Goal: Task Accomplishment & Management: Complete application form

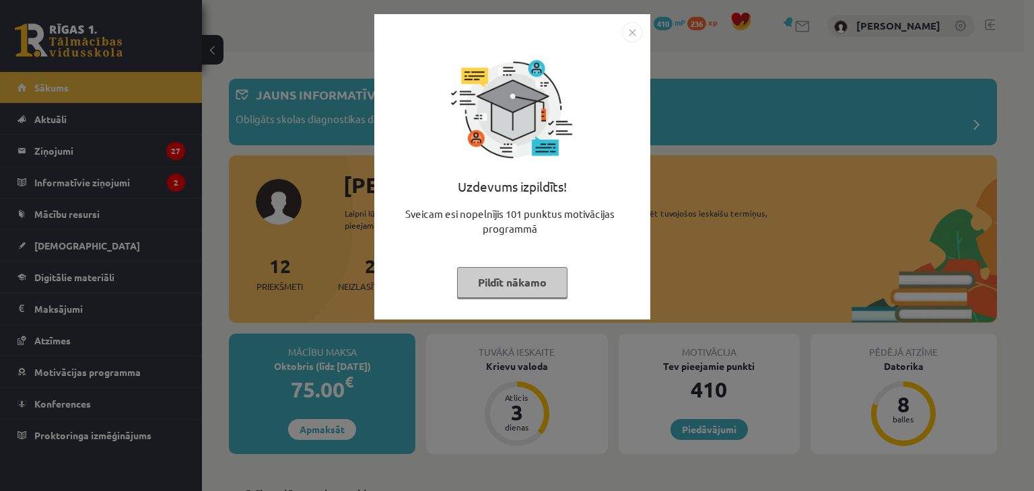
click at [636, 29] on img "Close" at bounding box center [632, 32] width 20 height 20
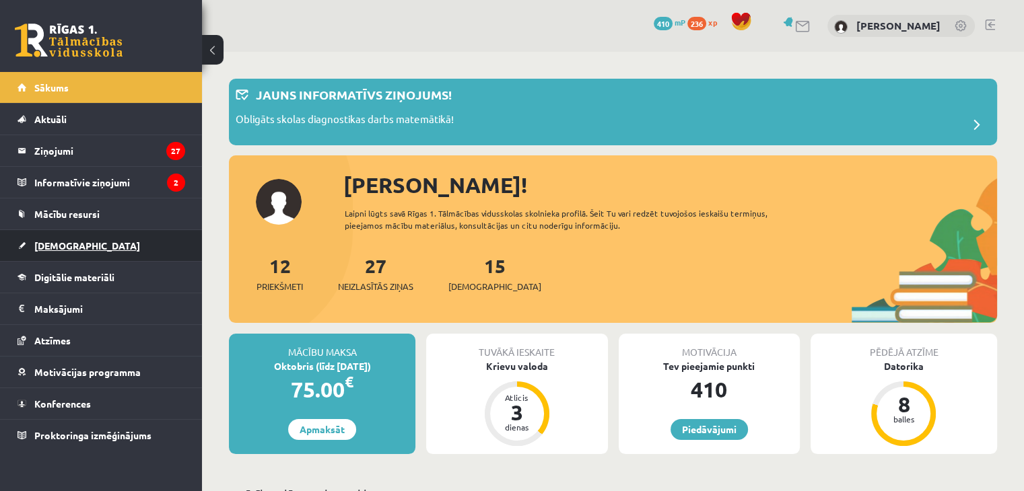
click at [73, 240] on span "[DEMOGRAPHIC_DATA]" at bounding box center [87, 246] width 106 height 12
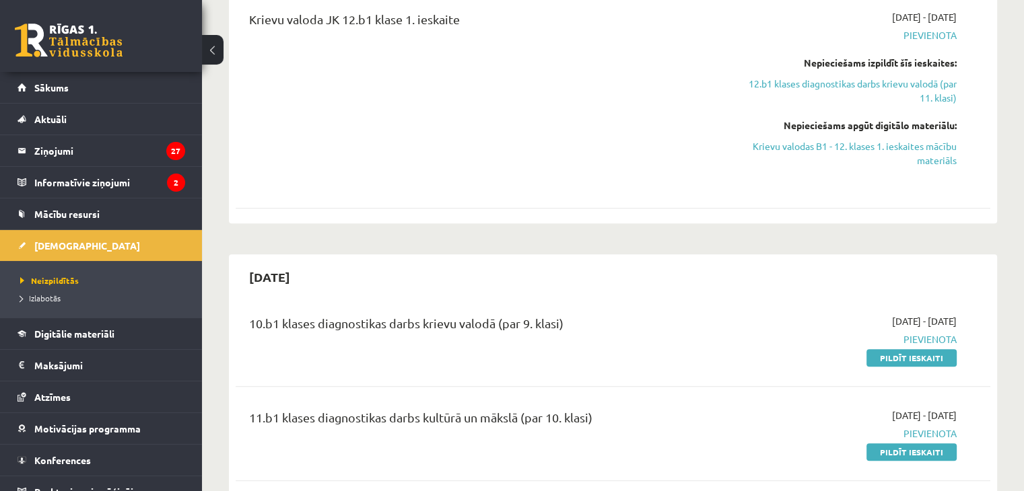
scroll to position [269, 0]
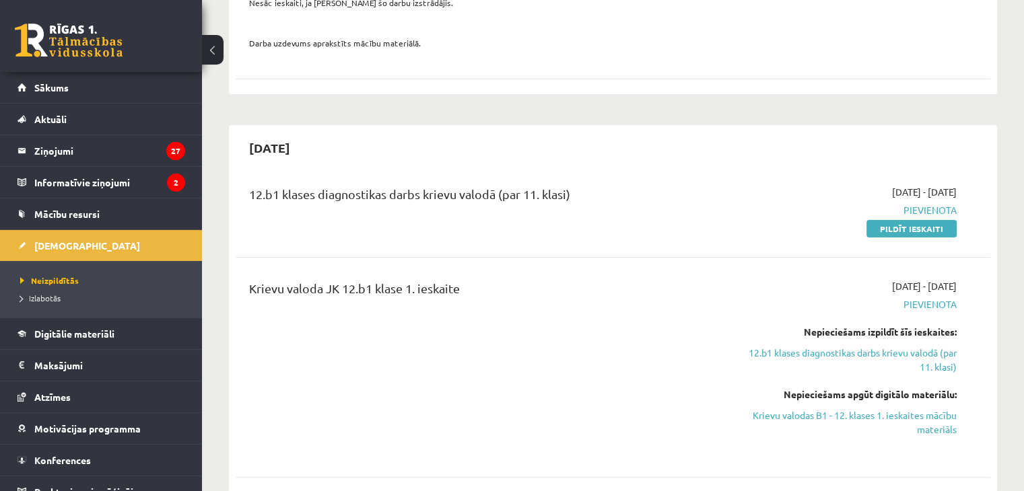
drag, startPoint x: 887, startPoint y: 232, endPoint x: 574, endPoint y: 65, distance: 355.1
click at [887, 232] on link "Pildīt ieskaiti" at bounding box center [911, 229] width 90 height 18
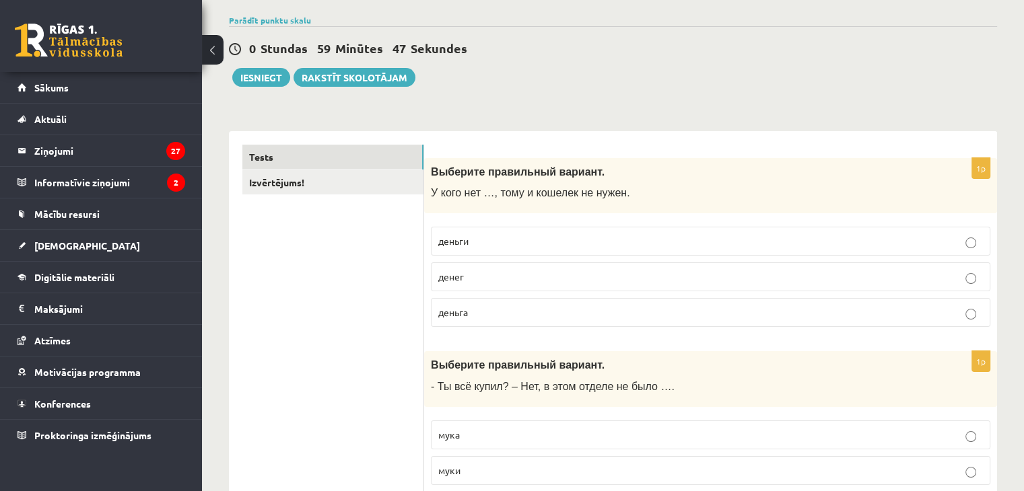
scroll to position [67, 0]
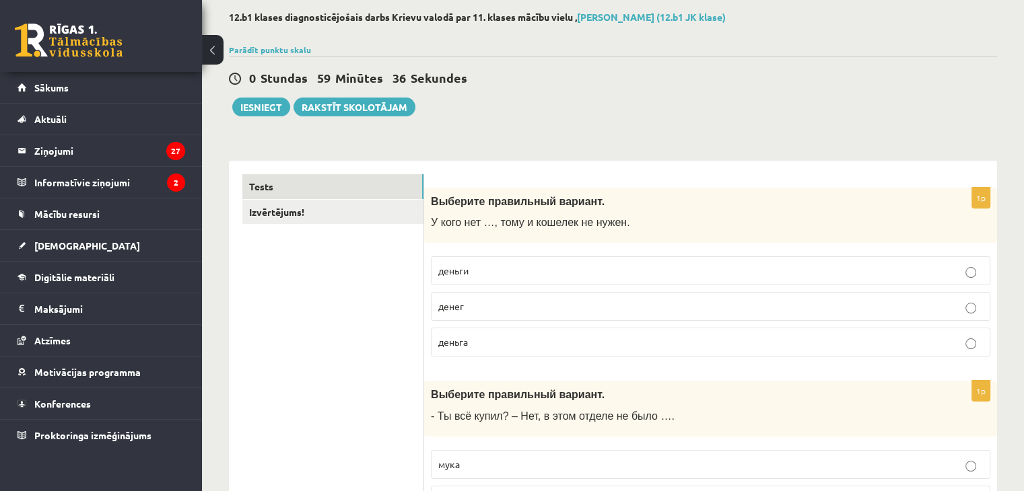
click at [497, 313] on p "денег" at bounding box center [710, 307] width 545 height 14
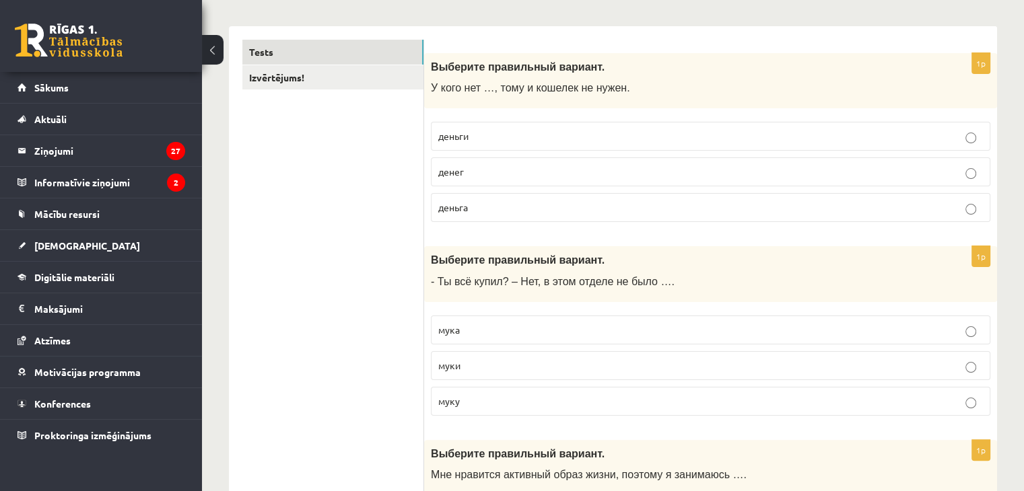
scroll to position [269, 0]
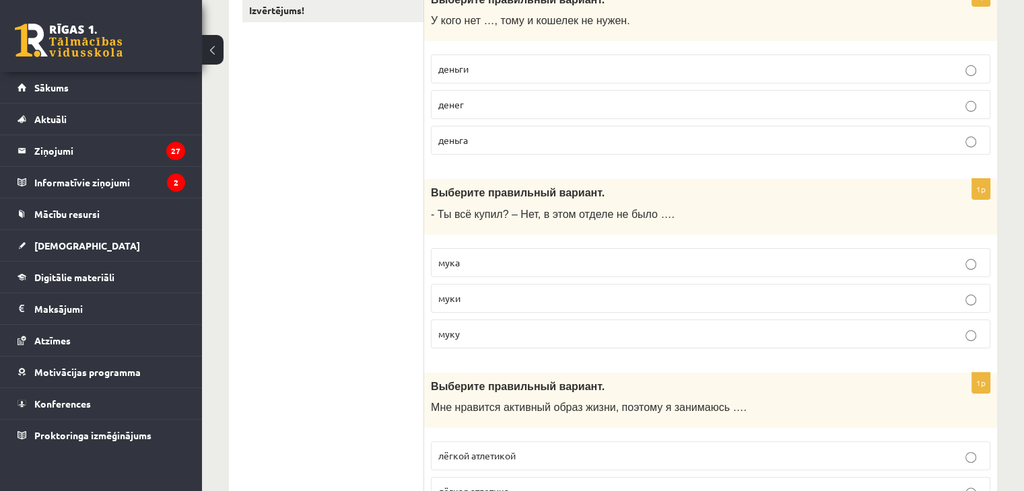
click at [523, 298] on p "муки" at bounding box center [710, 299] width 545 height 14
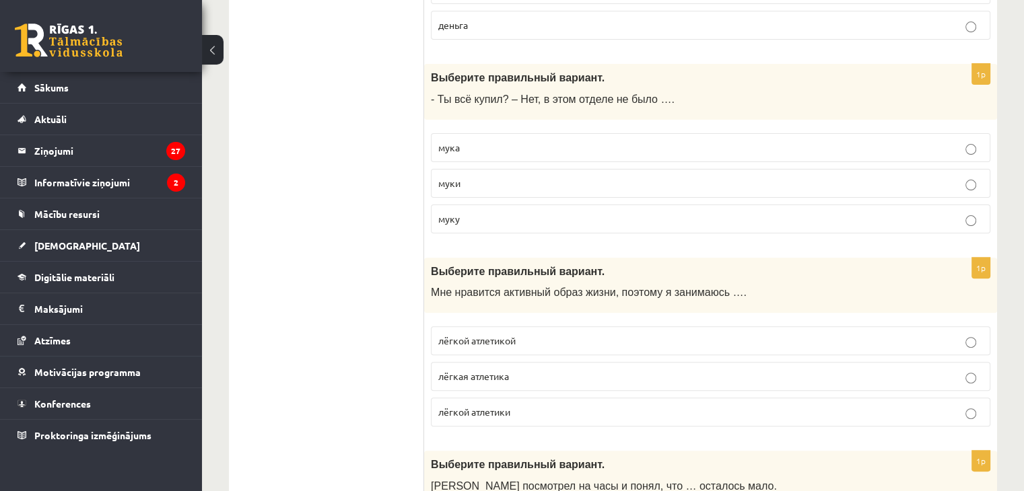
scroll to position [404, 0]
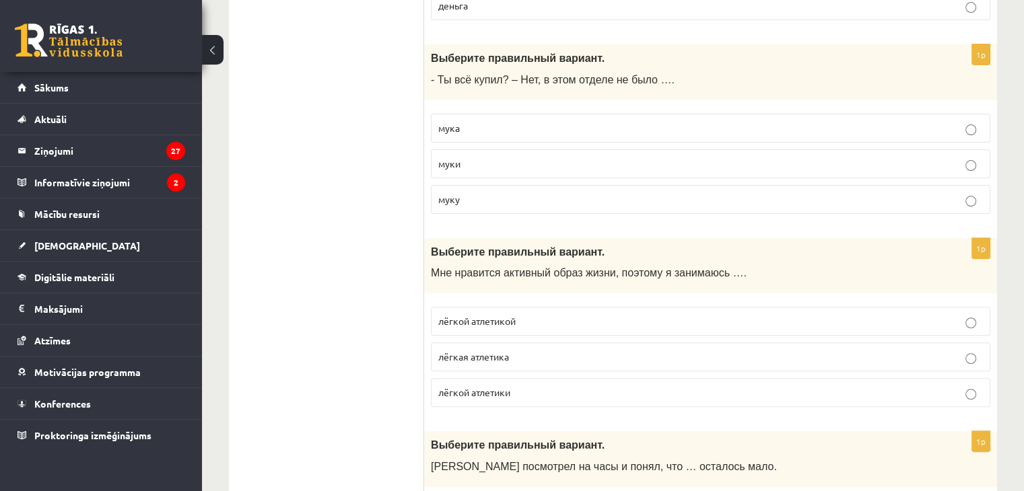
click at [506, 326] on p "лёгкой атлетикой" at bounding box center [710, 321] width 545 height 14
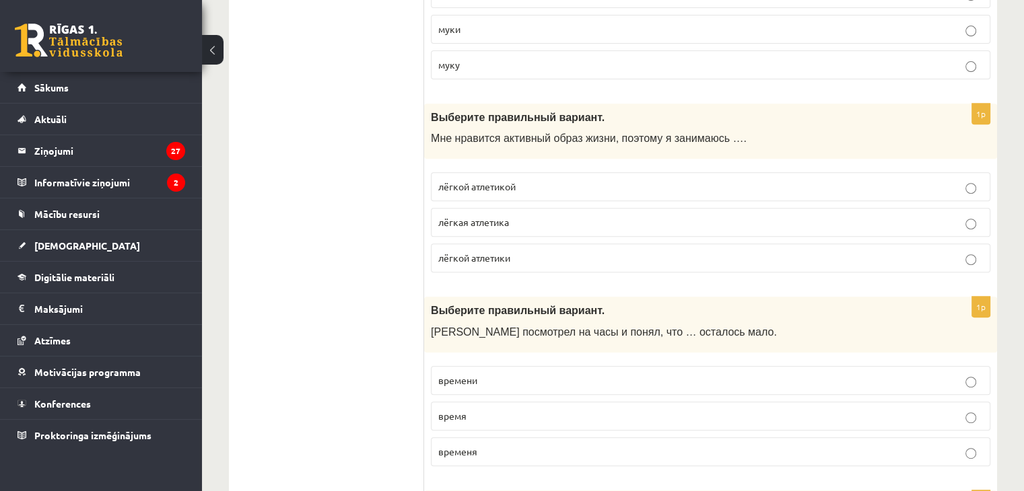
scroll to position [606, 0]
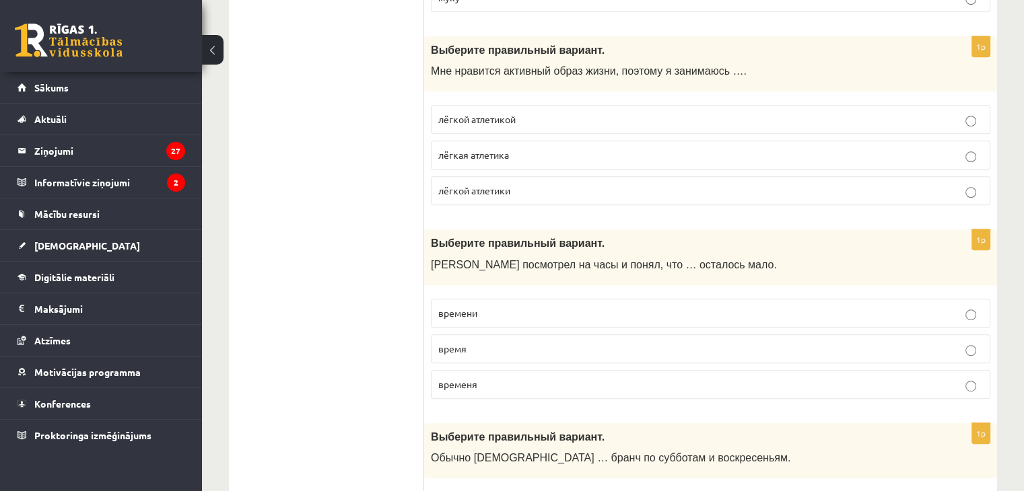
click at [497, 310] on p "времени" at bounding box center [710, 313] width 545 height 14
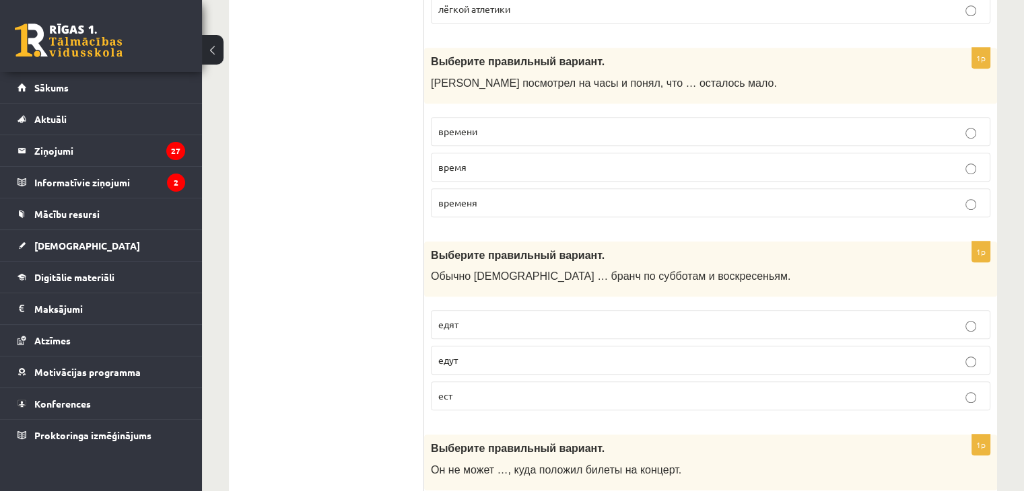
scroll to position [808, 0]
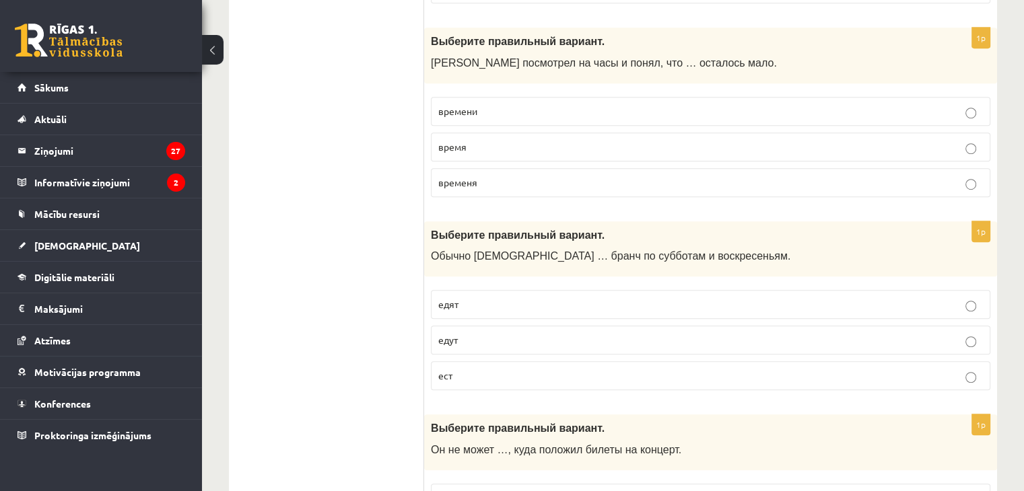
click at [485, 338] on p "едут" at bounding box center [710, 340] width 545 height 14
click at [456, 369] on p "ест" at bounding box center [710, 376] width 545 height 14
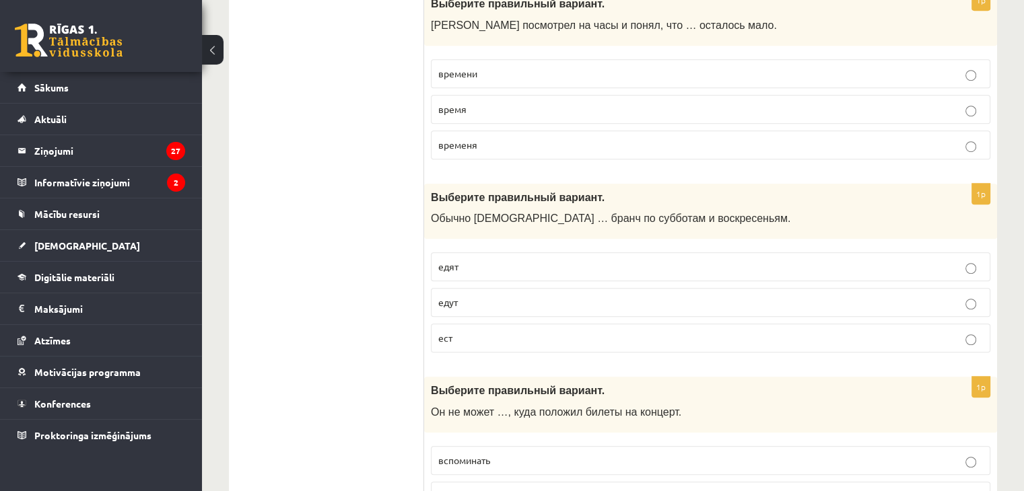
scroll to position [875, 0]
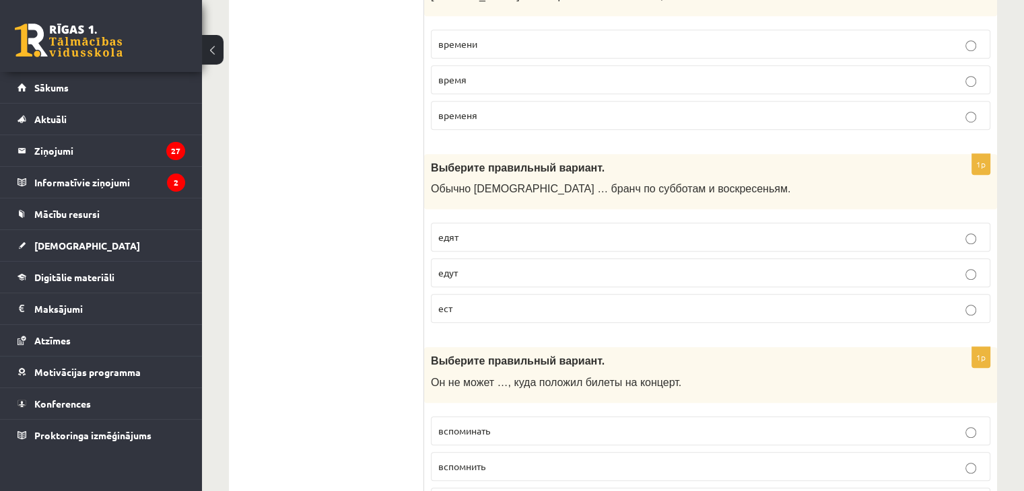
click at [479, 238] on p "едят" at bounding box center [710, 237] width 545 height 14
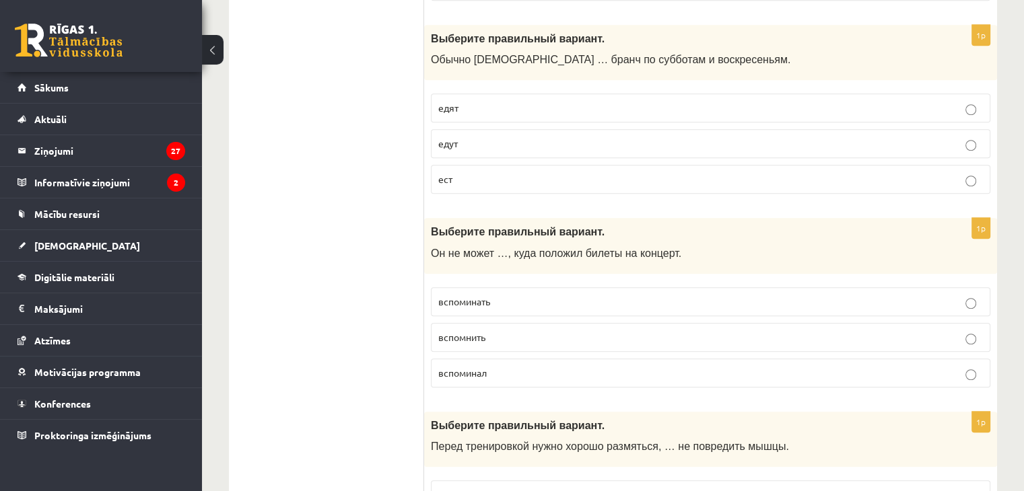
scroll to position [1010, 0]
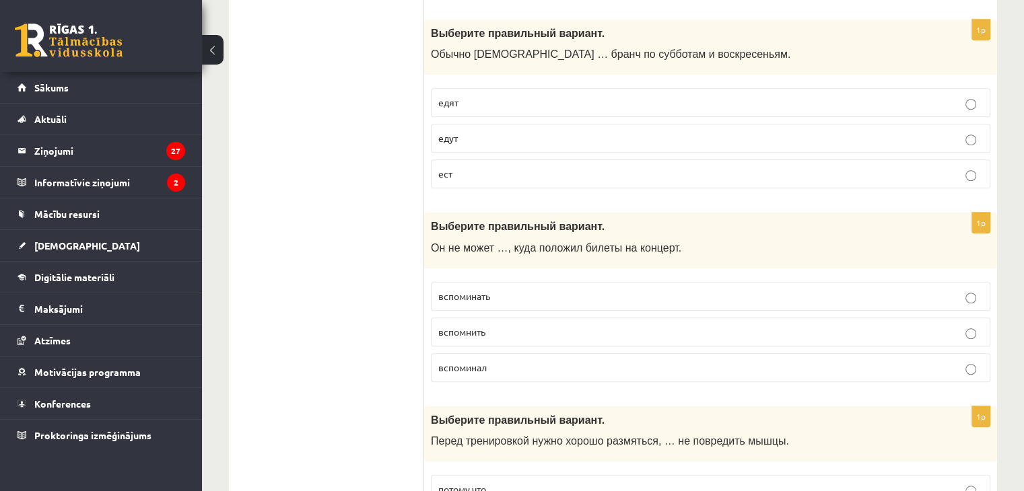
click at [481, 328] on span "вспомнить" at bounding box center [461, 332] width 47 height 12
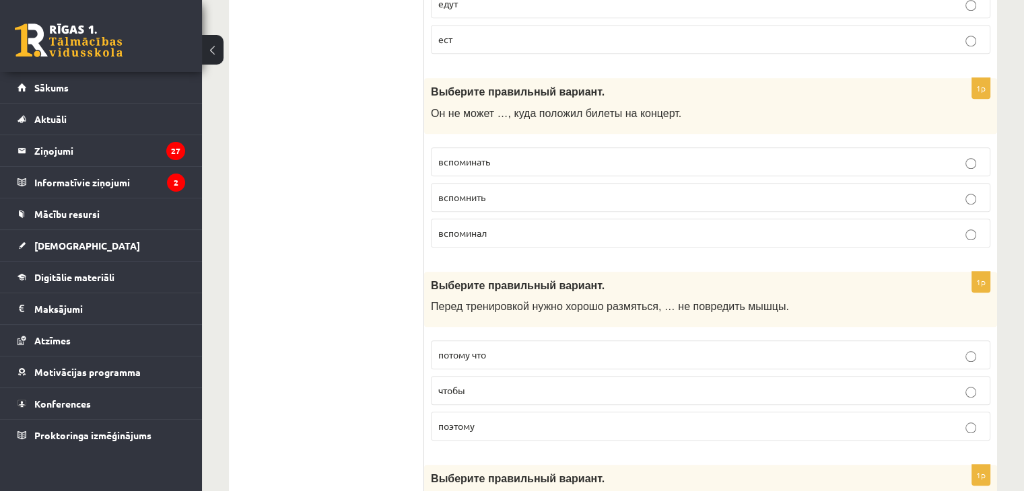
scroll to position [1212, 0]
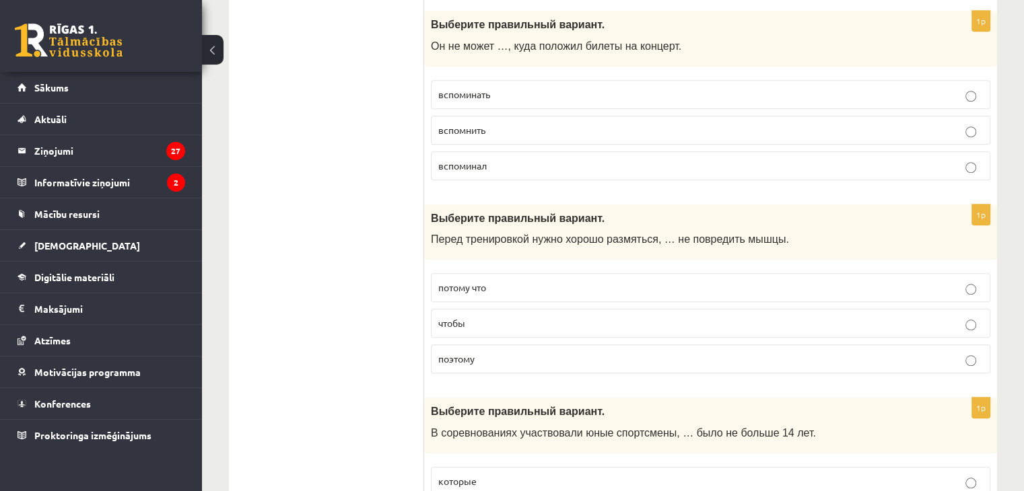
click at [478, 322] on p "чтобы" at bounding box center [710, 323] width 545 height 14
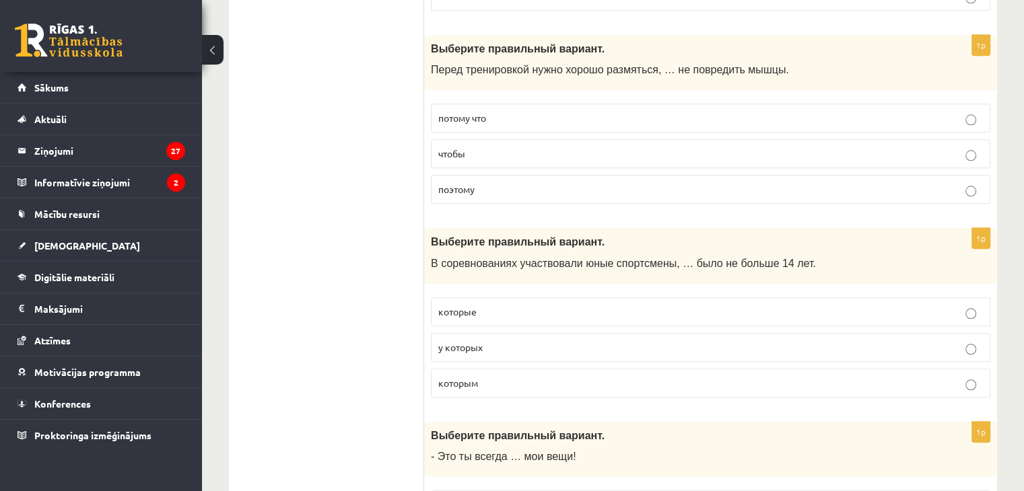
scroll to position [1414, 0]
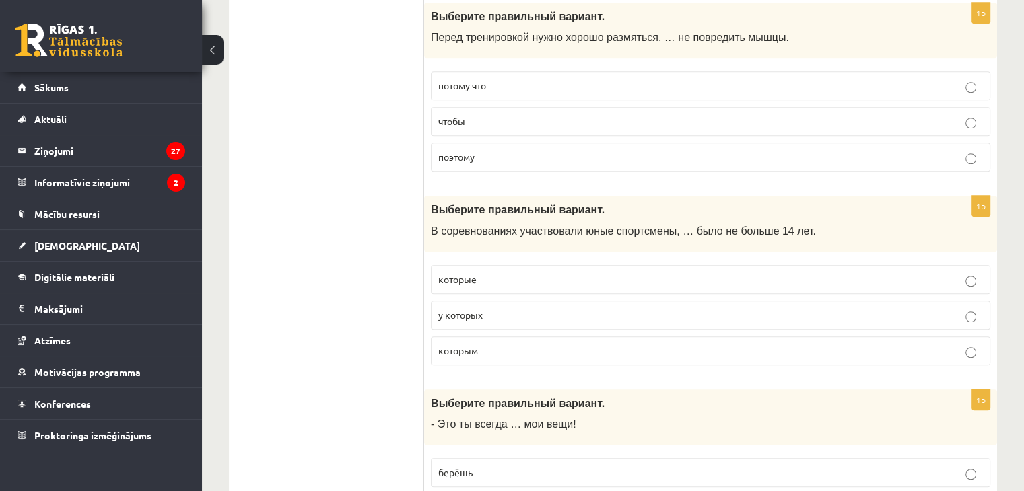
click at [471, 345] on span "которым" at bounding box center [458, 351] width 40 height 12
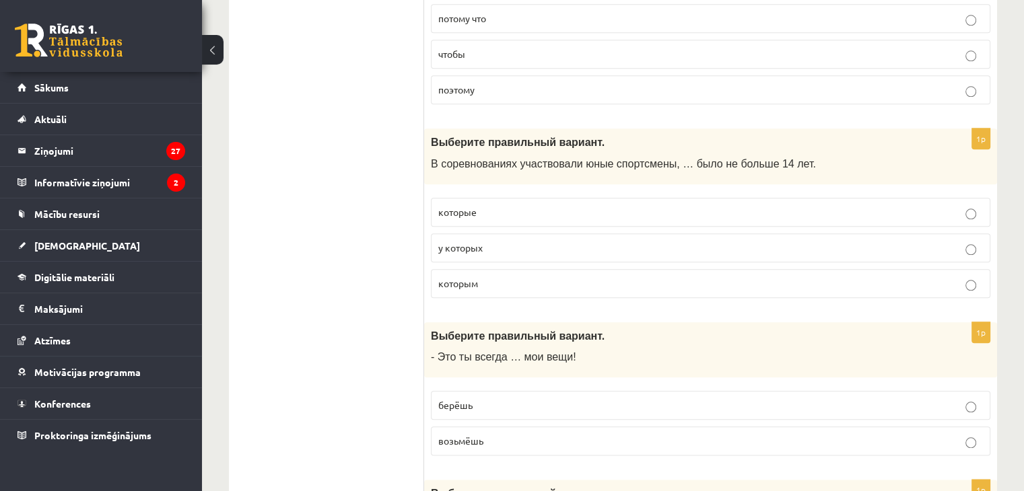
scroll to position [1548, 0]
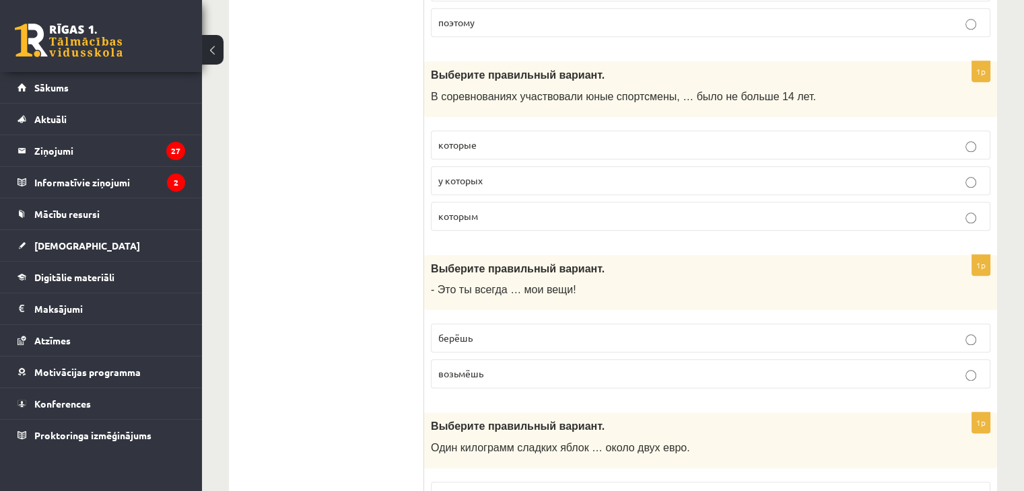
click at [473, 335] on p "берёшь" at bounding box center [710, 338] width 545 height 14
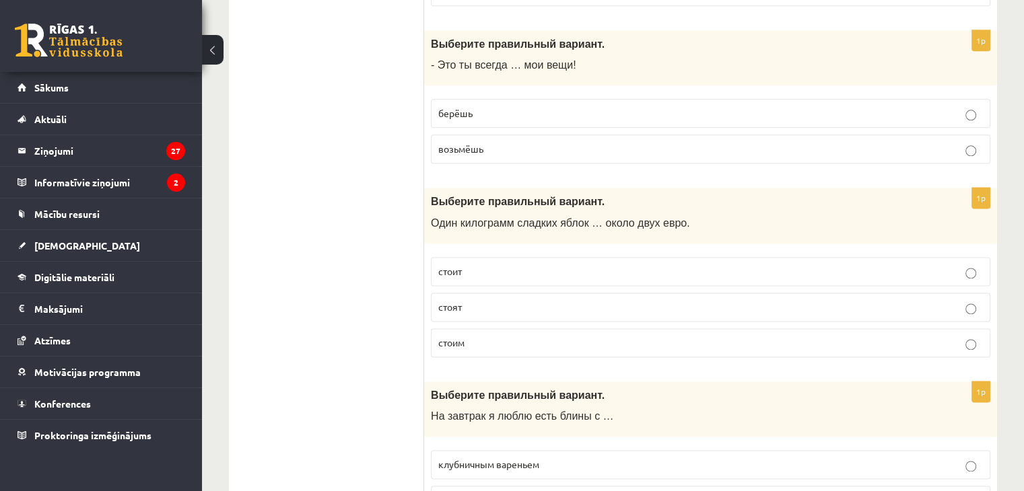
scroll to position [1818, 0]
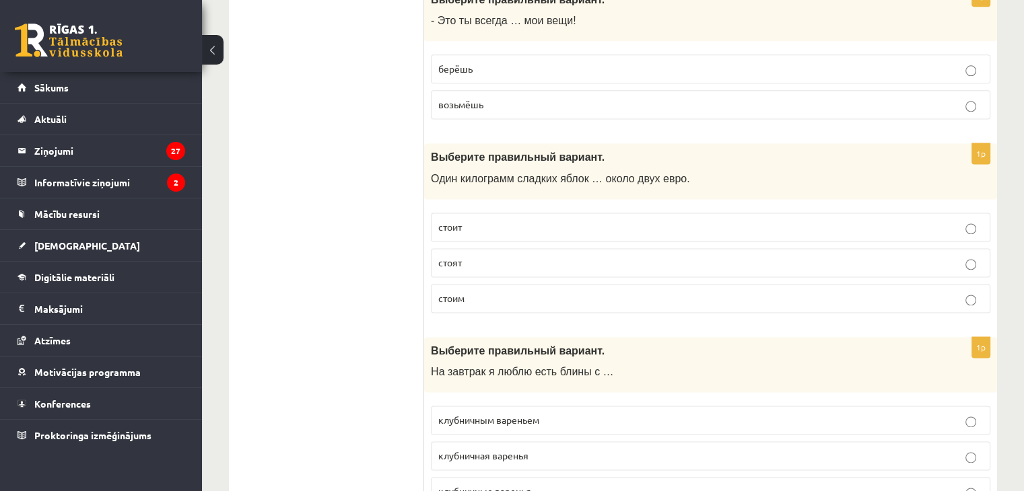
click at [477, 224] on p "стоит" at bounding box center [710, 227] width 545 height 14
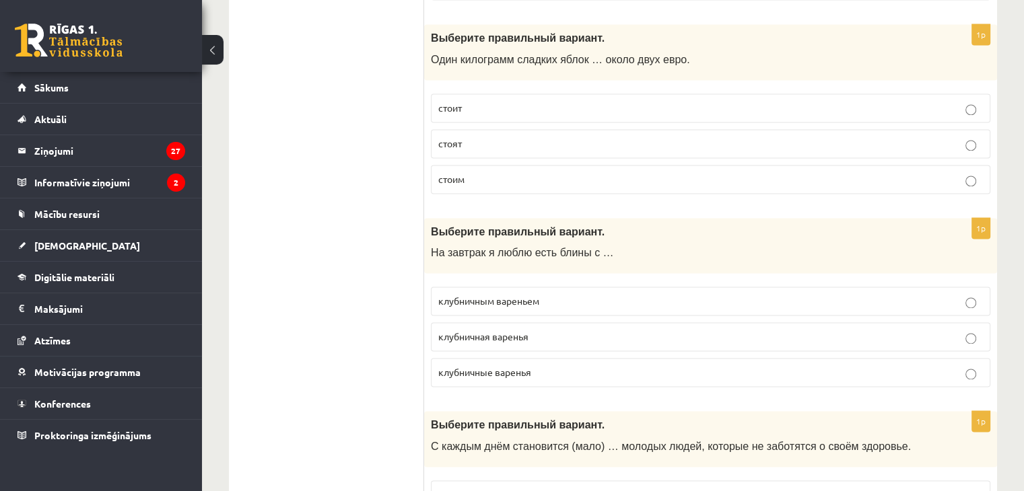
scroll to position [1952, 0]
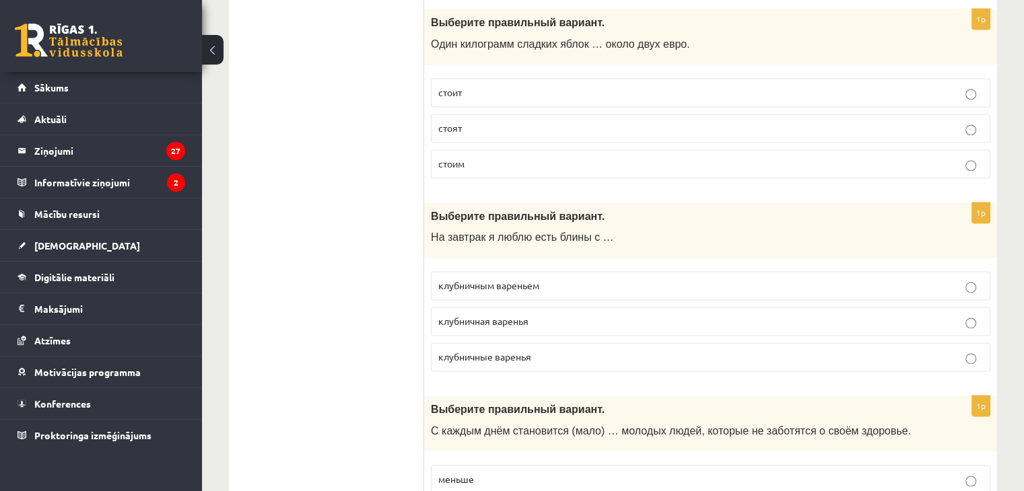
click at [515, 279] on span "клубничным вареньем" at bounding box center [488, 285] width 101 height 12
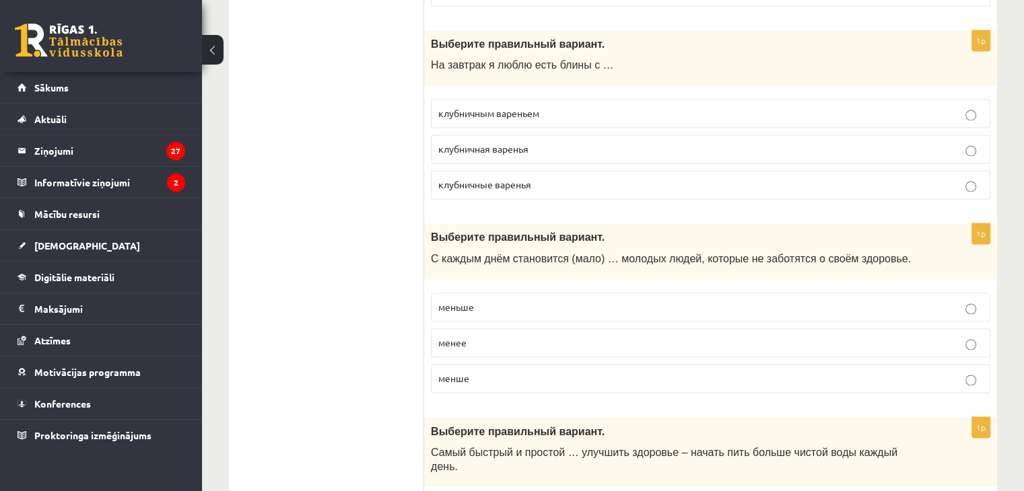
scroll to position [2154, 0]
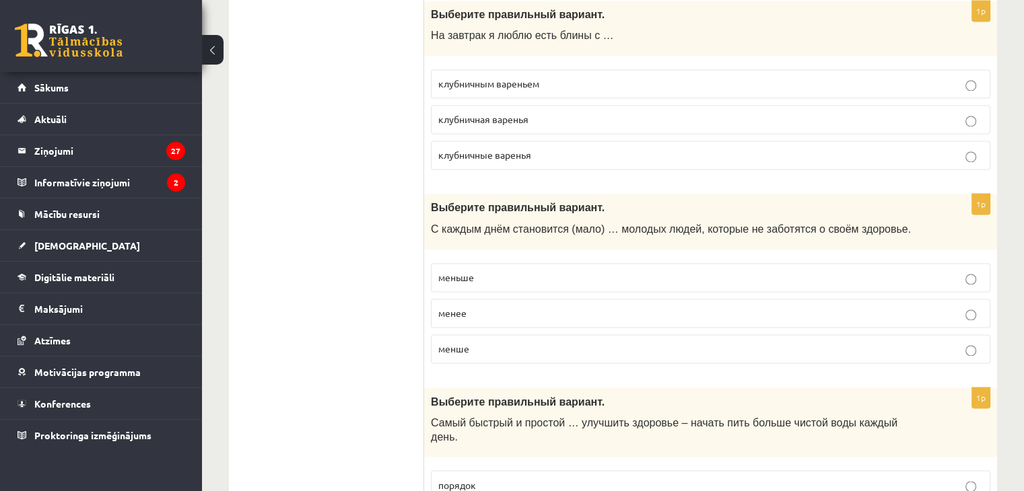
click at [465, 273] on p "меньше" at bounding box center [710, 278] width 545 height 14
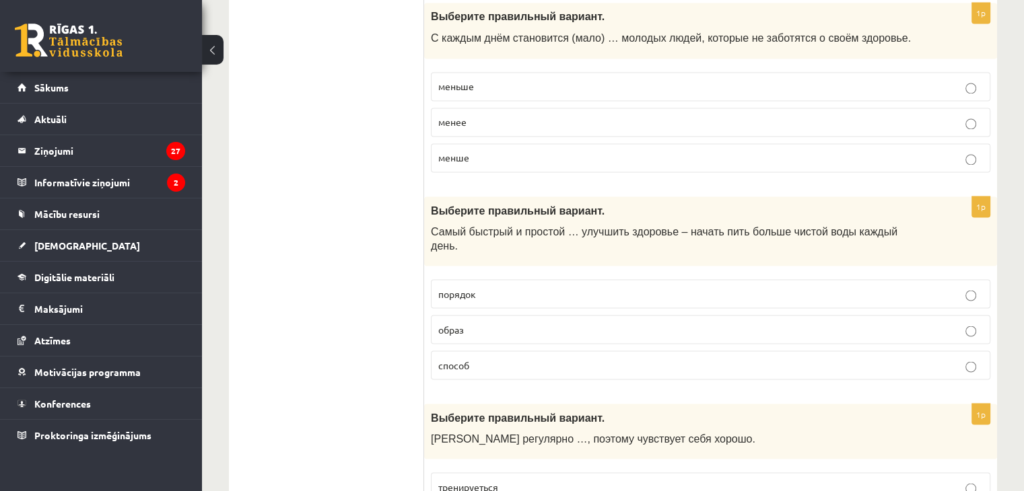
scroll to position [2424, 0]
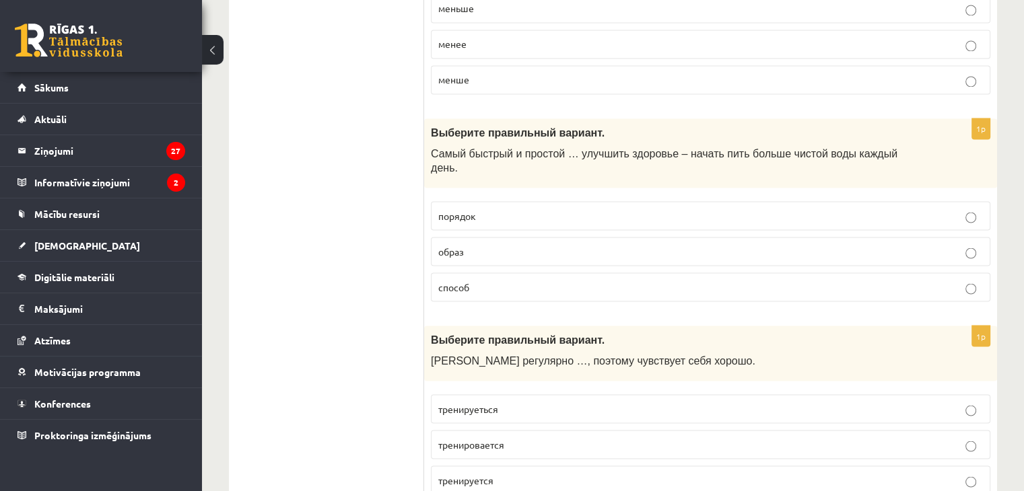
click at [465, 281] on span "способ" at bounding box center [453, 287] width 31 height 12
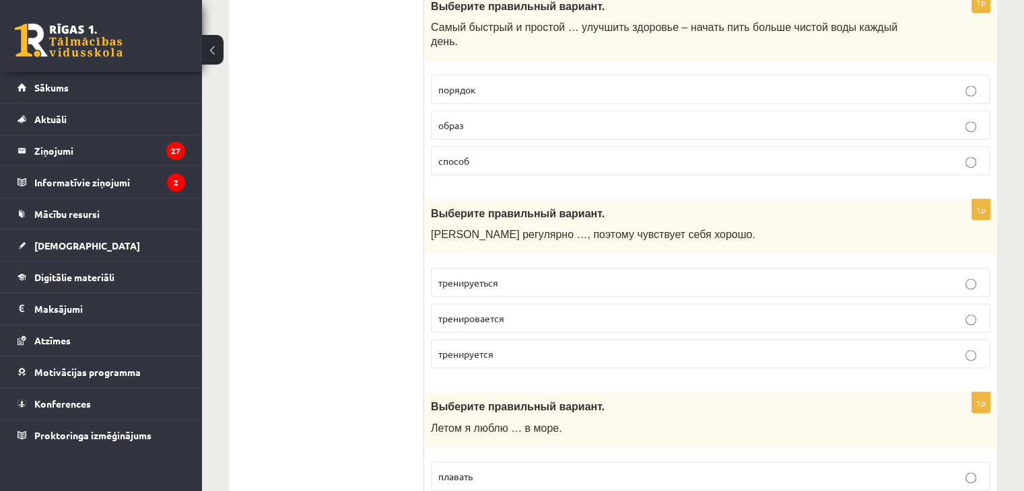
scroll to position [2558, 0]
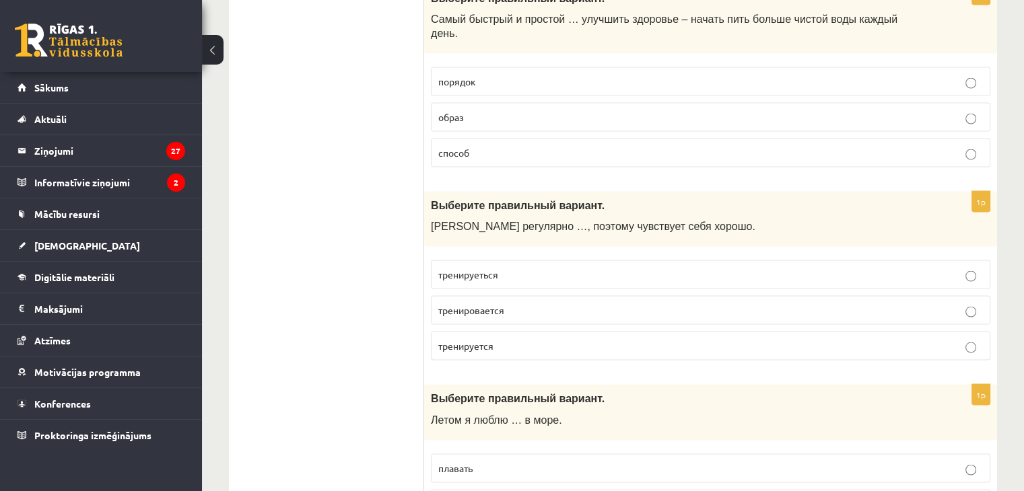
click at [483, 331] on label "тренируется" at bounding box center [710, 345] width 559 height 29
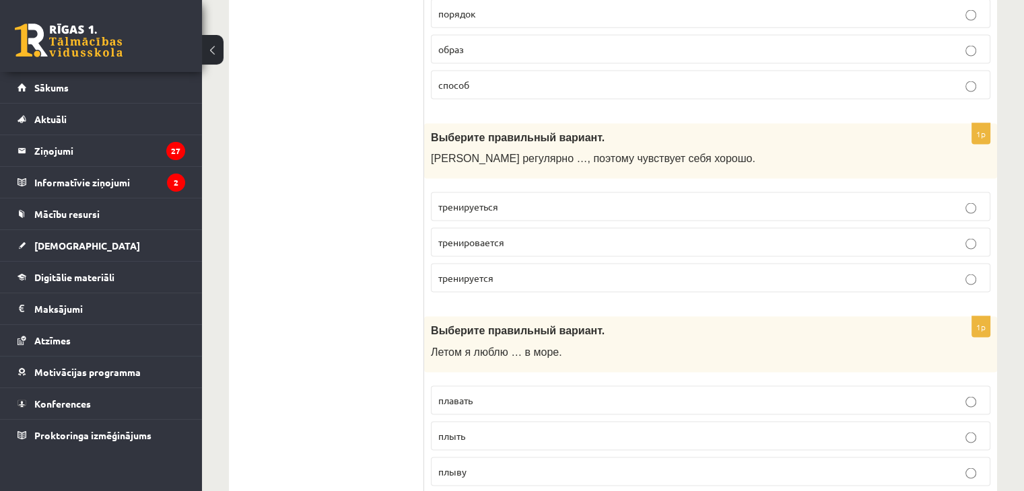
scroll to position [2693, 0]
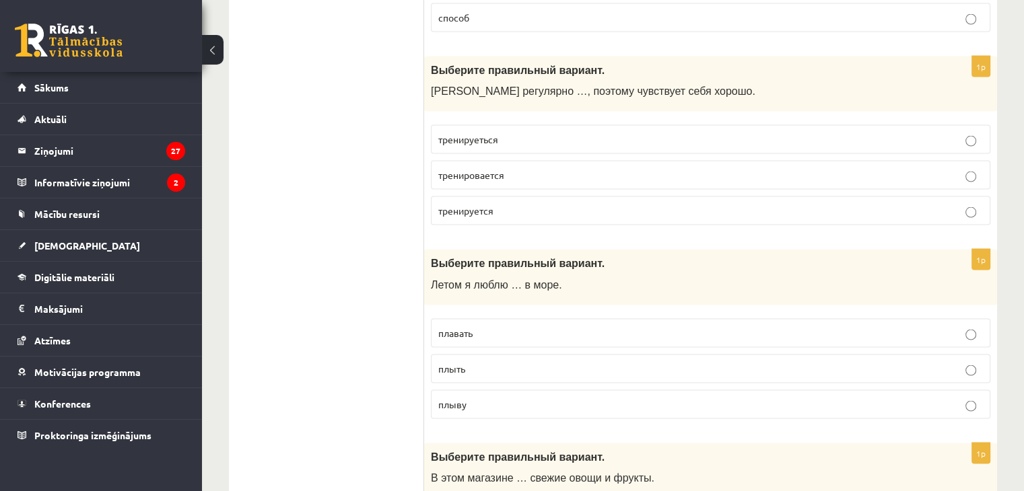
click at [483, 327] on p "плавать" at bounding box center [710, 334] width 545 height 14
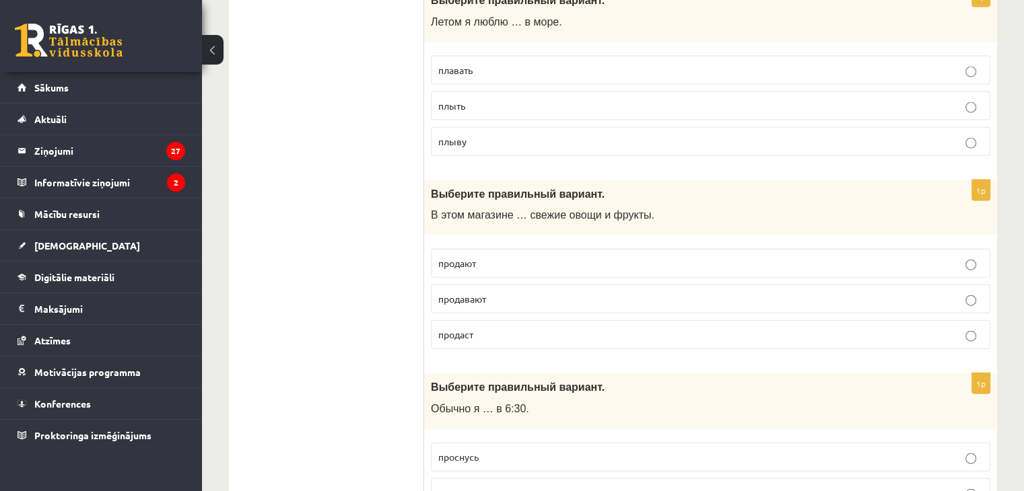
scroll to position [2962, 0]
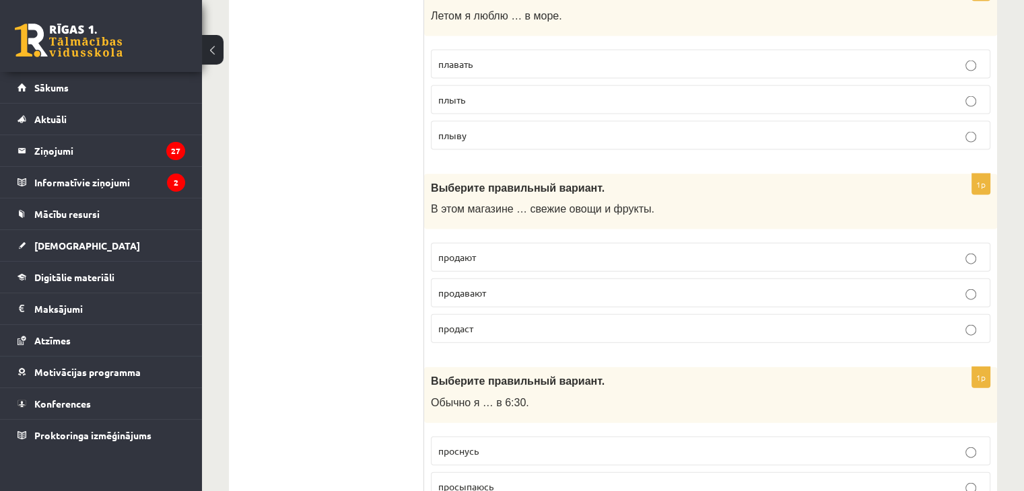
click at [525, 250] on p "продают" at bounding box center [710, 257] width 545 height 14
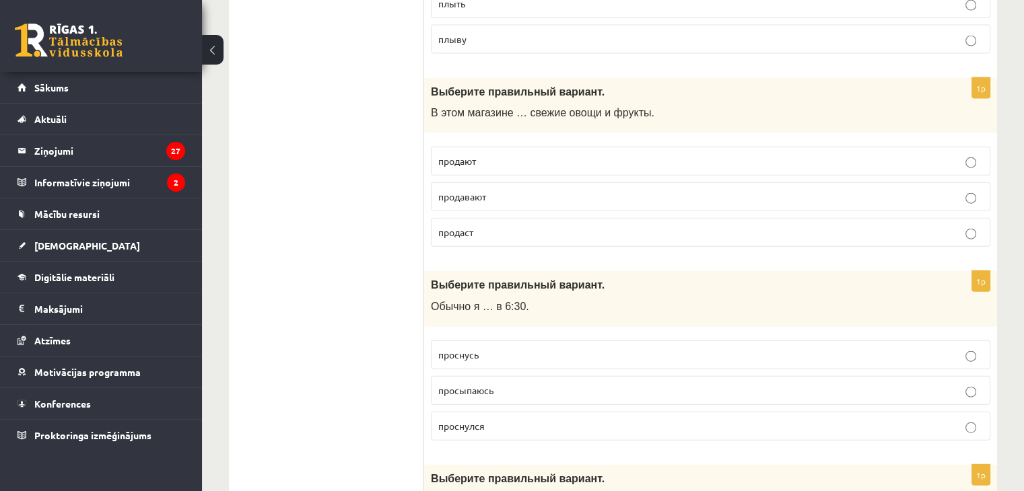
scroll to position [3097, 0]
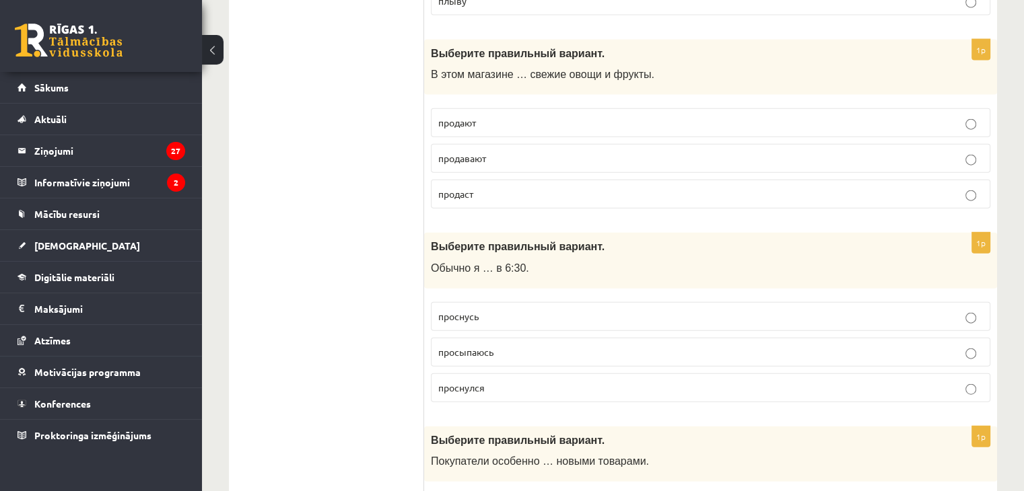
click at [478, 346] on span "просыпаюсь" at bounding box center [465, 352] width 55 height 12
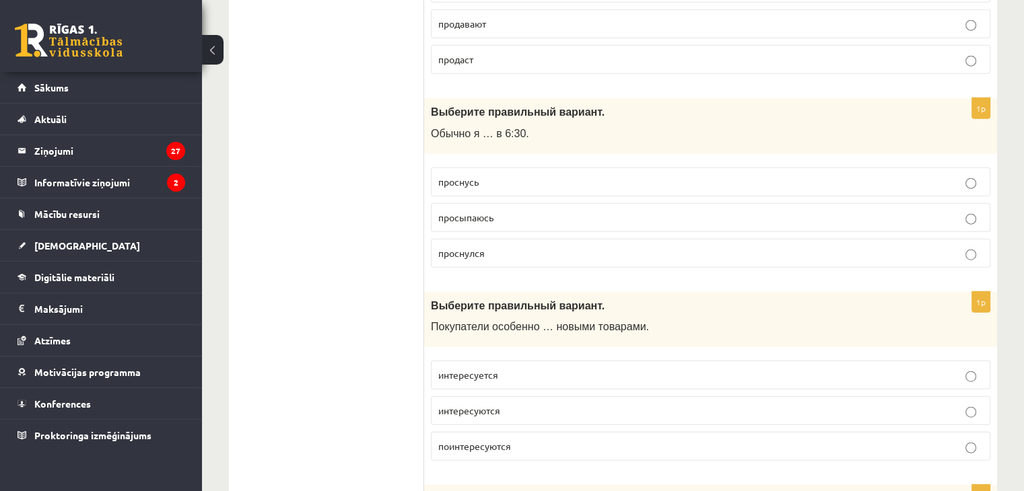
scroll to position [3299, 0]
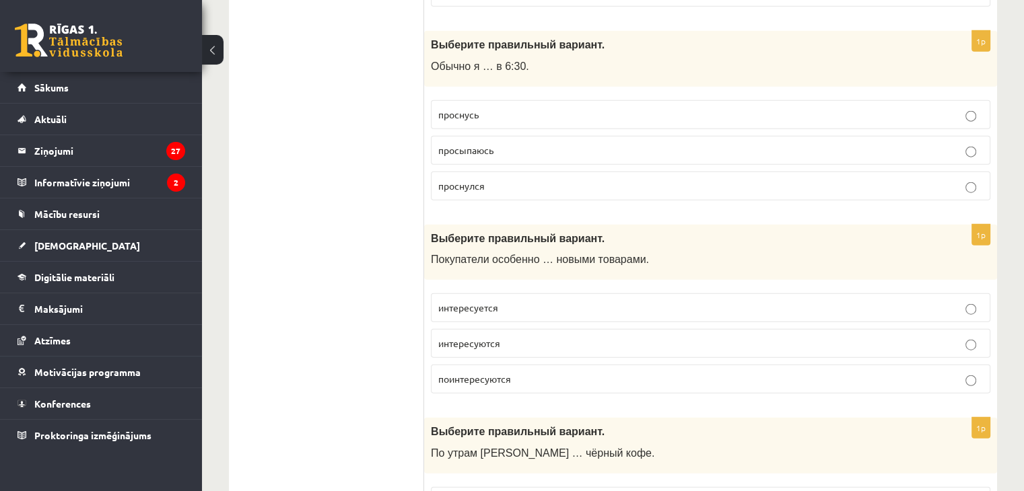
click at [523, 294] on label "интересуется" at bounding box center [710, 308] width 559 height 29
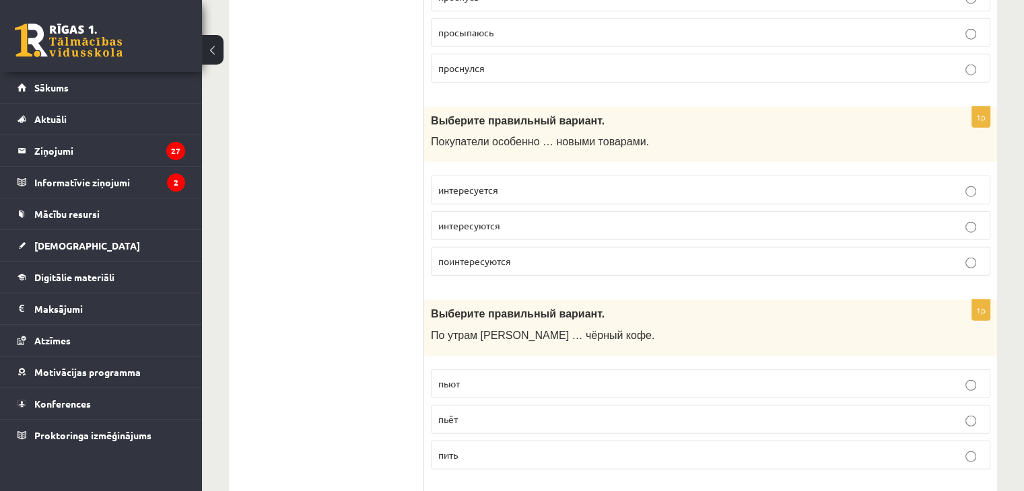
scroll to position [3434, 0]
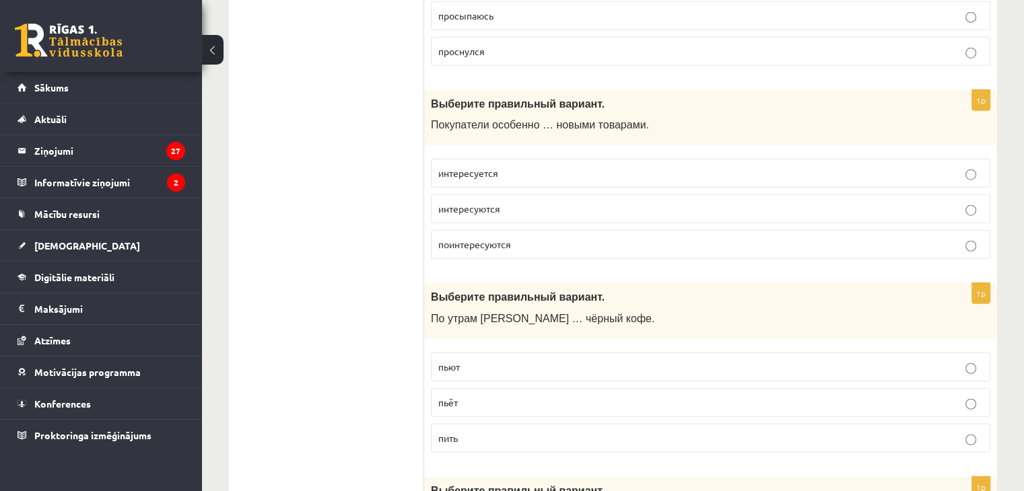
click at [467, 396] on p "пьёт" at bounding box center [710, 403] width 545 height 14
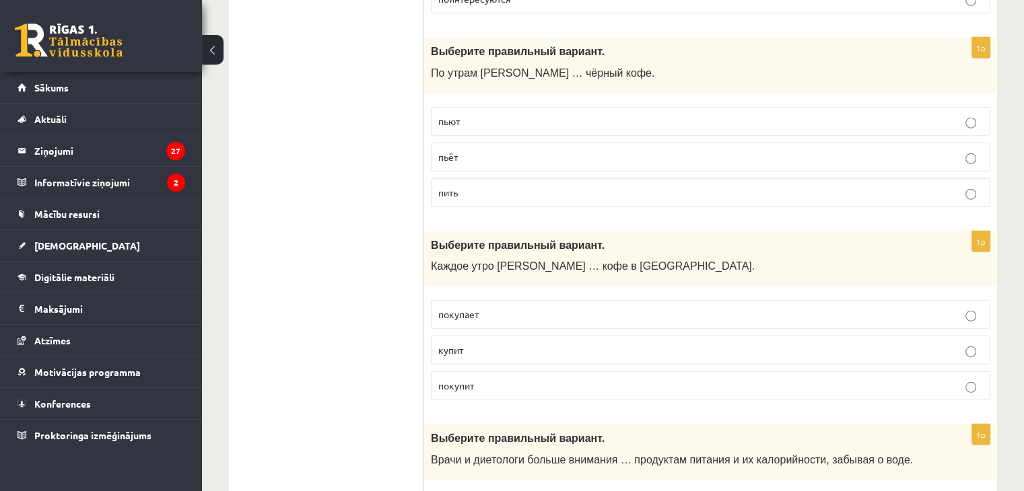
scroll to position [3703, 0]
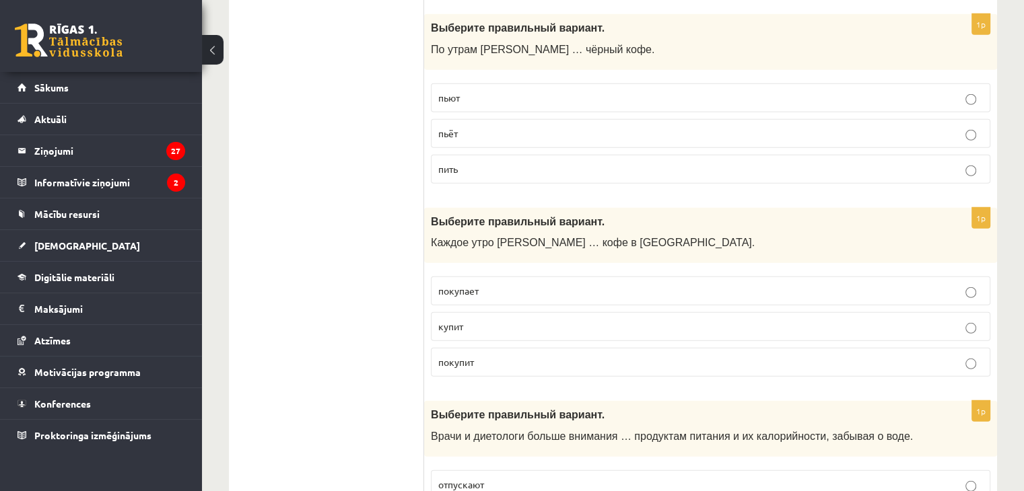
click at [481, 284] on p "покупает" at bounding box center [710, 291] width 545 height 14
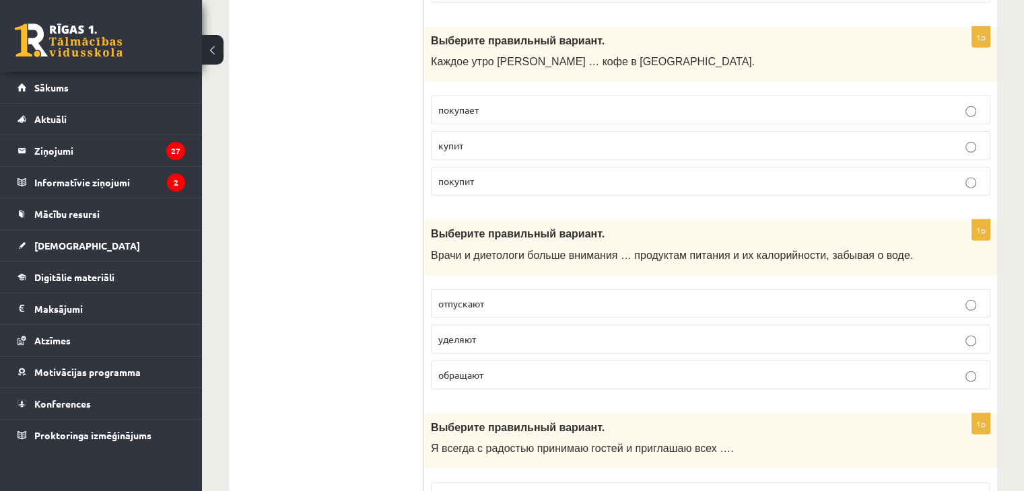
scroll to position [3905, 0]
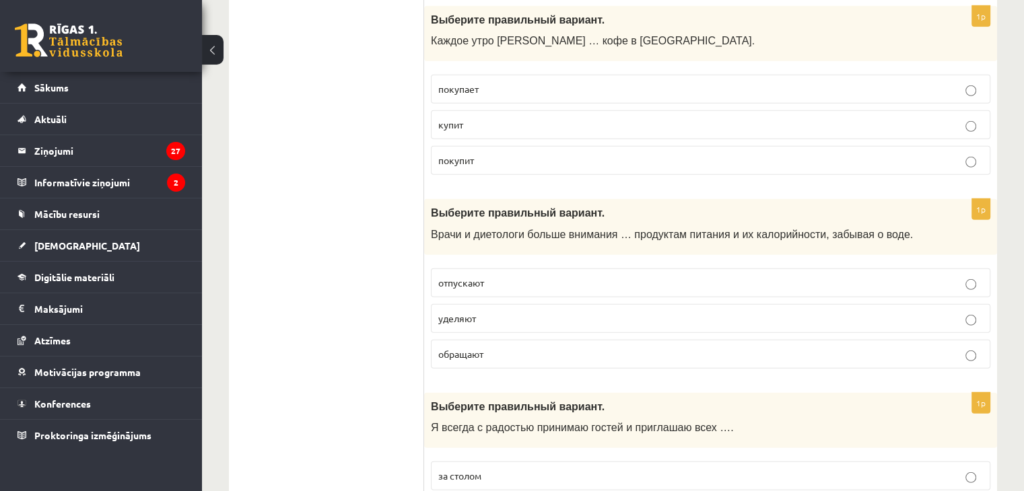
click at [471, 312] on span "уделяют" at bounding box center [457, 318] width 38 height 12
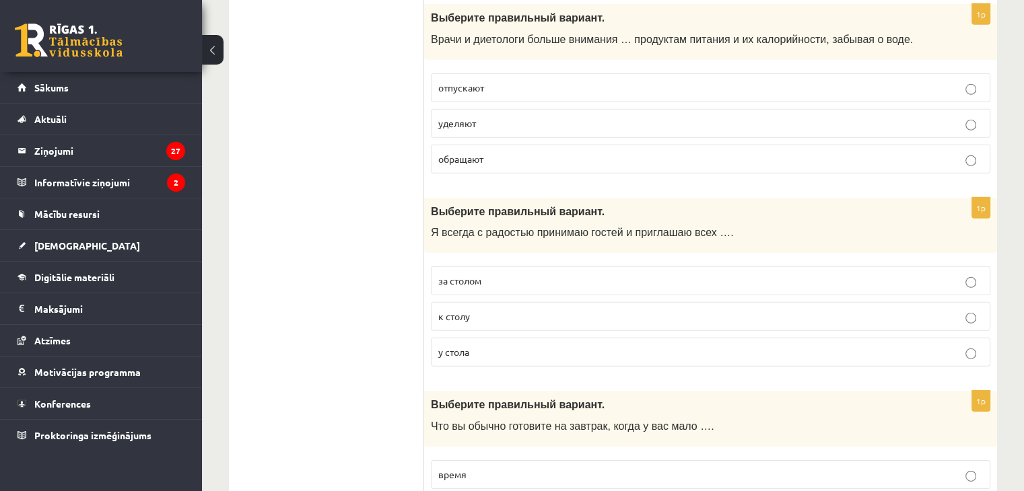
scroll to position [4107, 0]
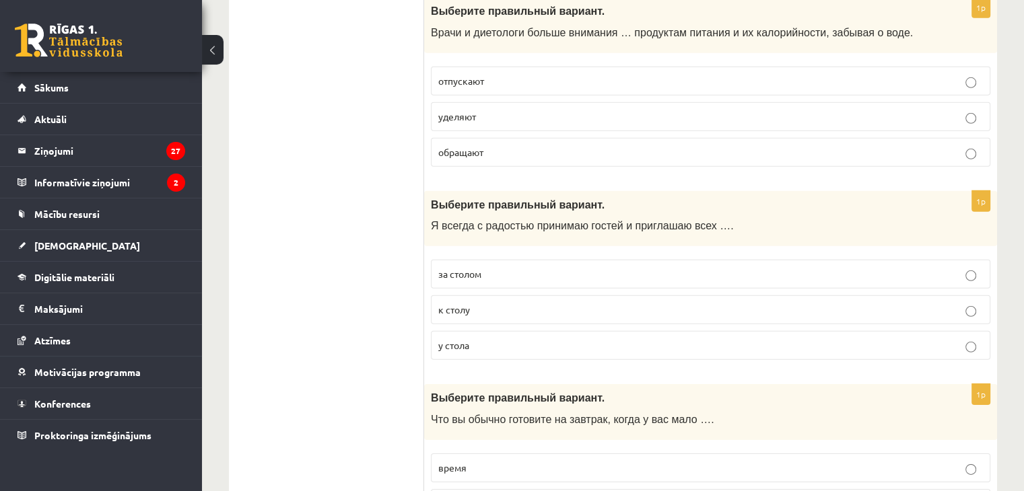
click at [484, 303] on p "к столу" at bounding box center [710, 310] width 545 height 14
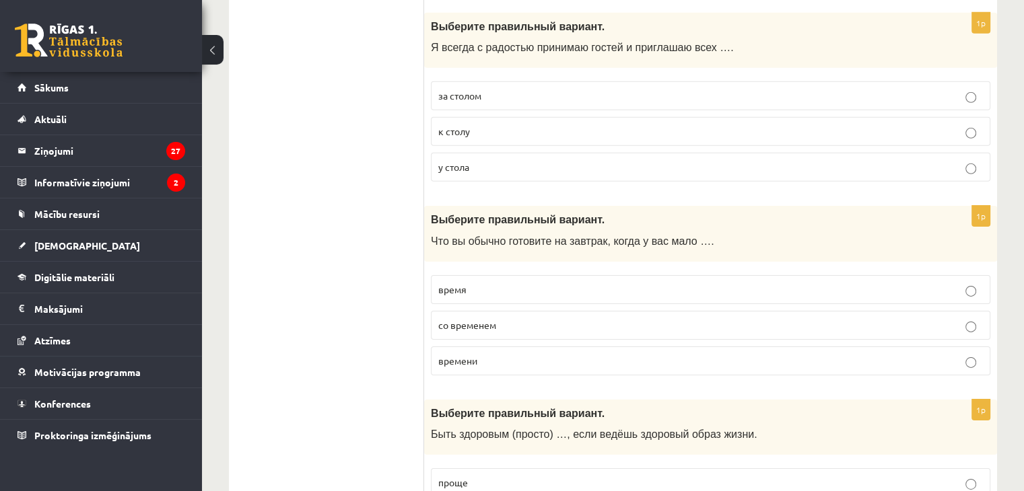
scroll to position [4309, 0]
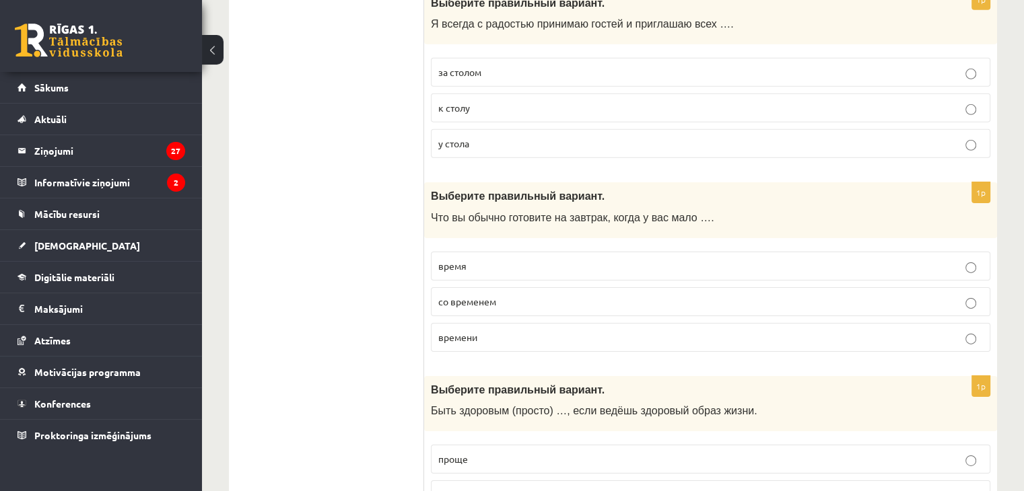
click at [473, 331] on p "времени" at bounding box center [710, 338] width 545 height 14
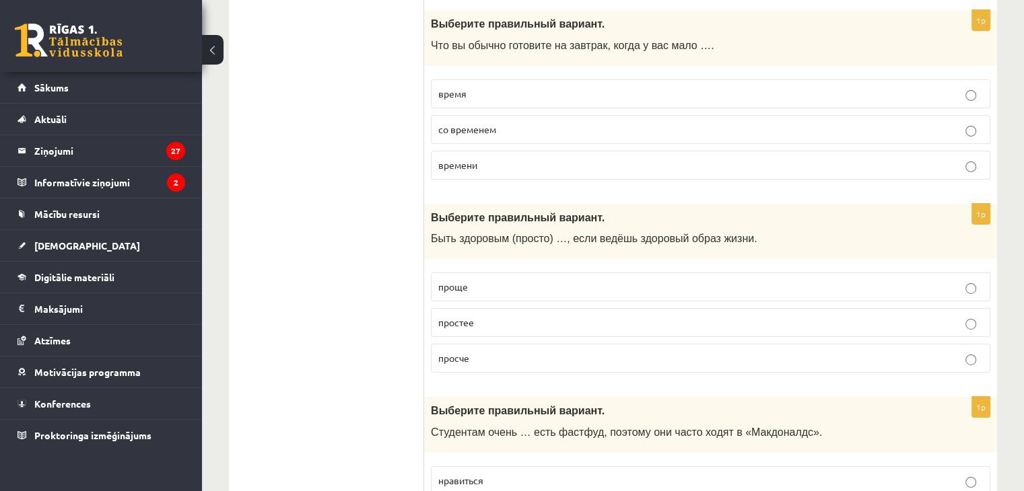
scroll to position [4478, 0]
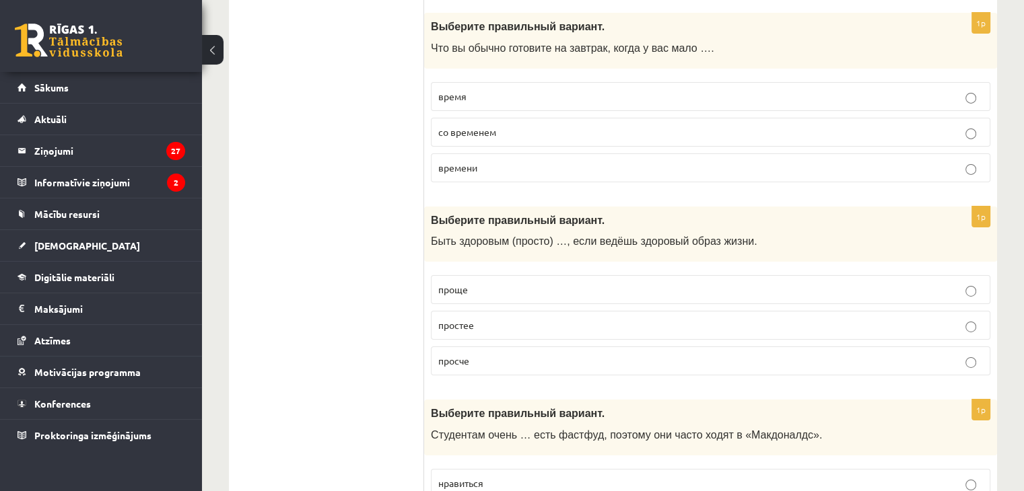
click at [463, 283] on span "проще" at bounding box center [453, 289] width 30 height 12
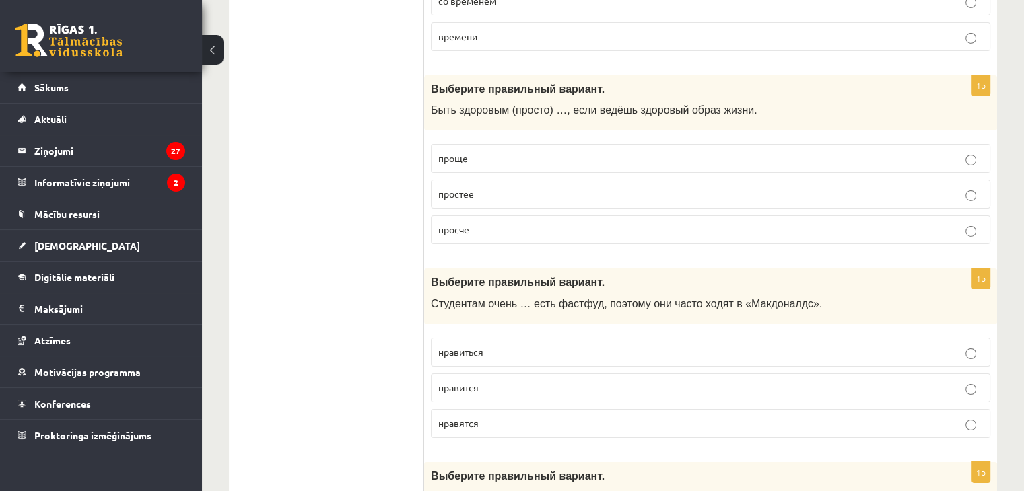
scroll to position [4613, 0]
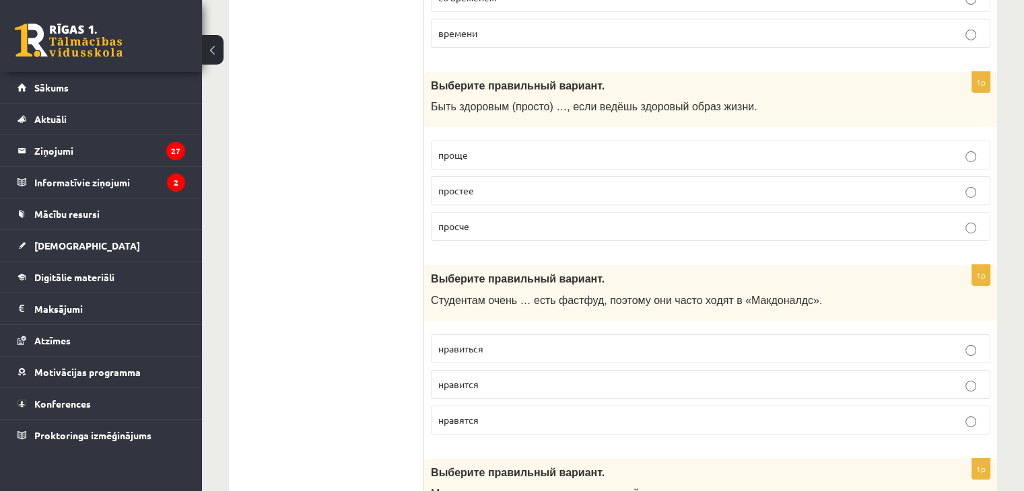
click at [494, 370] on label "нравится" at bounding box center [710, 384] width 559 height 29
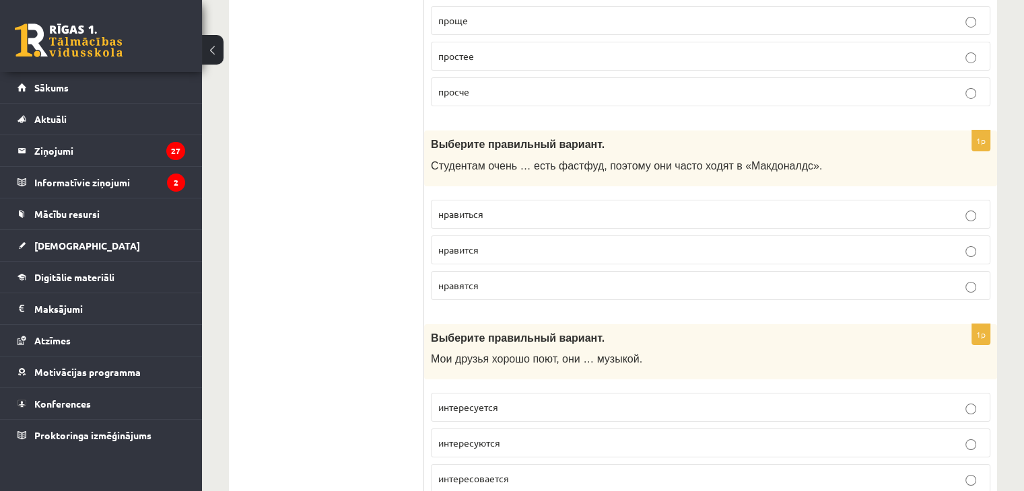
scroll to position [4815, 0]
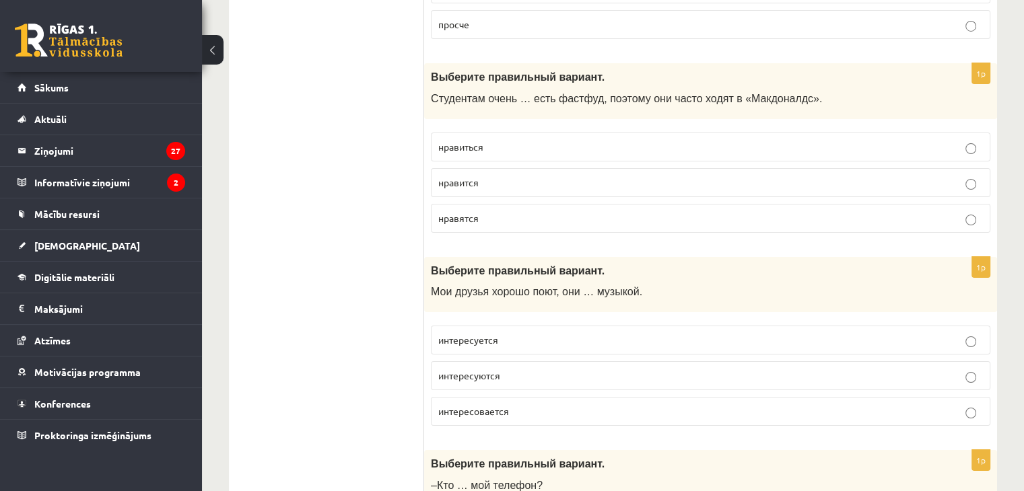
click at [534, 326] on label "интересуется" at bounding box center [710, 340] width 559 height 29
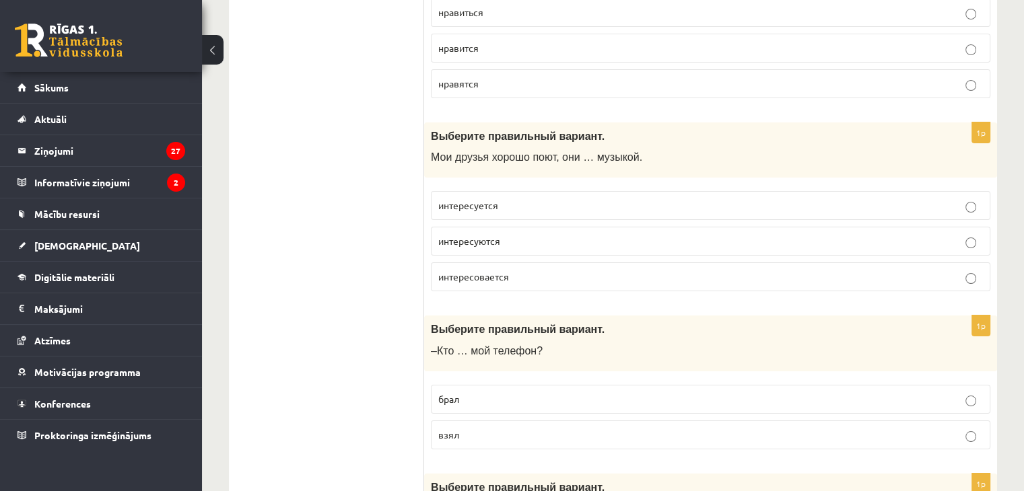
scroll to position [5017, 0]
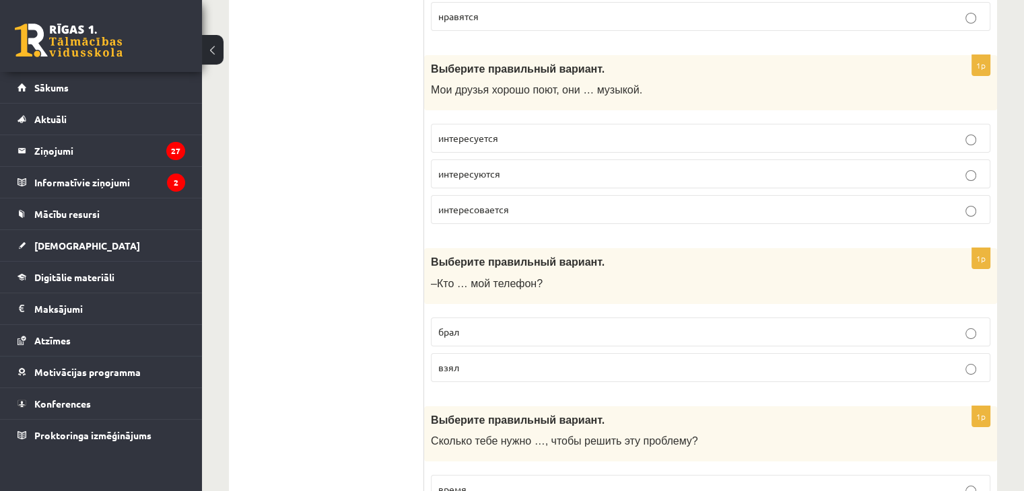
click at [526, 361] on p "взял" at bounding box center [710, 368] width 545 height 14
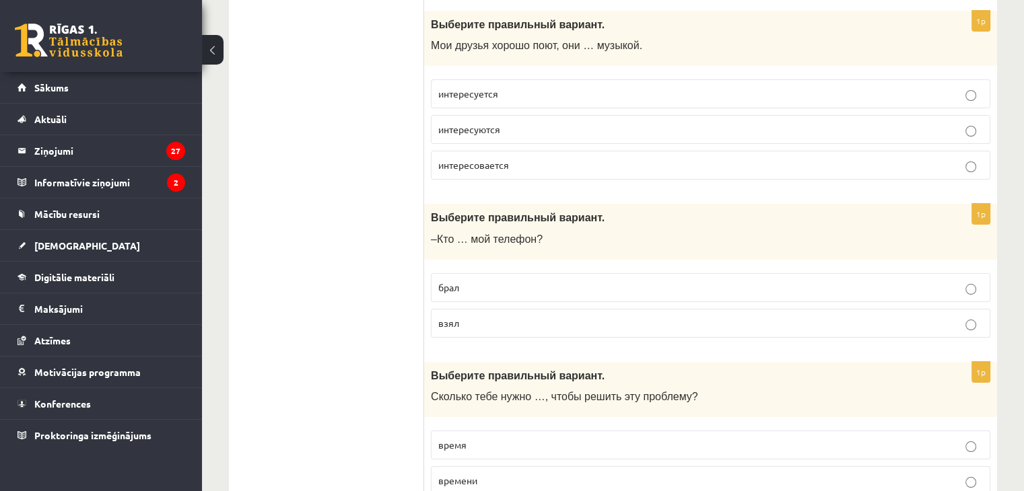
scroll to position [5152, 0]
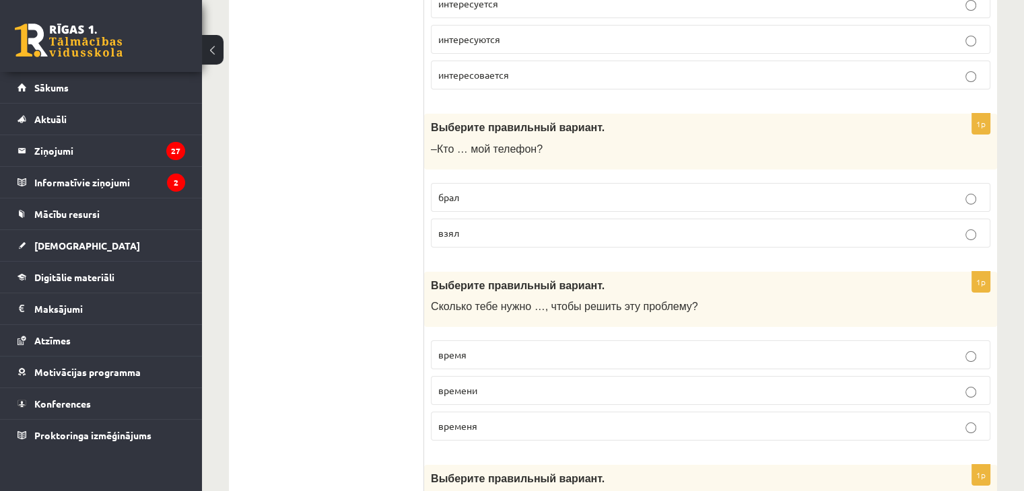
click at [488, 384] on p "времени" at bounding box center [710, 391] width 545 height 14
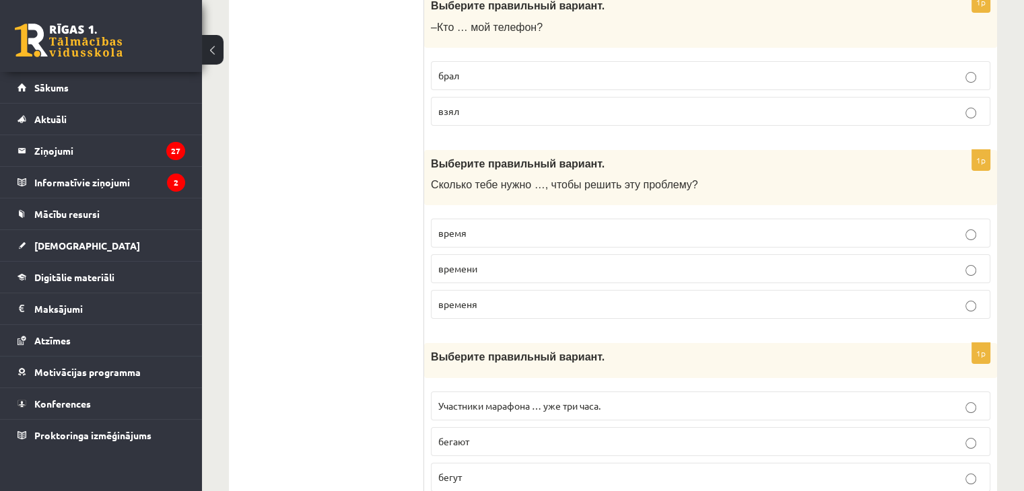
scroll to position [5286, 0]
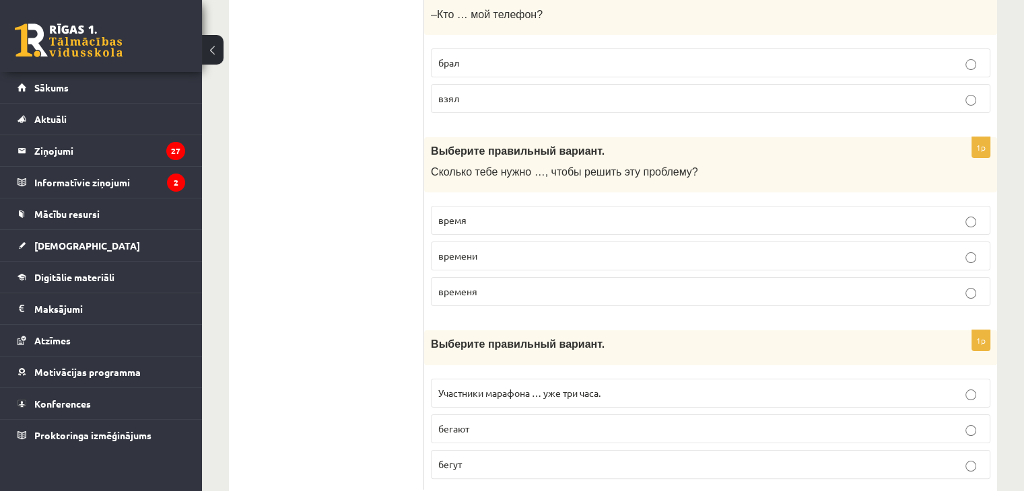
click at [511, 387] on span "Участники марафона … уже три часа." at bounding box center [519, 393] width 162 height 12
click at [508, 450] on label "бегут" at bounding box center [710, 464] width 559 height 29
click at [482, 422] on p "бегают" at bounding box center [710, 429] width 545 height 14
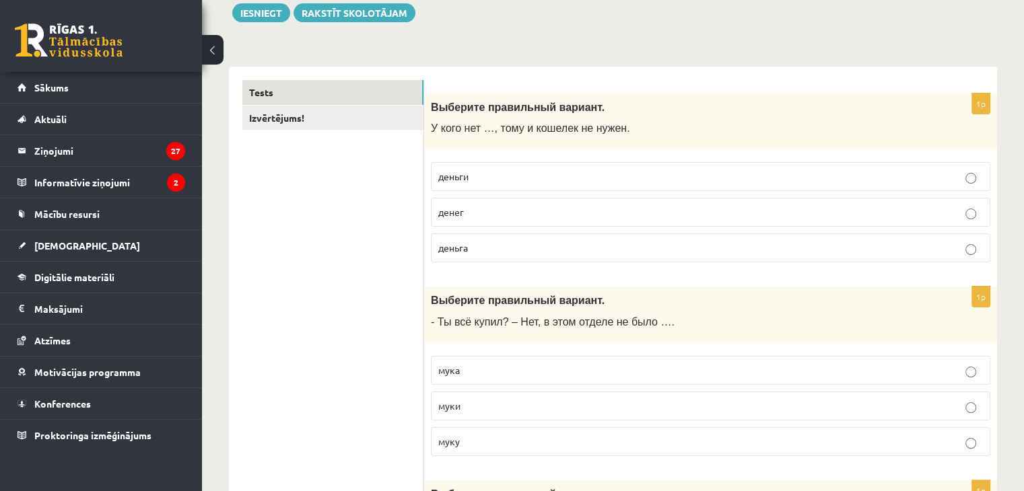
scroll to position [0, 0]
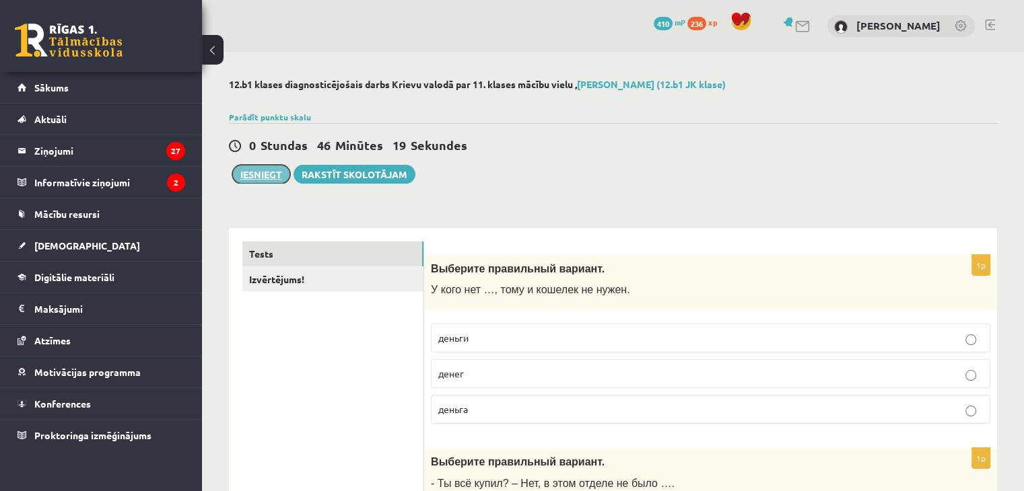
click at [261, 168] on button "Iesniegt" at bounding box center [261, 174] width 58 height 19
click at [371, 271] on link "Izvērtējums!" at bounding box center [332, 279] width 181 height 25
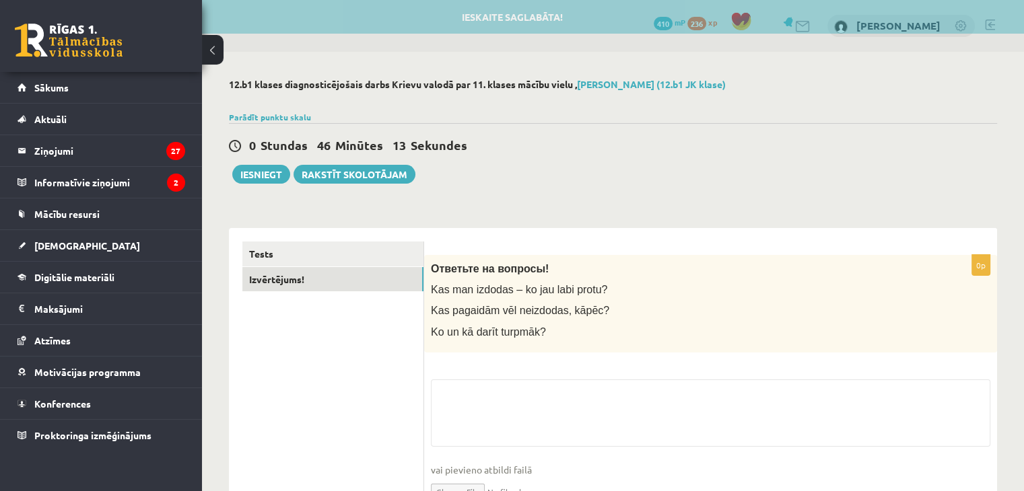
scroll to position [67, 0]
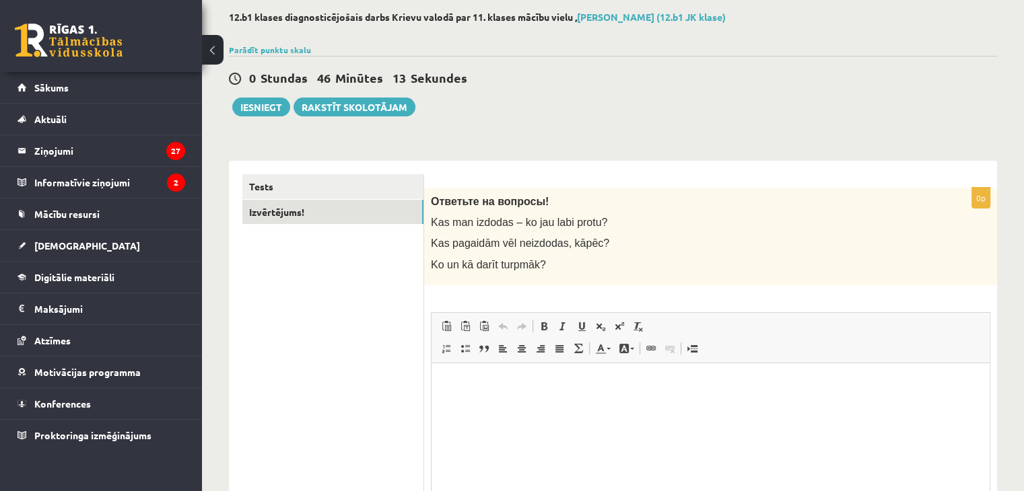
click at [473, 347] on link "Insert/Remove Bulleted List" at bounding box center [465, 349] width 19 height 18
click at [483, 383] on li "Editor, wiswyg-editor-user-answer-47433951355500" at bounding box center [710, 383] width 477 height 14
click at [275, 118] on div "**********" at bounding box center [613, 309] width 822 height 648
click at [273, 108] on button "Iesniegt" at bounding box center [261, 107] width 58 height 19
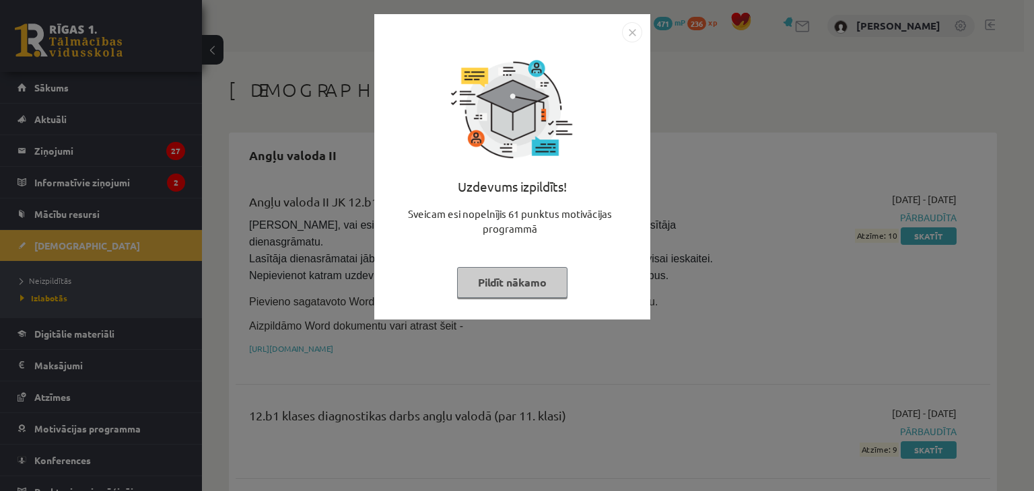
click at [539, 270] on button "Pildīt nākamo" at bounding box center [512, 282] width 110 height 31
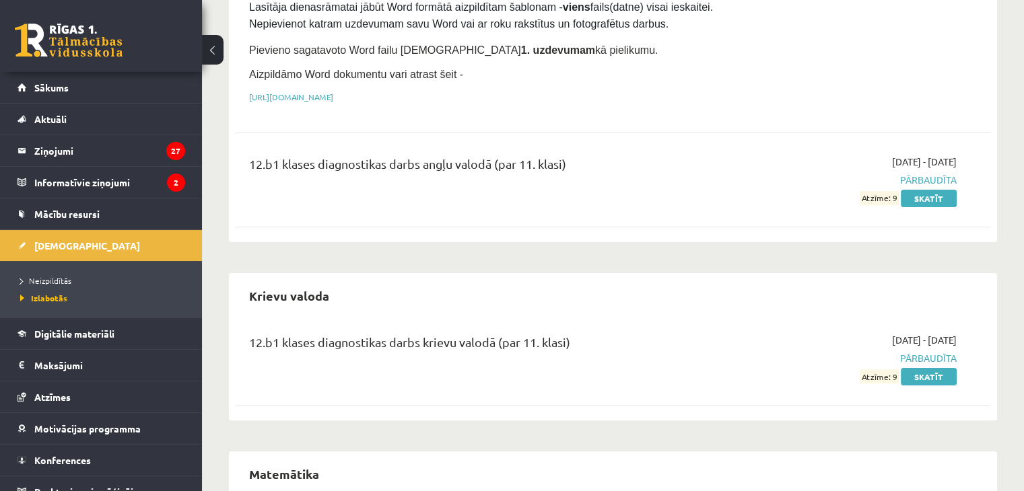
scroll to position [337, 0]
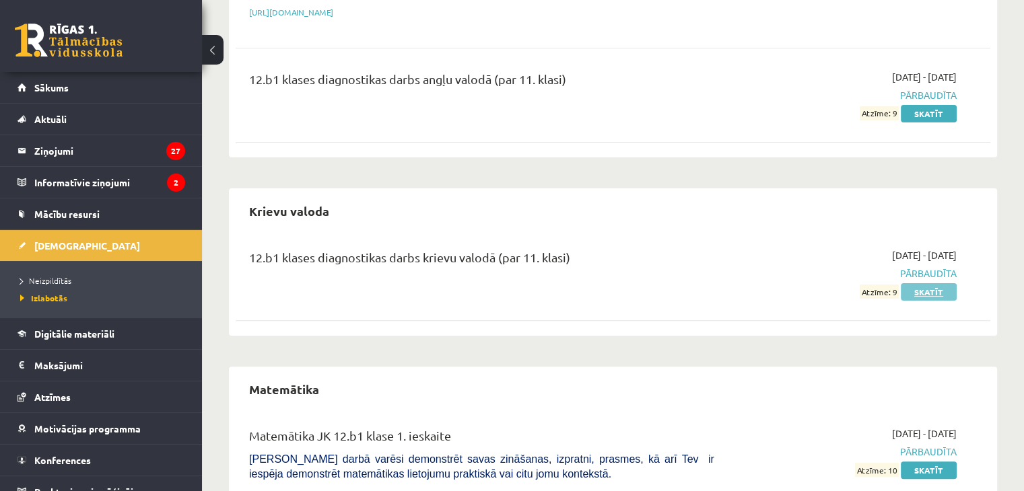
click at [934, 283] on link "Skatīt" at bounding box center [929, 292] width 56 height 18
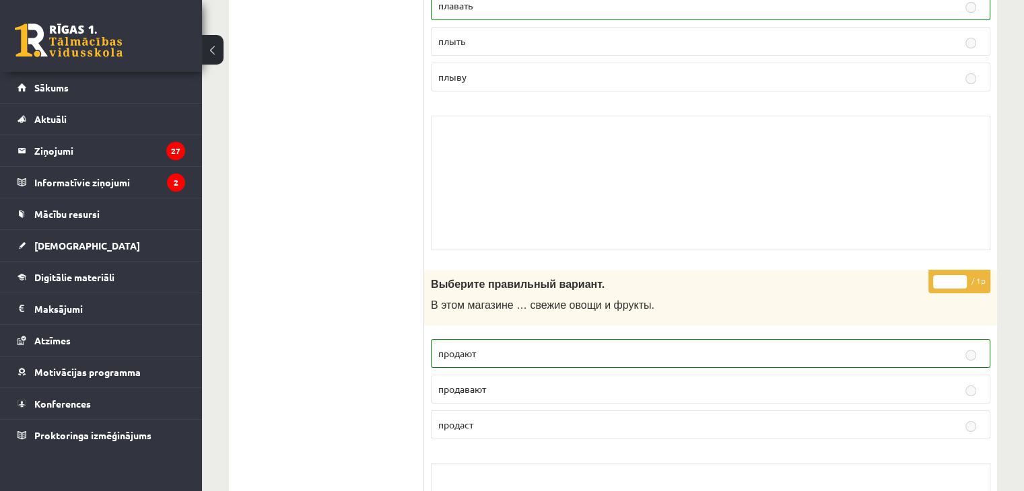
scroll to position [4970, 0]
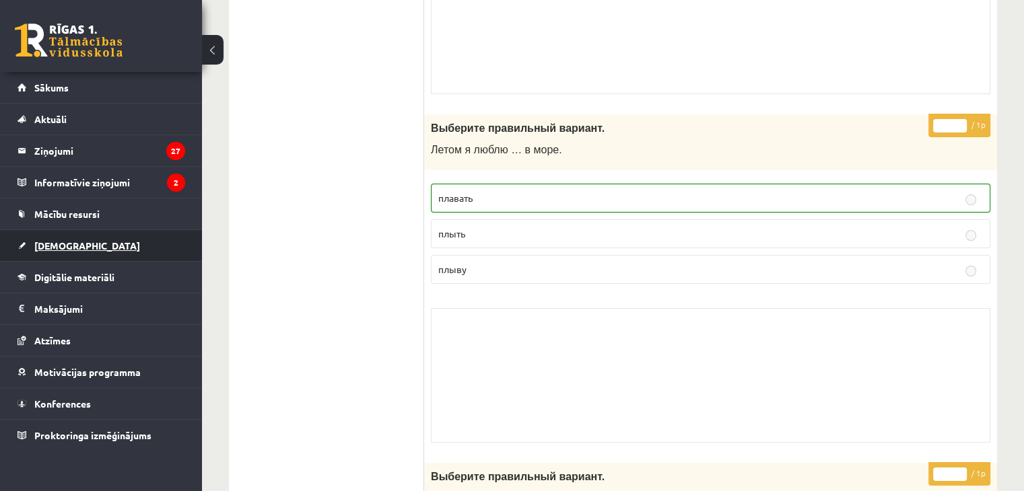
click at [68, 244] on span "[DEMOGRAPHIC_DATA]" at bounding box center [87, 246] width 106 height 12
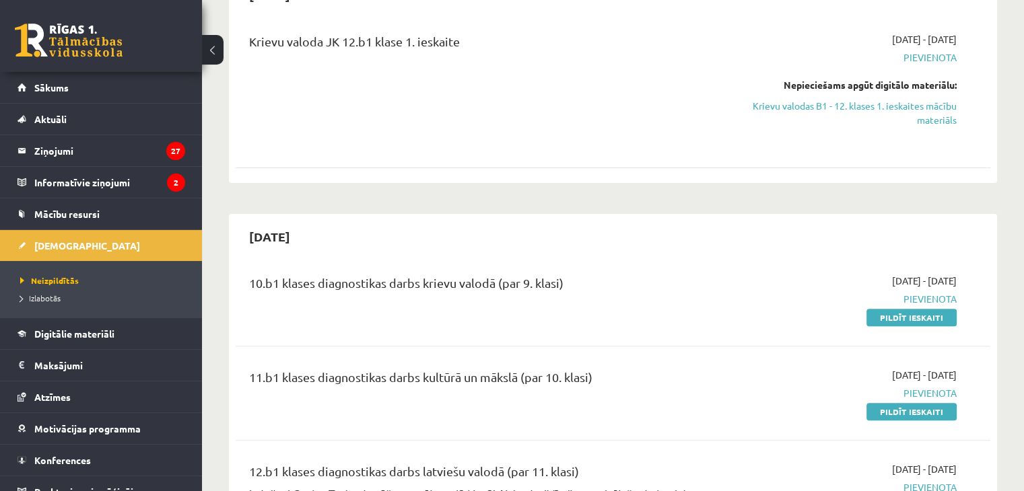
scroll to position [594, 0]
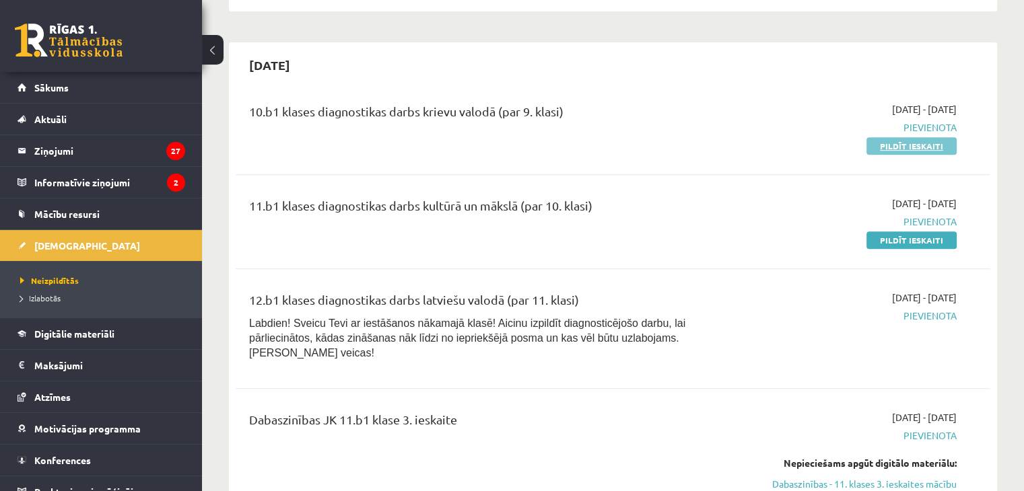
click at [885, 140] on link "Pildīt ieskaiti" at bounding box center [911, 146] width 90 height 18
drag, startPoint x: 895, startPoint y: 142, endPoint x: 579, endPoint y: 76, distance: 322.6
click at [895, 142] on link "Pildīt ieskaiti" at bounding box center [911, 146] width 90 height 18
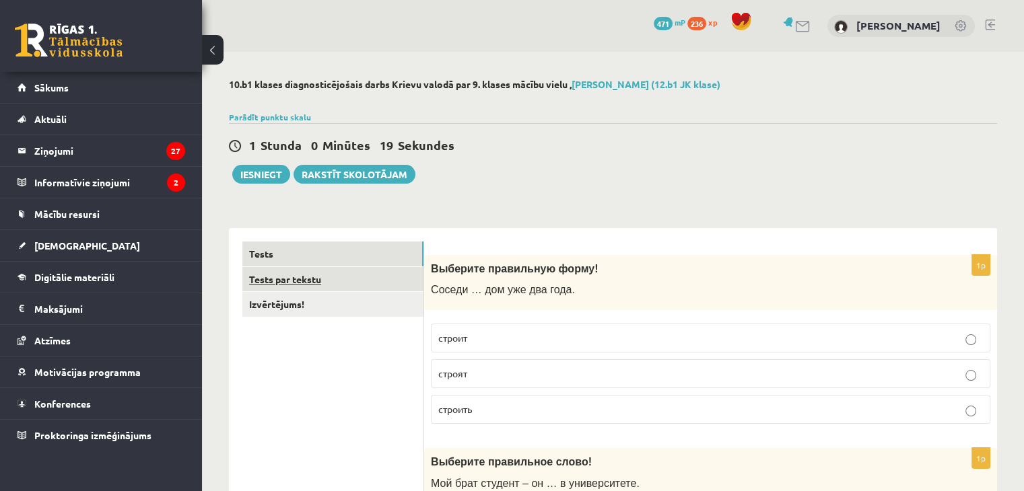
click at [318, 286] on link "Tests par tekstu" at bounding box center [332, 279] width 181 height 25
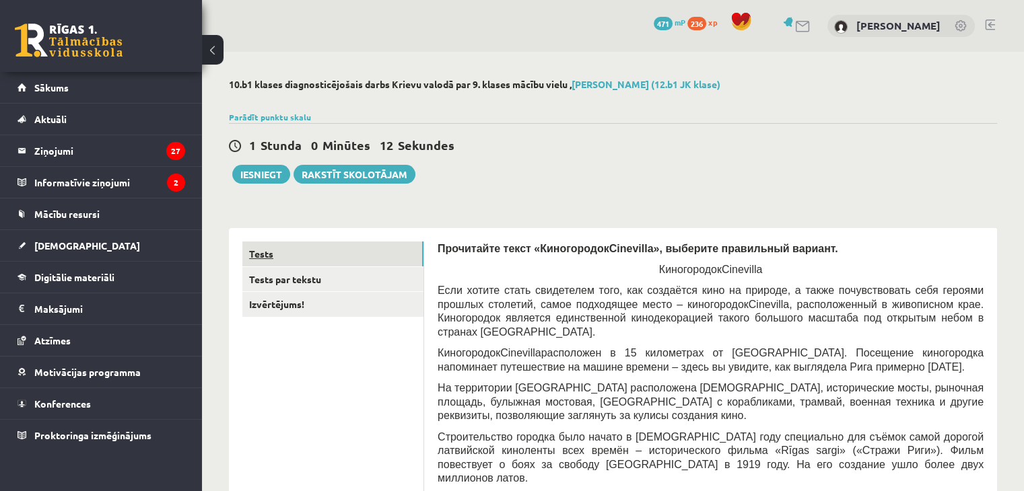
click at [304, 250] on link "Tests" at bounding box center [332, 254] width 181 height 25
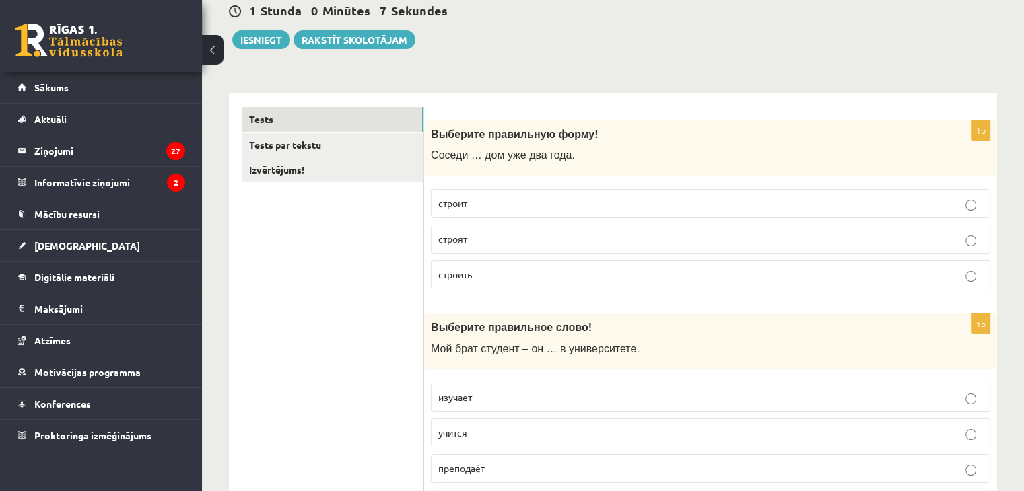
scroll to position [67, 0]
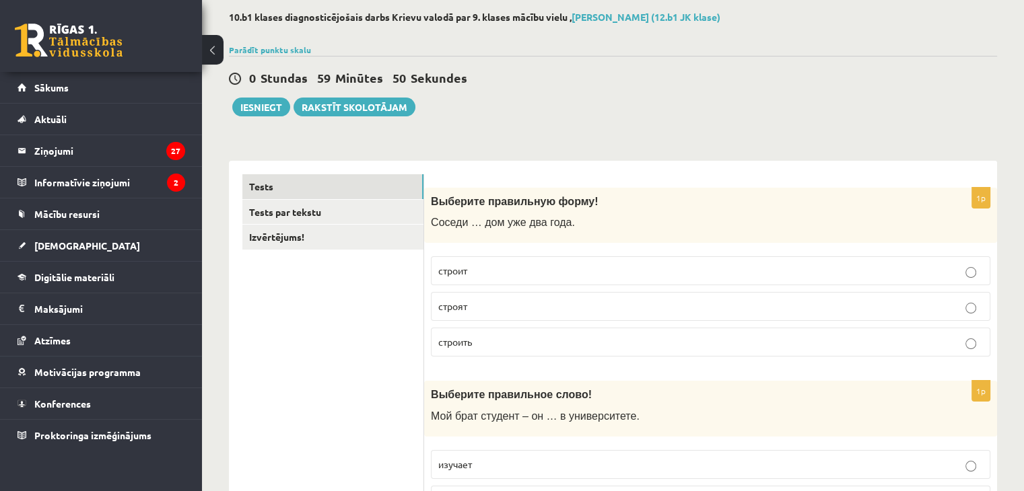
click at [475, 312] on p "строят" at bounding box center [710, 307] width 545 height 14
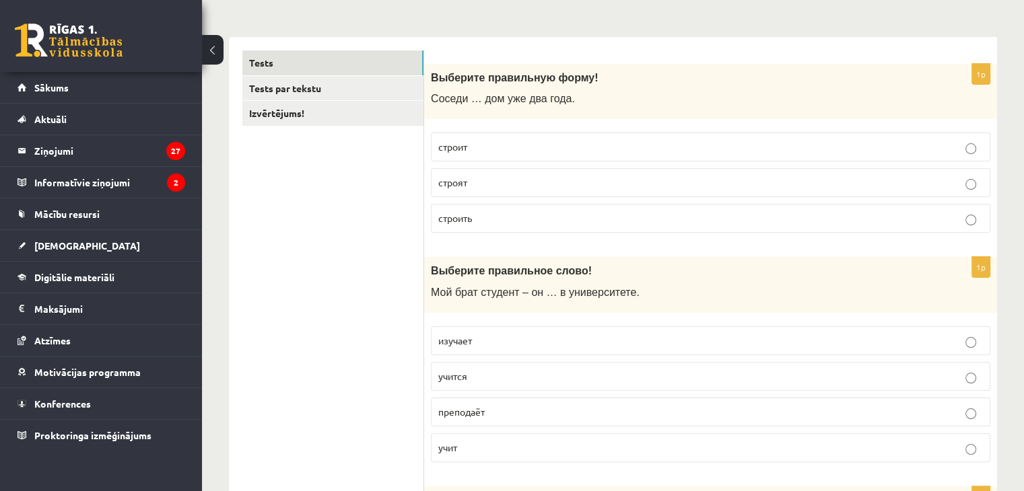
scroll to position [269, 0]
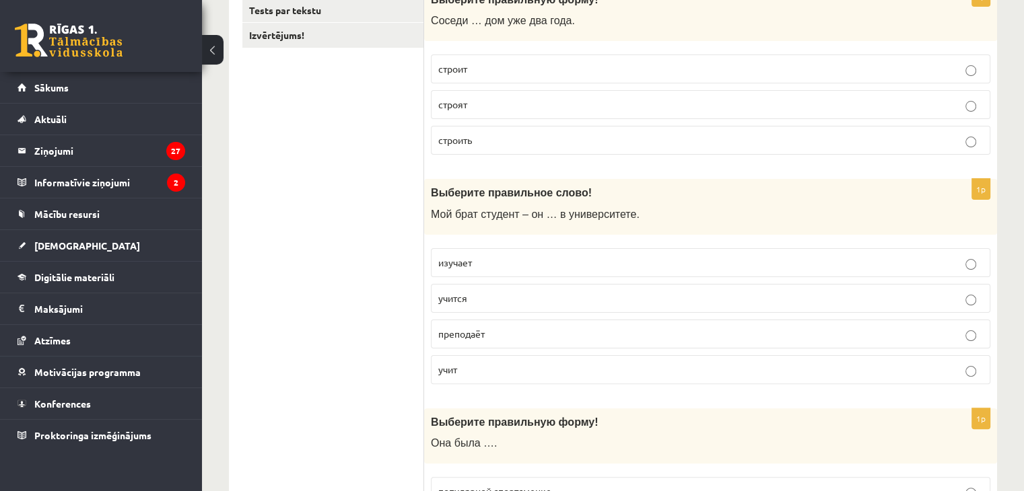
click at [468, 303] on p "учится" at bounding box center [710, 299] width 545 height 14
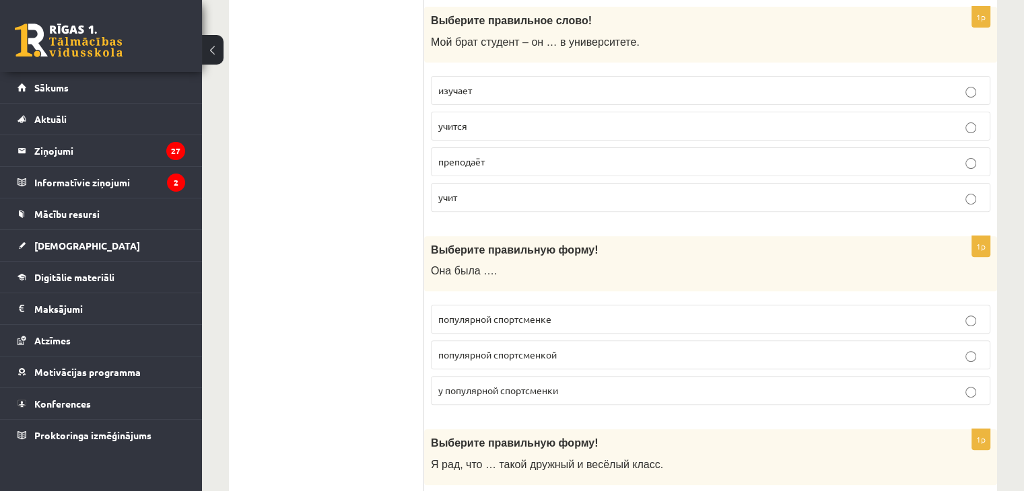
scroll to position [539, 0]
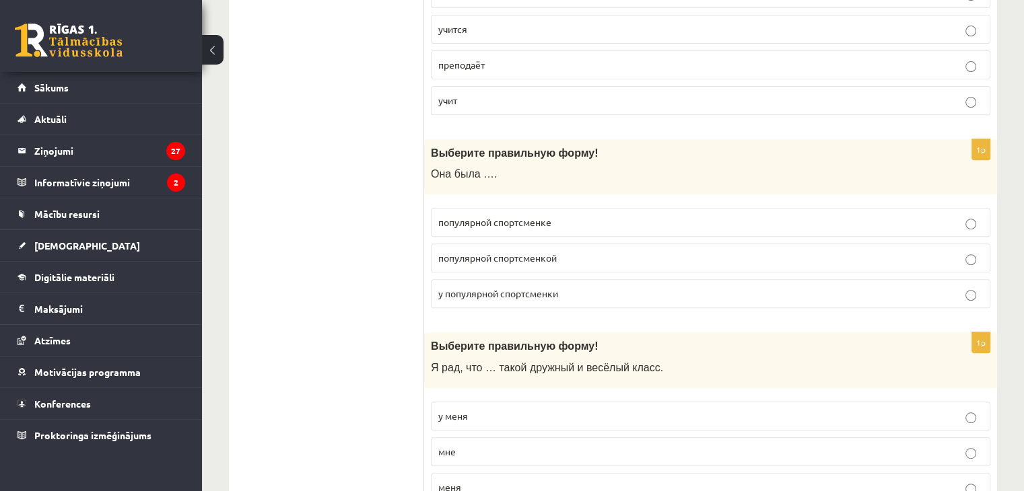
click at [546, 256] on span "популярной спортсменкой" at bounding box center [497, 258] width 118 height 12
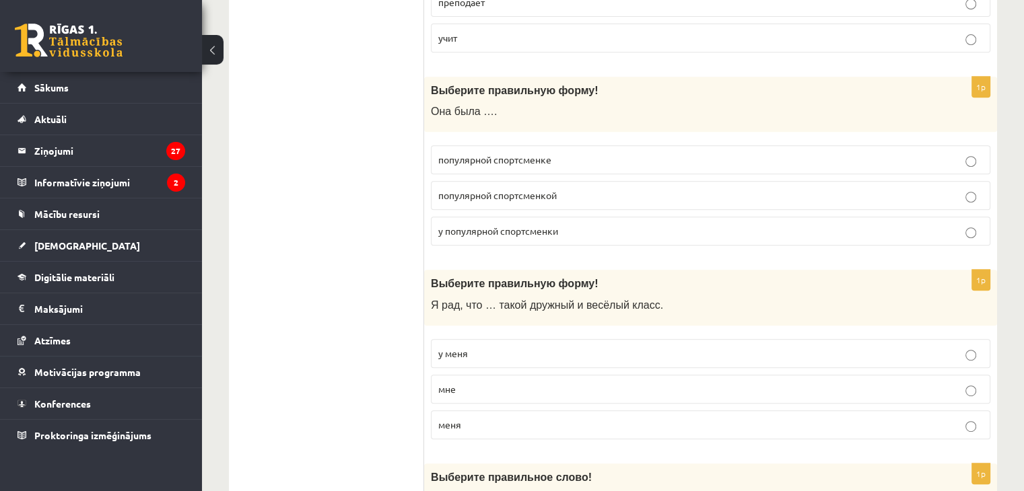
scroll to position [673, 0]
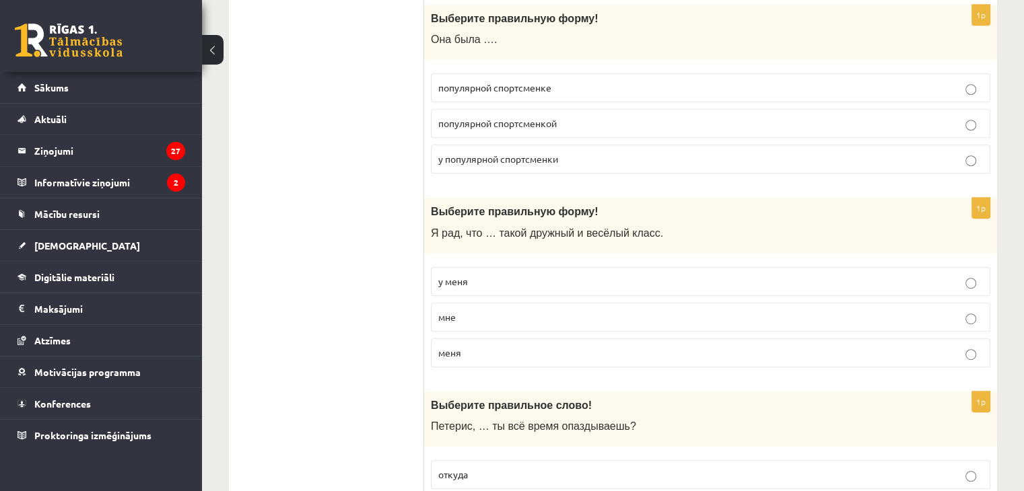
click at [493, 316] on p "мне" at bounding box center [710, 317] width 545 height 14
click at [486, 275] on p "у меня" at bounding box center [710, 282] width 545 height 14
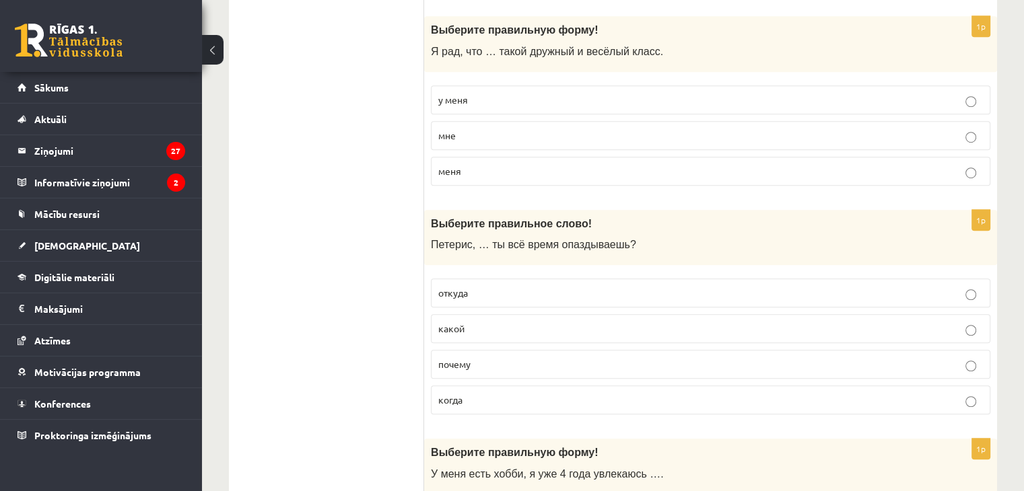
scroll to position [875, 0]
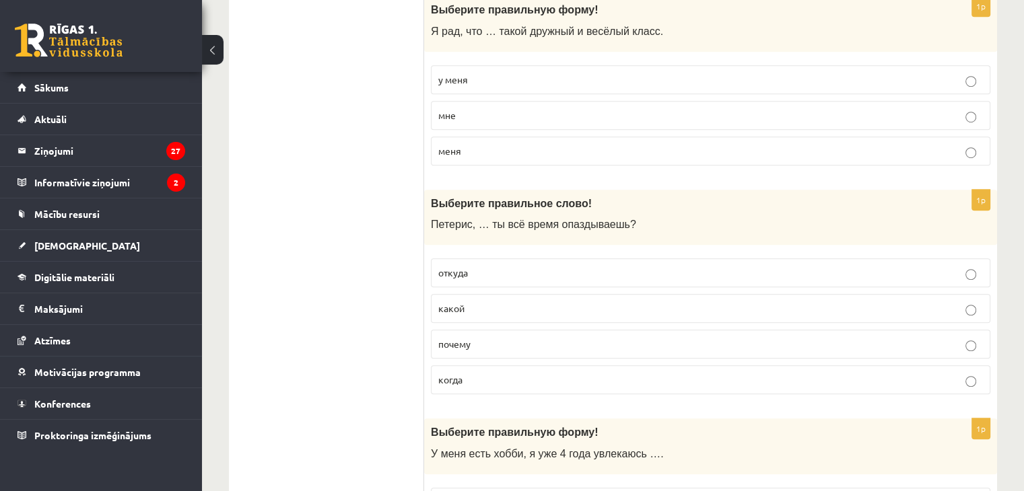
click at [483, 343] on p "почему" at bounding box center [710, 344] width 545 height 14
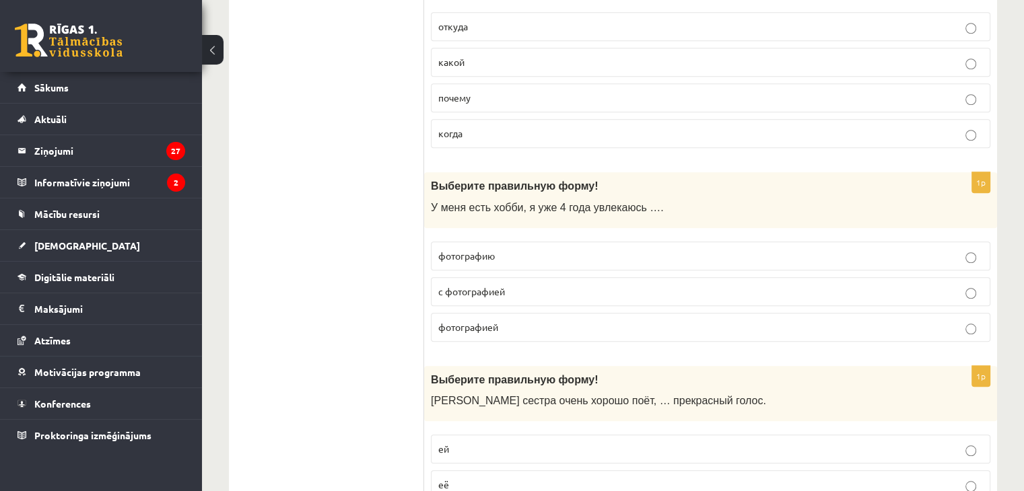
scroll to position [1145, 0]
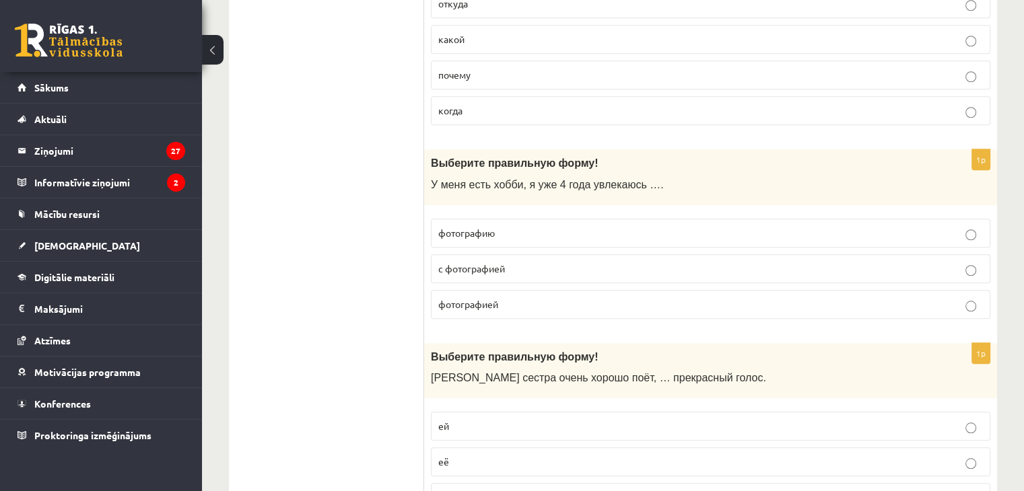
click at [495, 298] on span "фотографией" at bounding box center [468, 304] width 60 height 12
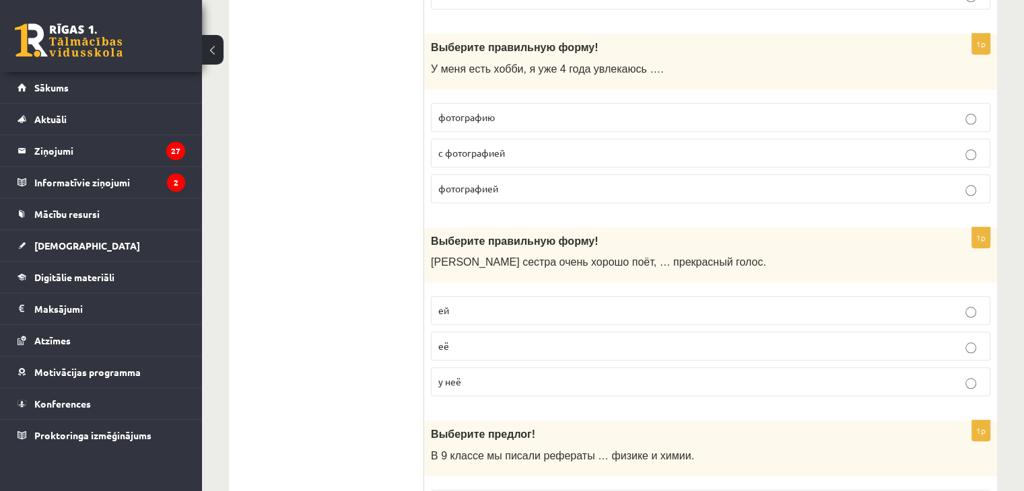
scroll to position [1279, 0]
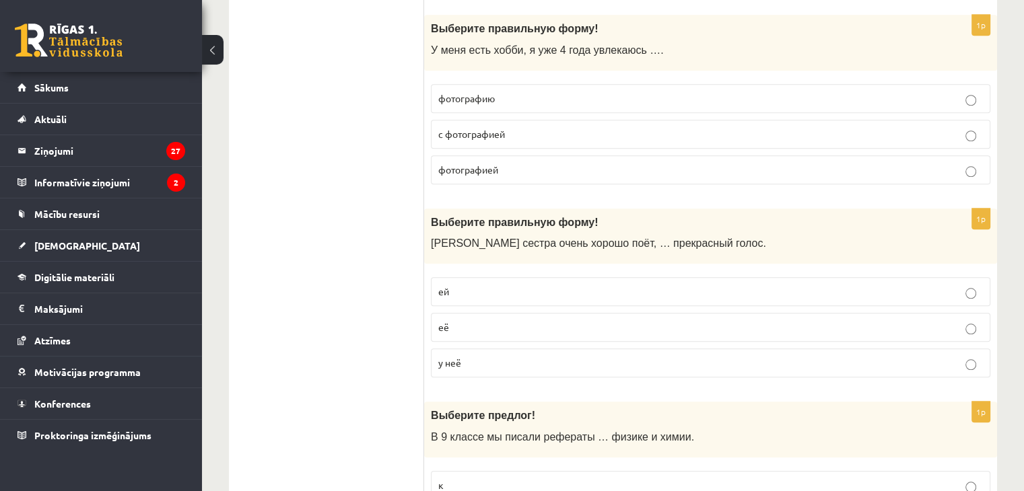
click at [483, 356] on p "у неё" at bounding box center [710, 363] width 545 height 14
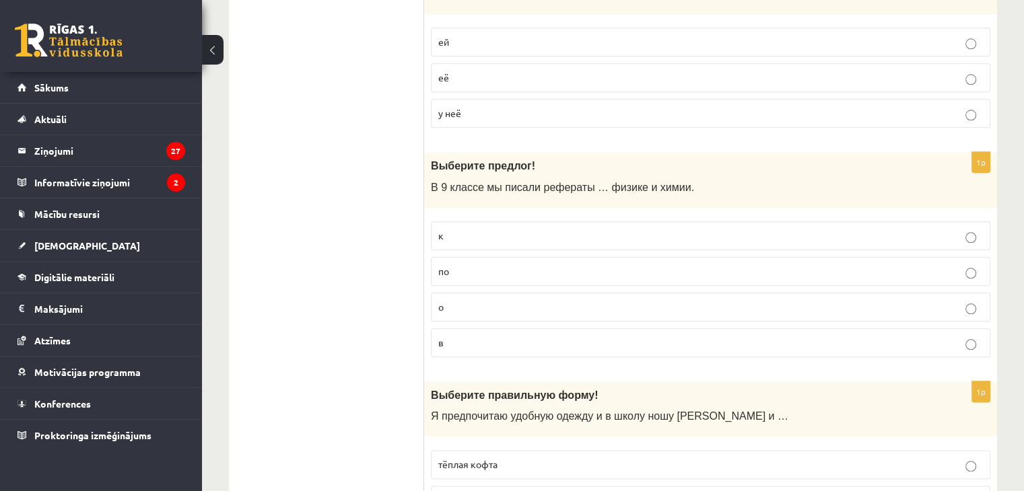
scroll to position [1548, 0]
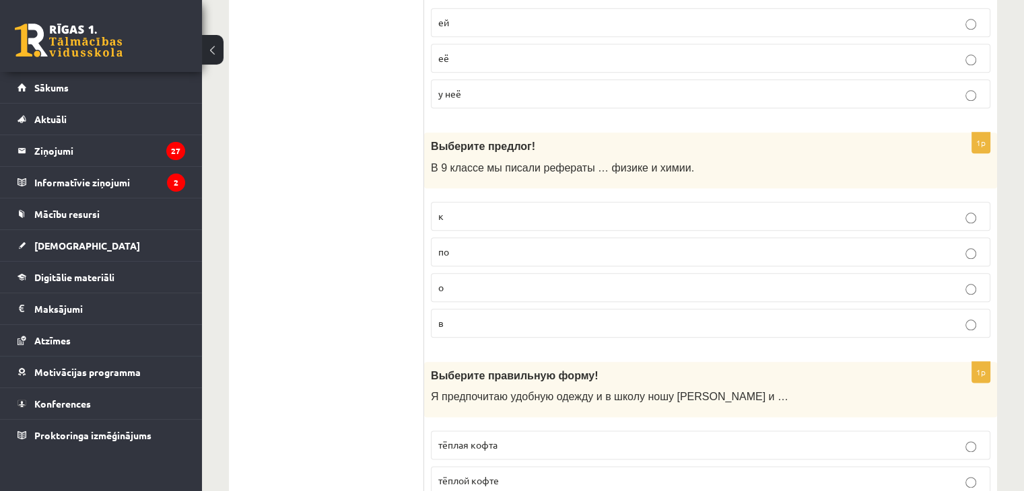
click at [503, 245] on p "по" at bounding box center [710, 252] width 545 height 14
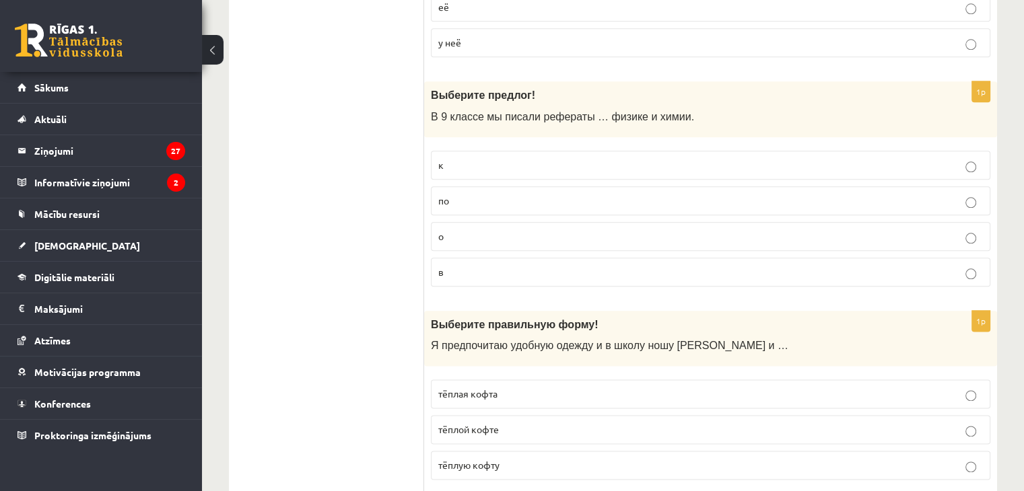
scroll to position [1683, 0]
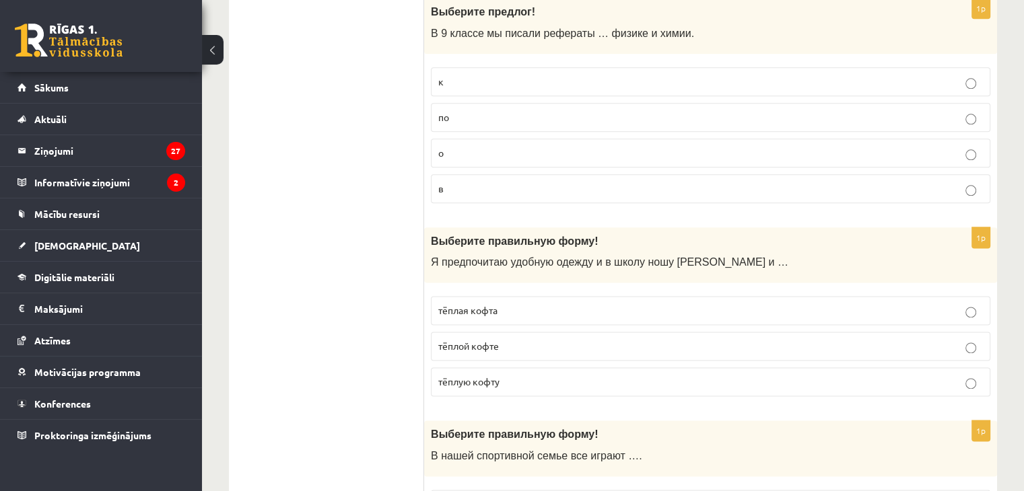
click at [490, 375] on p "тёплую кофту" at bounding box center [710, 382] width 545 height 14
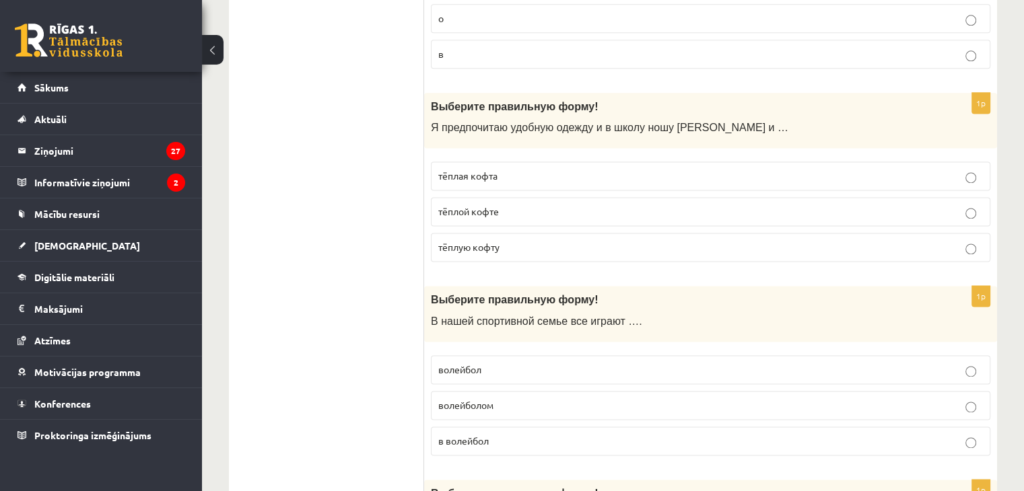
scroll to position [1885, 0]
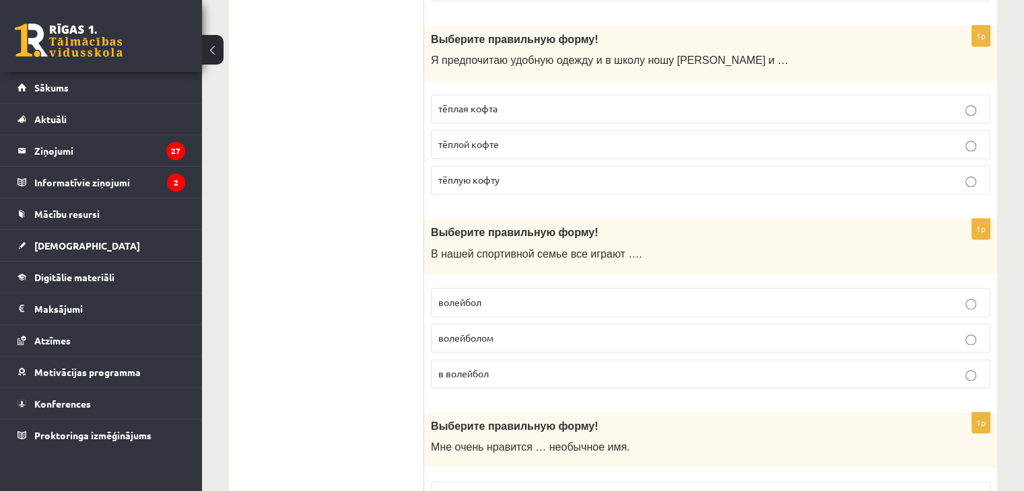
click at [506, 367] on p "в волейбол" at bounding box center [710, 374] width 545 height 14
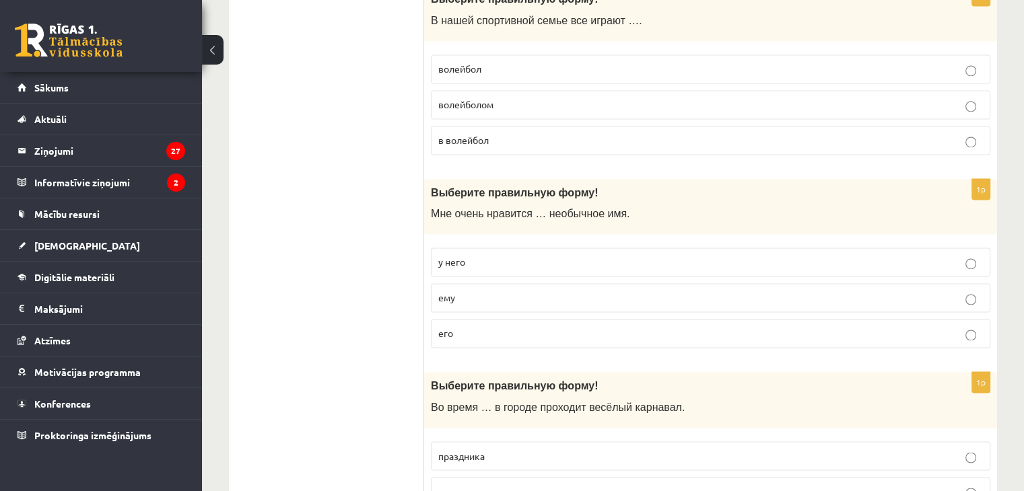
scroll to position [2087, 0]
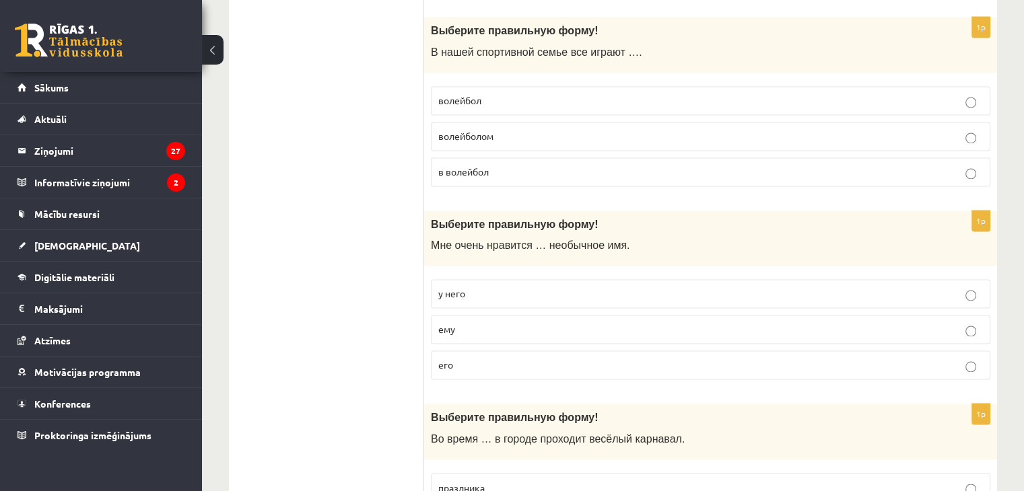
click at [466, 358] on p "его" at bounding box center [710, 365] width 545 height 14
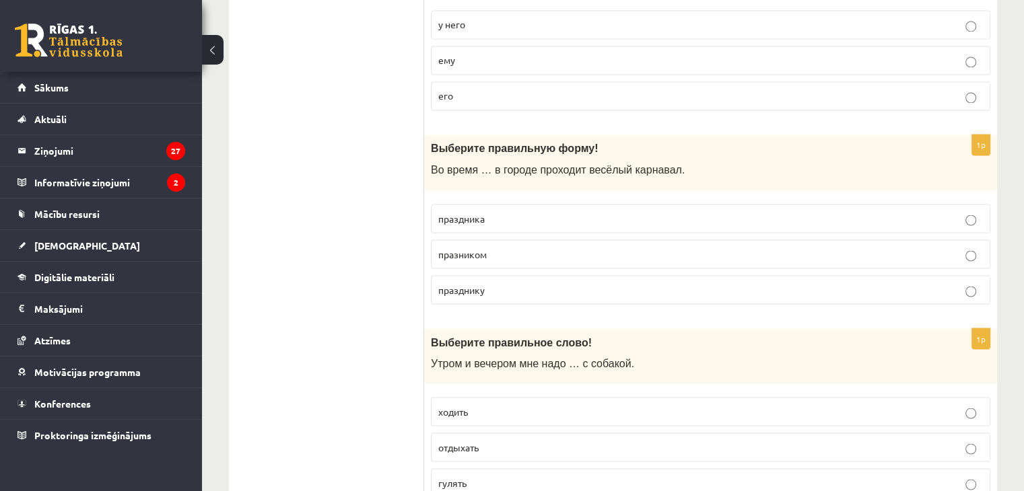
scroll to position [2289, 0]
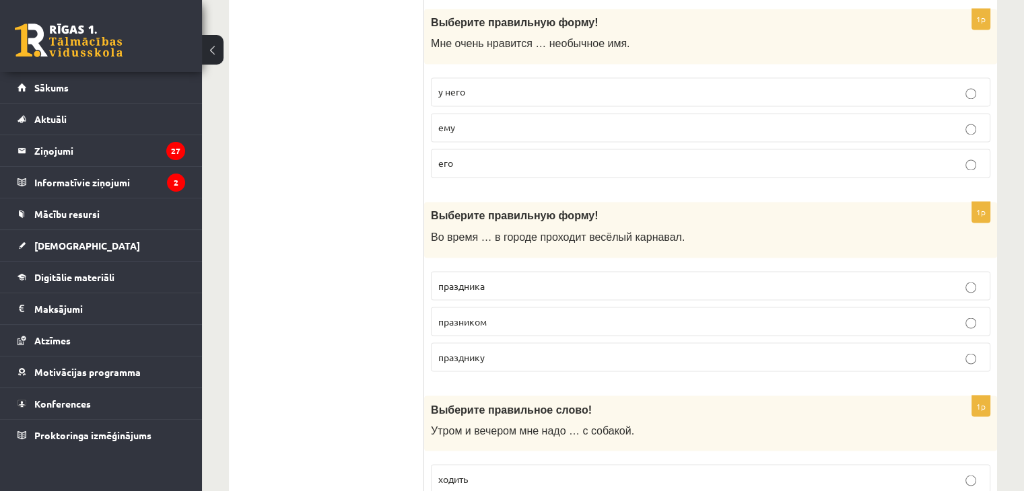
click at [499, 279] on p "праздника" at bounding box center [710, 286] width 545 height 14
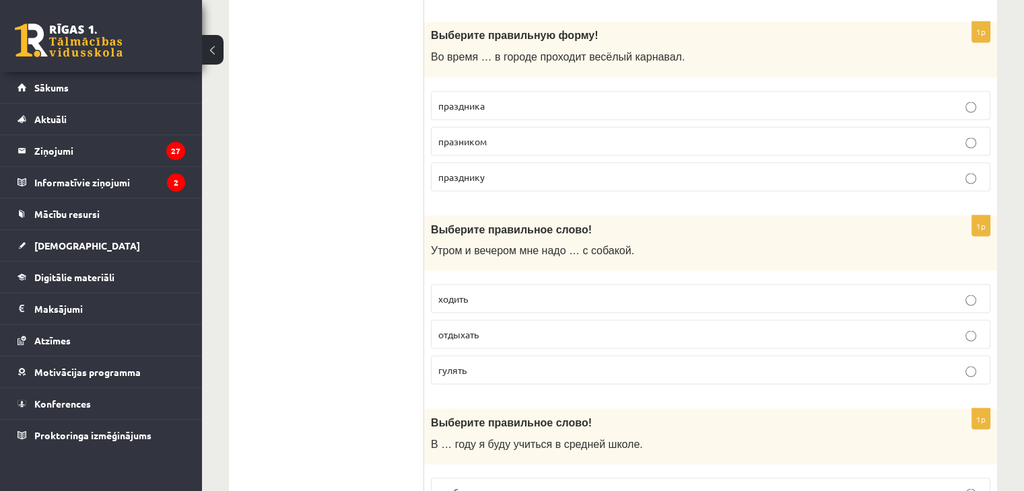
scroll to position [2491, 0]
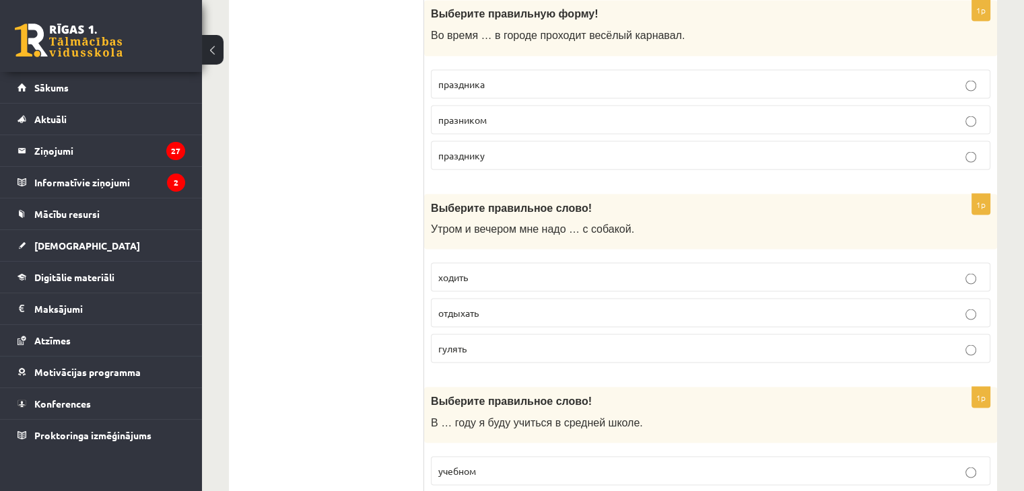
click at [489, 341] on p "гулять" at bounding box center [710, 348] width 545 height 14
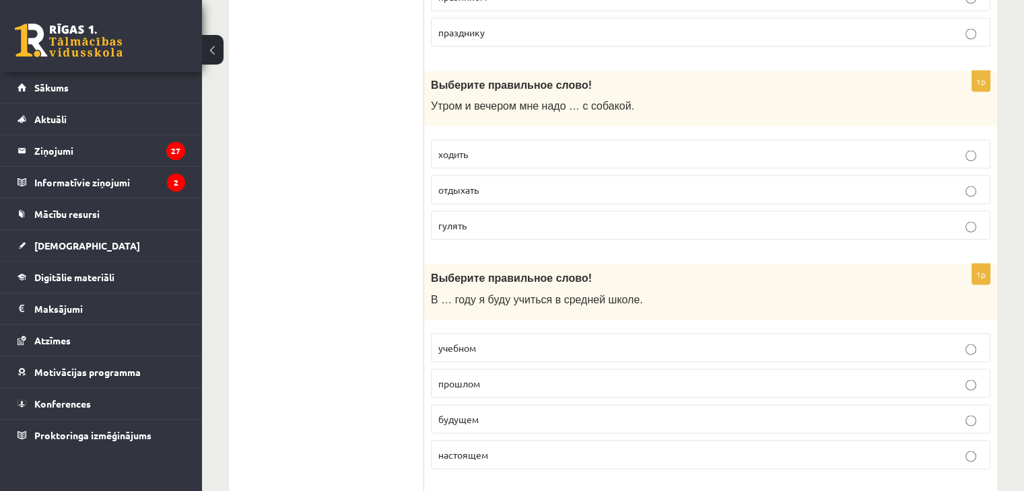
scroll to position [2693, 0]
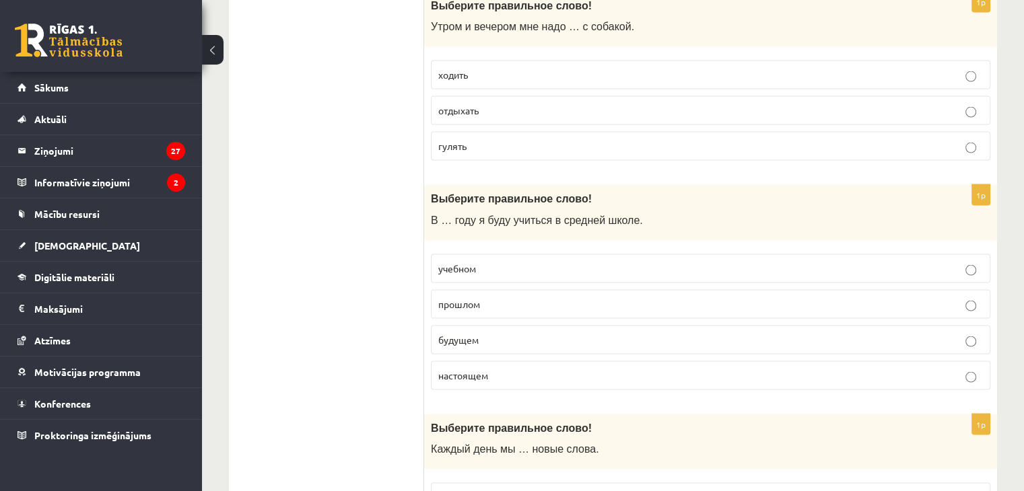
click at [507, 333] on p "будущем" at bounding box center [710, 340] width 545 height 14
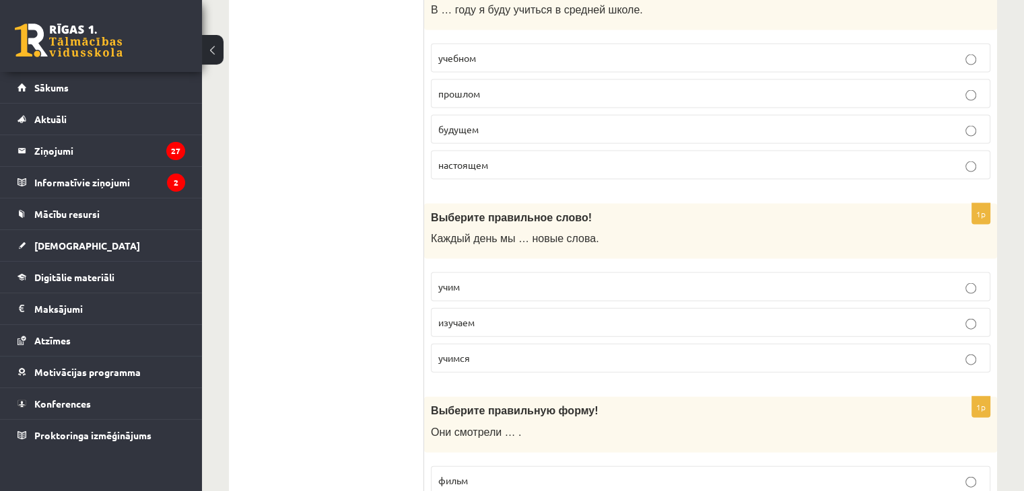
scroll to position [2962, 0]
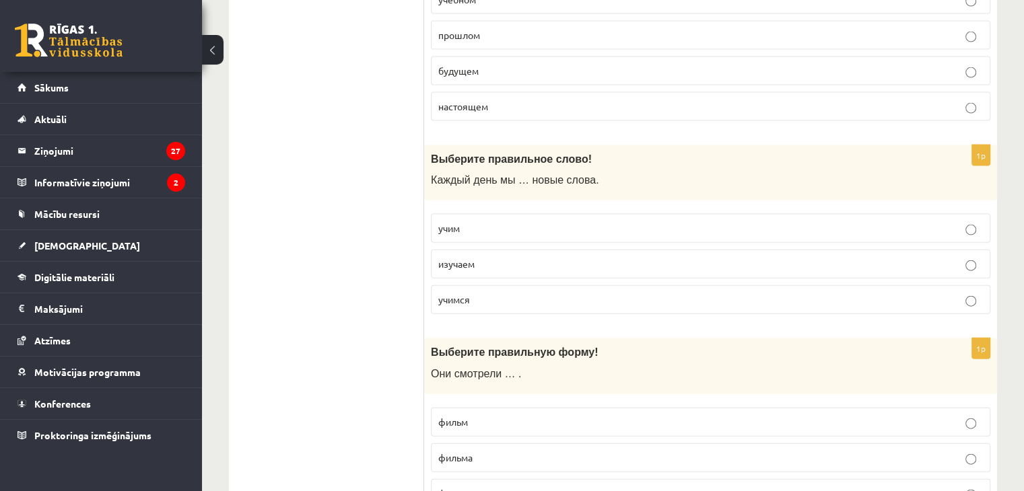
click at [494, 257] on p "изучаем" at bounding box center [710, 264] width 545 height 14
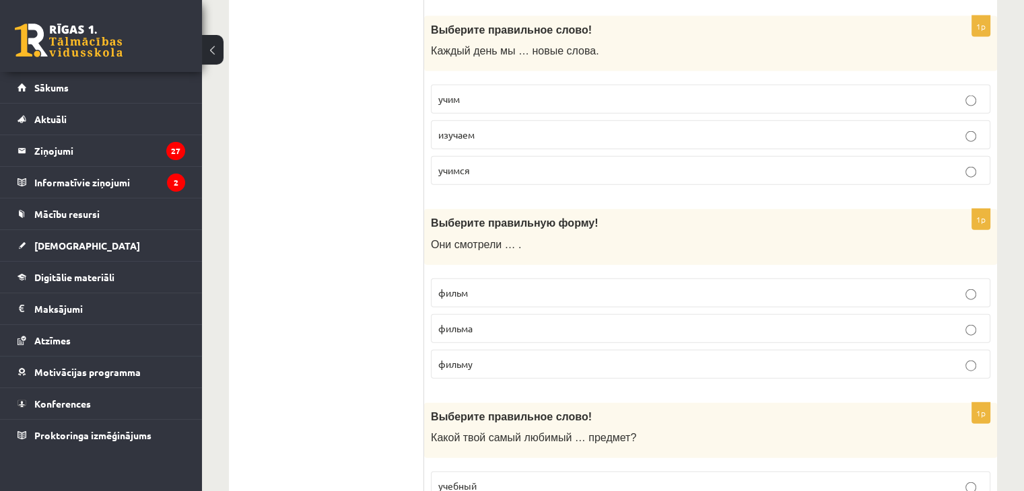
scroll to position [3097, 0]
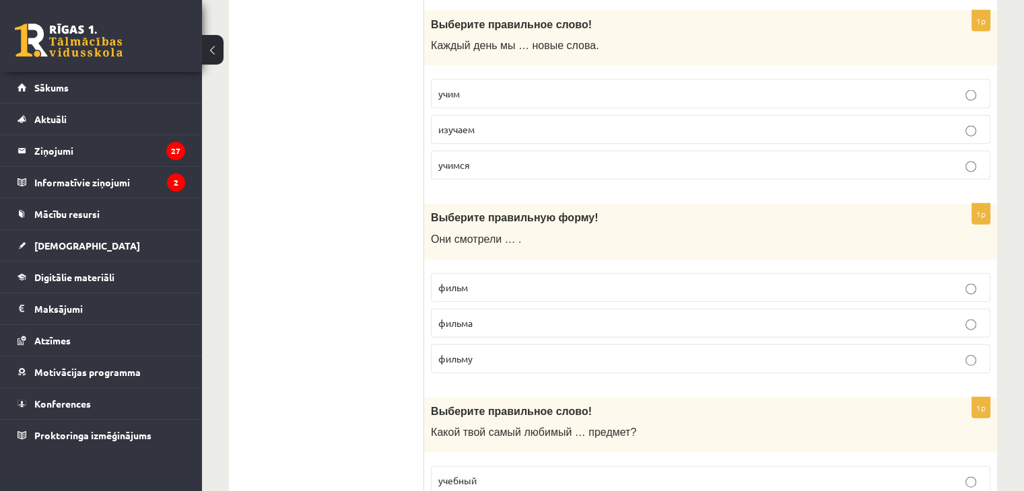
click at [497, 281] on p "фильм" at bounding box center [710, 288] width 545 height 14
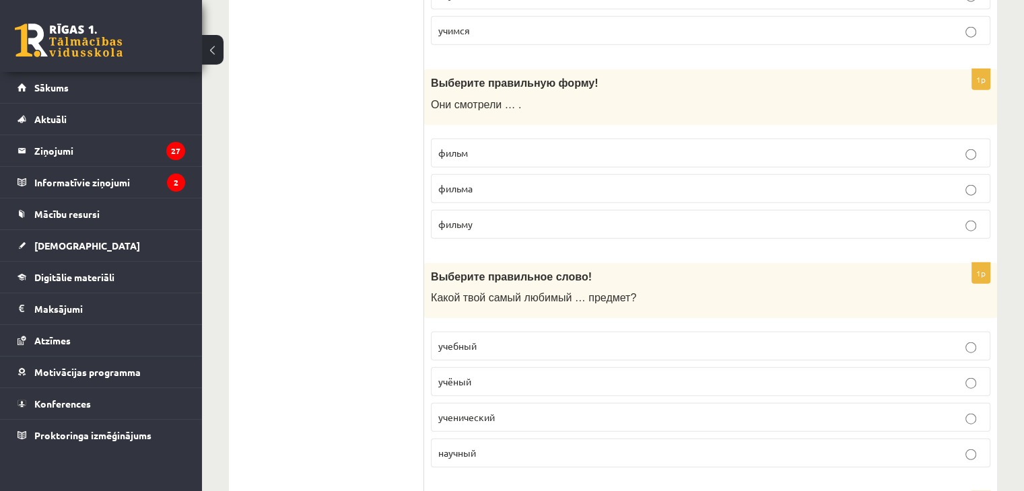
scroll to position [3299, 0]
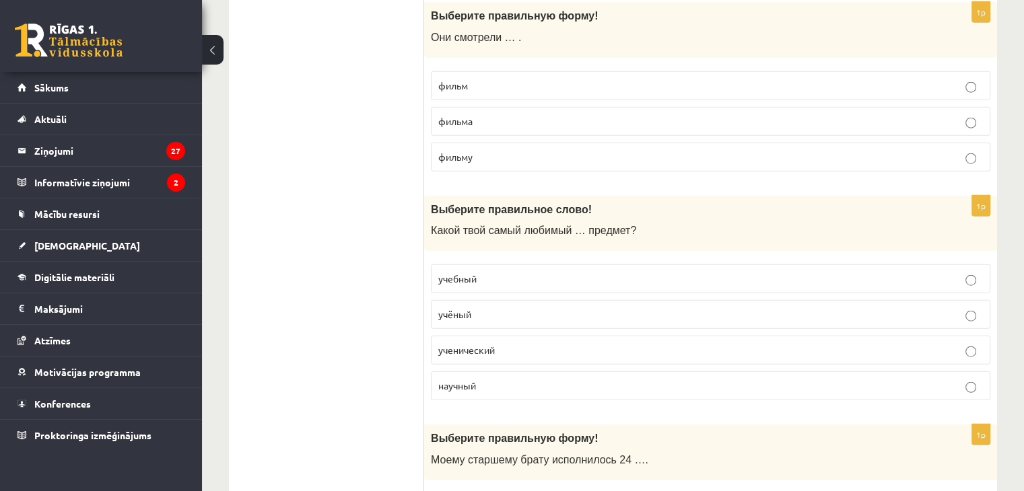
click at [529, 272] on p "учебный" at bounding box center [710, 279] width 545 height 14
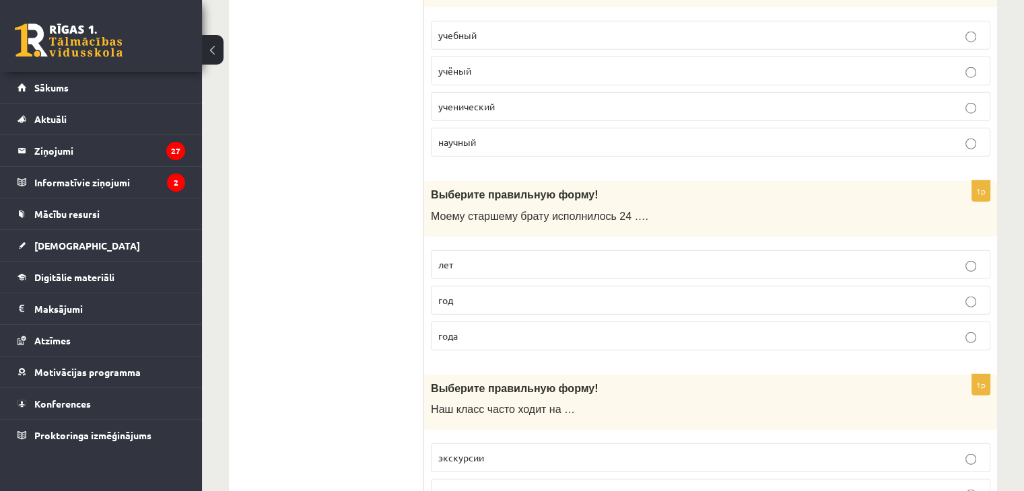
scroll to position [3501, 0]
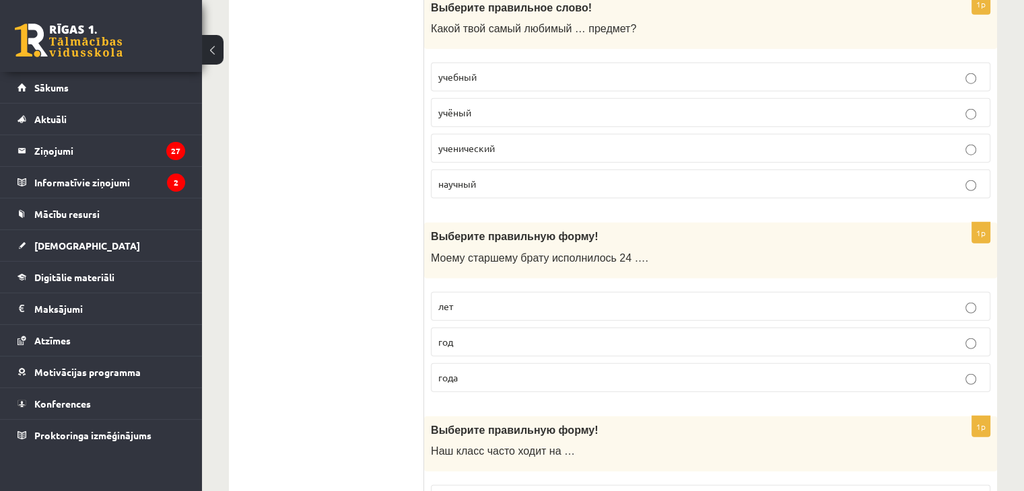
click at [473, 371] on p "года" at bounding box center [710, 378] width 545 height 14
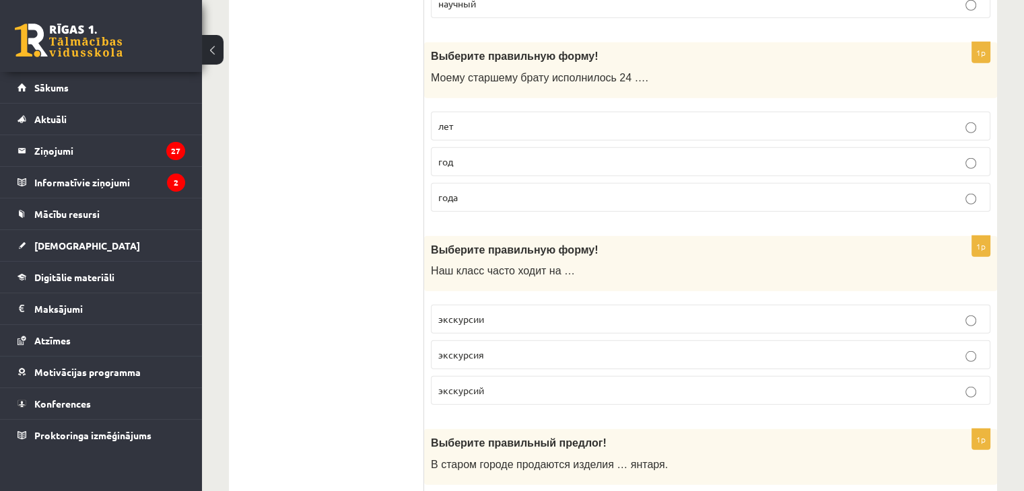
scroll to position [3703, 0]
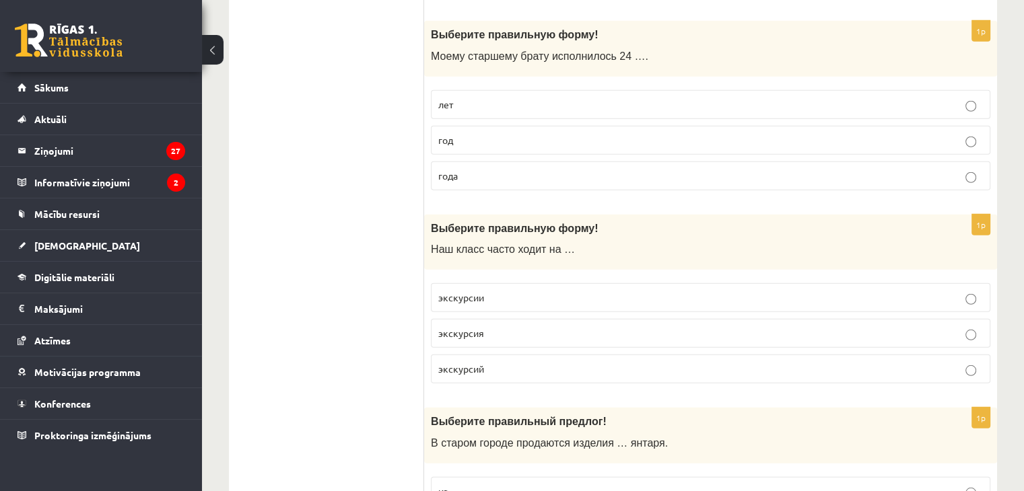
click at [518, 291] on p "экскурсии" at bounding box center [710, 298] width 545 height 14
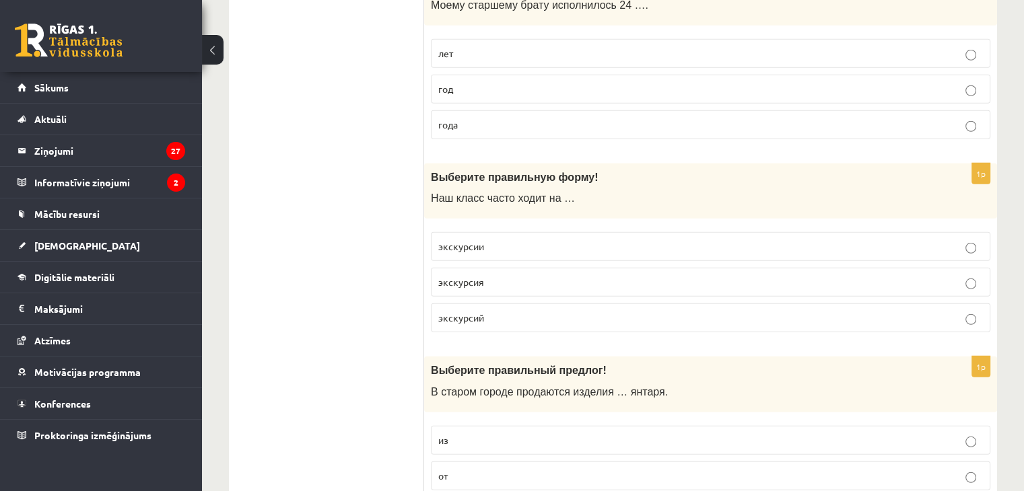
scroll to position [3838, 0]
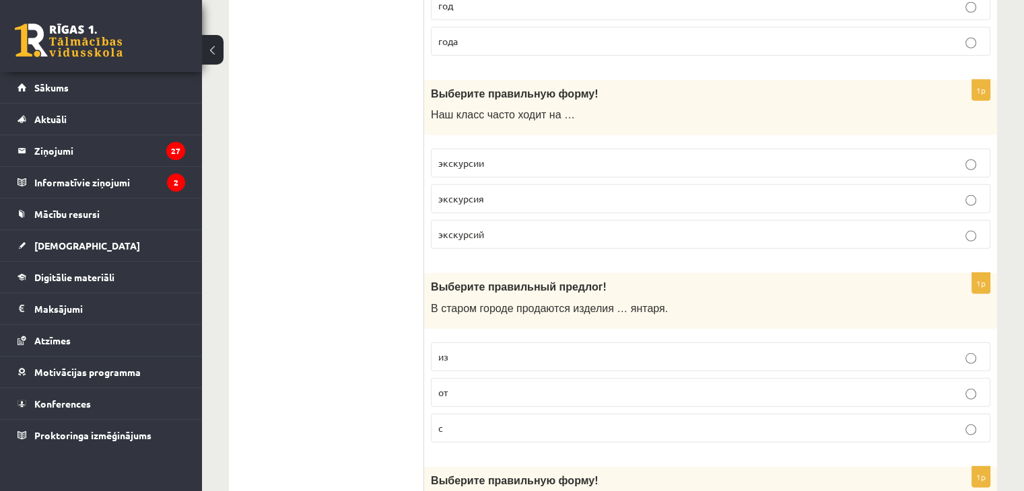
click at [516, 350] on p "из" at bounding box center [710, 357] width 545 height 14
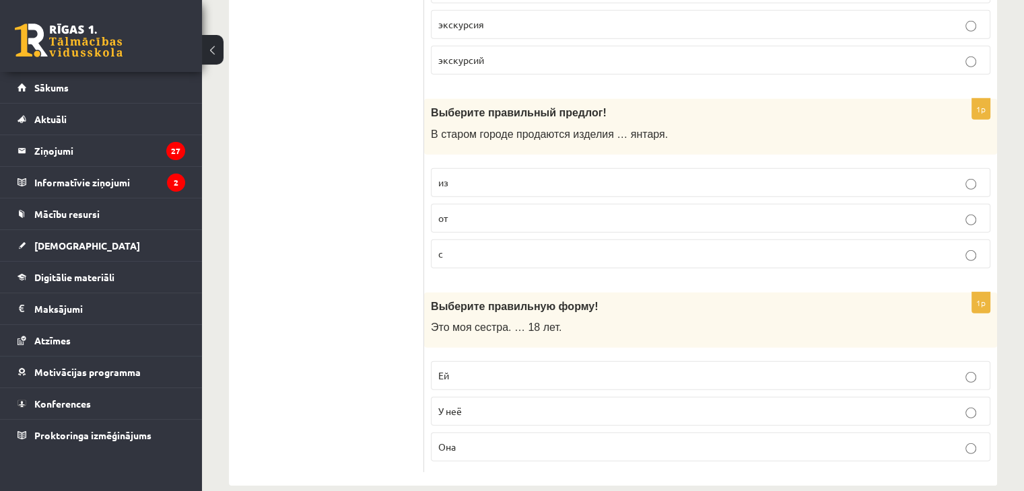
scroll to position [4014, 0]
click at [539, 367] on p "Ей" at bounding box center [710, 374] width 545 height 14
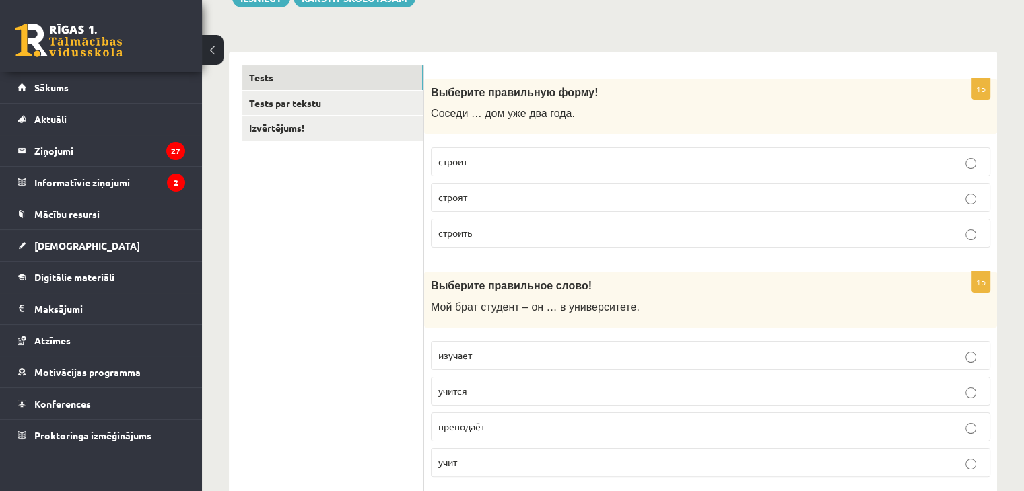
scroll to position [0, 0]
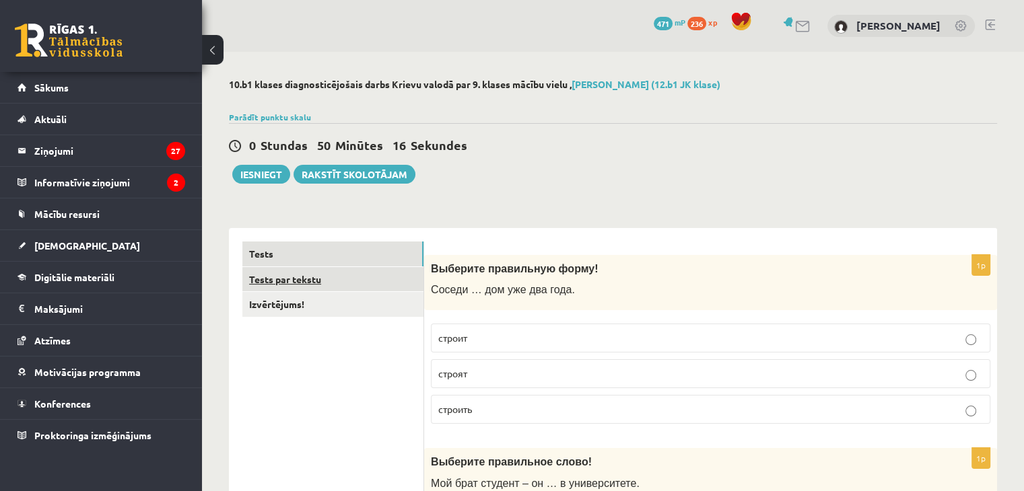
click at [279, 277] on link "Tests par tekstu" at bounding box center [332, 279] width 181 height 25
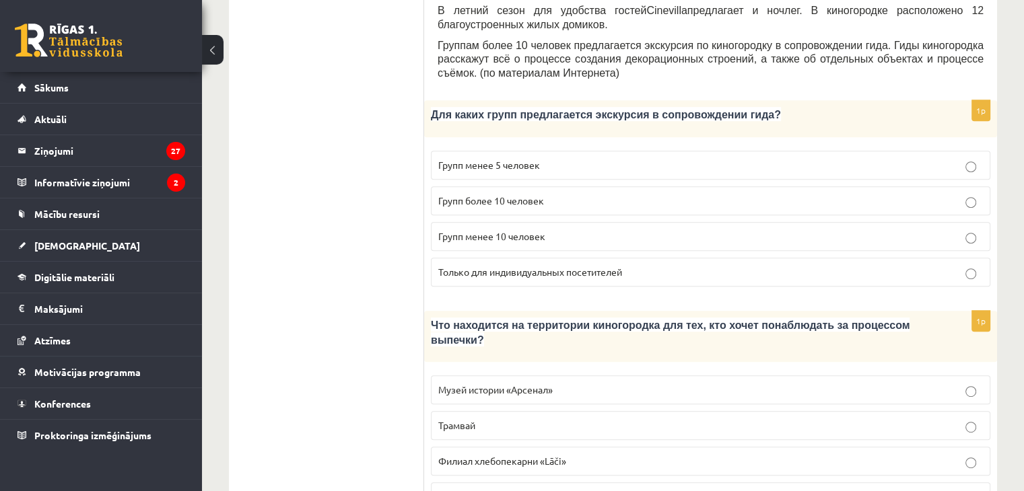
scroll to position [638, 0]
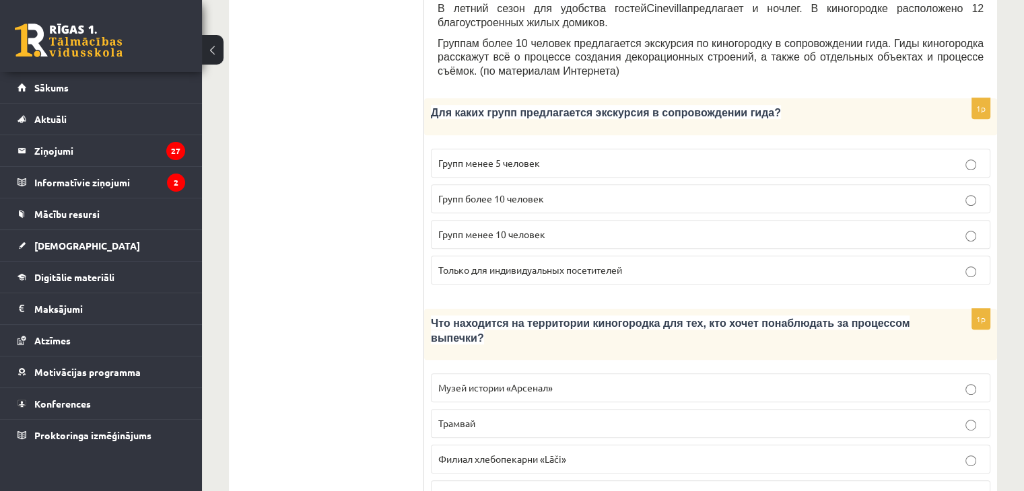
click at [477, 193] on span "Групп более 10 человек" at bounding box center [491, 199] width 106 height 12
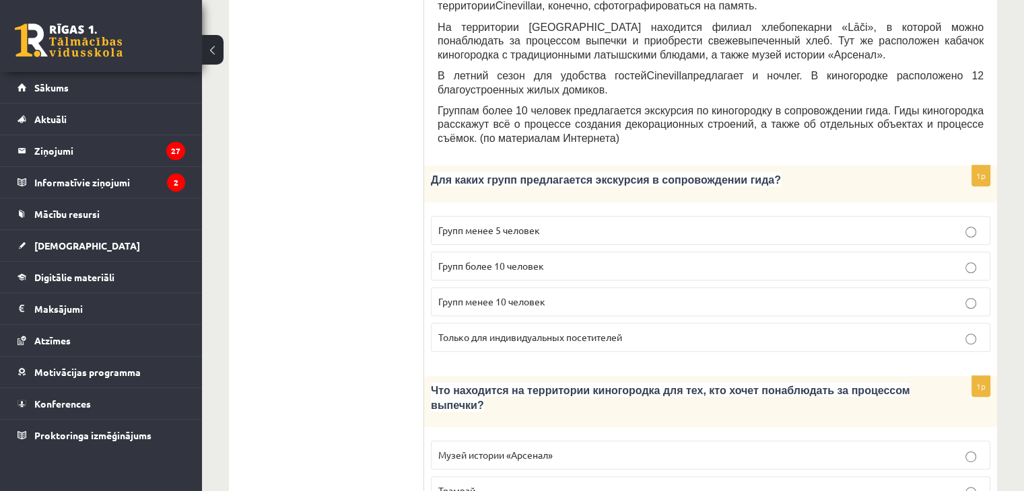
scroll to position [705, 0]
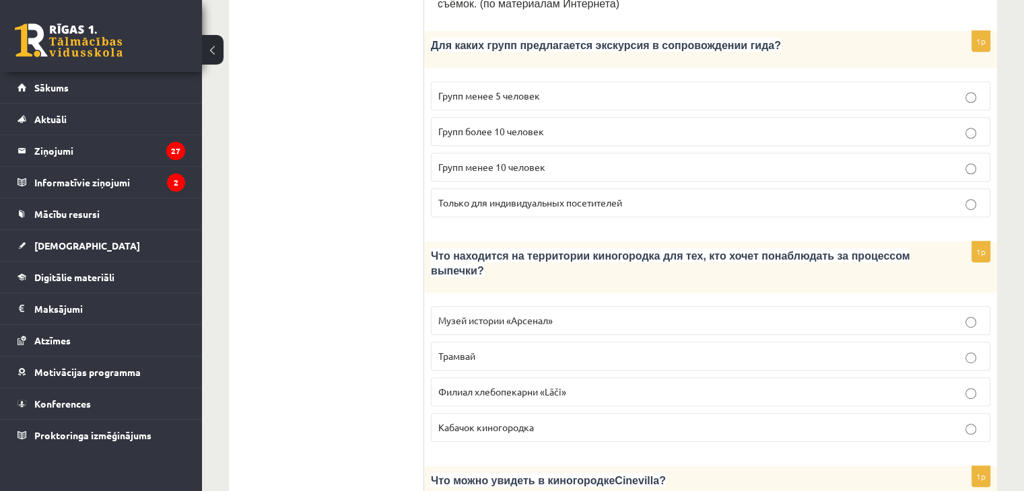
click at [548, 378] on label "Филиал хлебопекарни «Lāči»" at bounding box center [710, 392] width 559 height 29
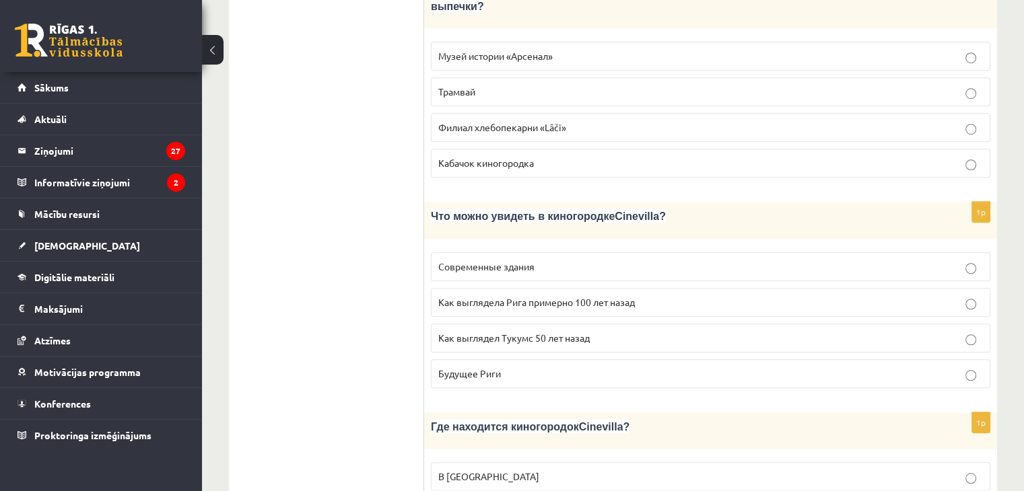
scroll to position [974, 0]
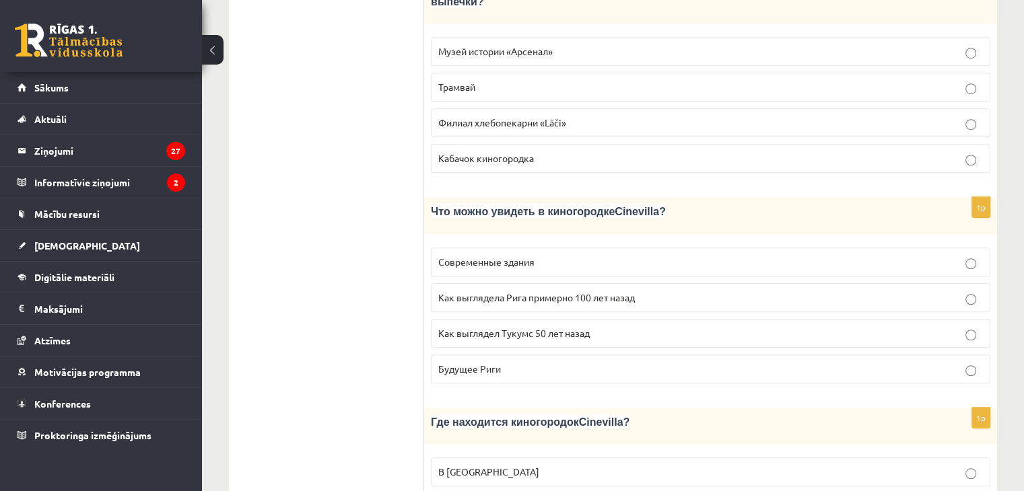
drag, startPoint x: 542, startPoint y: 243, endPoint x: 540, endPoint y: 251, distance: 8.3
click at [541, 283] on label "Как выглядела Рига примерно 100 лет назад" at bounding box center [710, 297] width 559 height 29
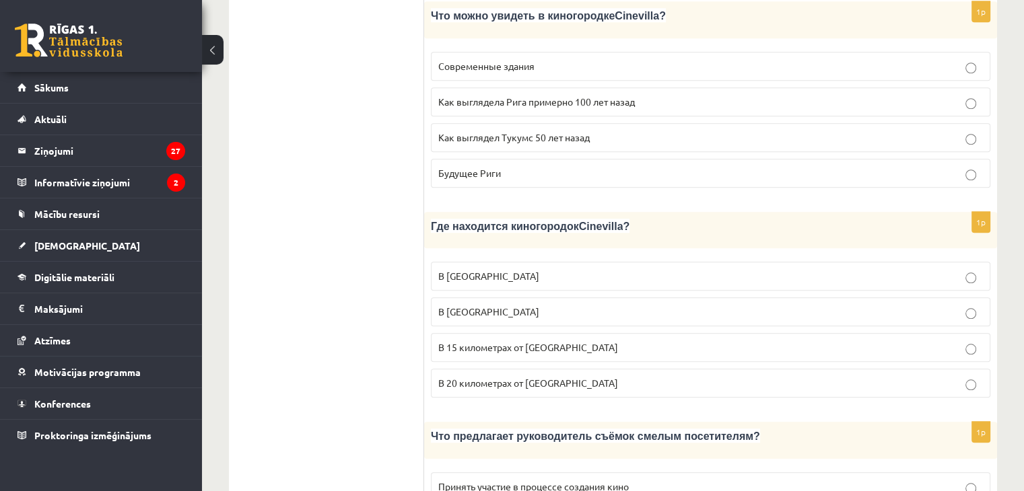
scroll to position [1176, 0]
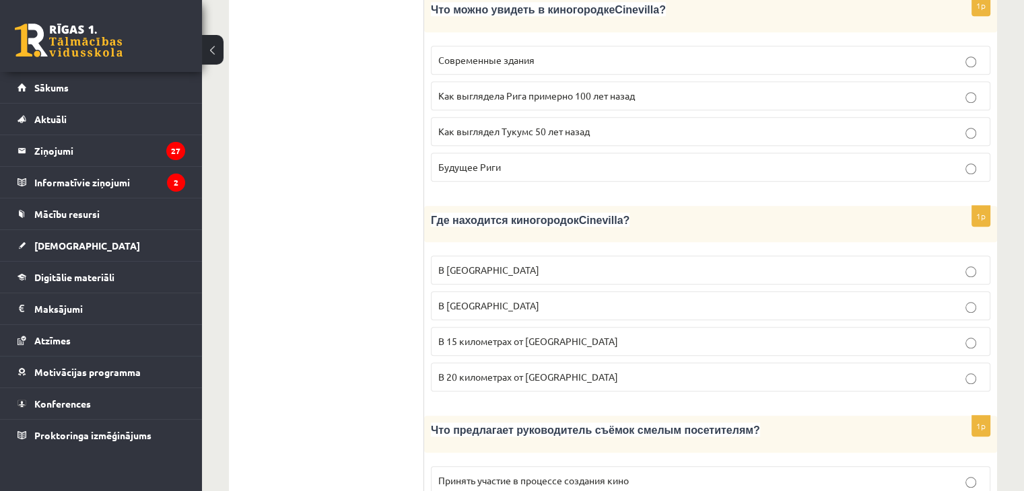
click at [526, 335] on span "В 15 километрах от Тукумса" at bounding box center [528, 341] width 180 height 12
click at [600, 335] on p "В 15 километрах от Тукумса" at bounding box center [710, 342] width 545 height 14
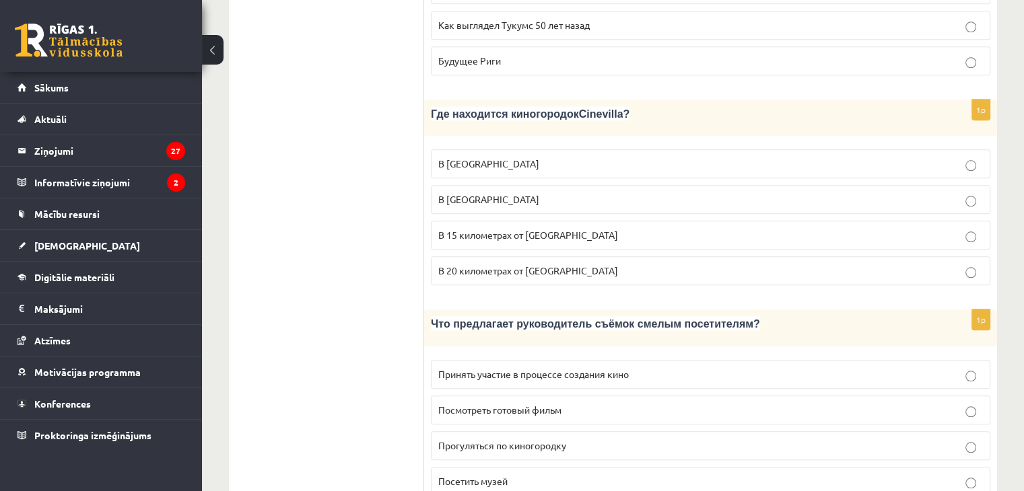
scroll to position [1311, 0]
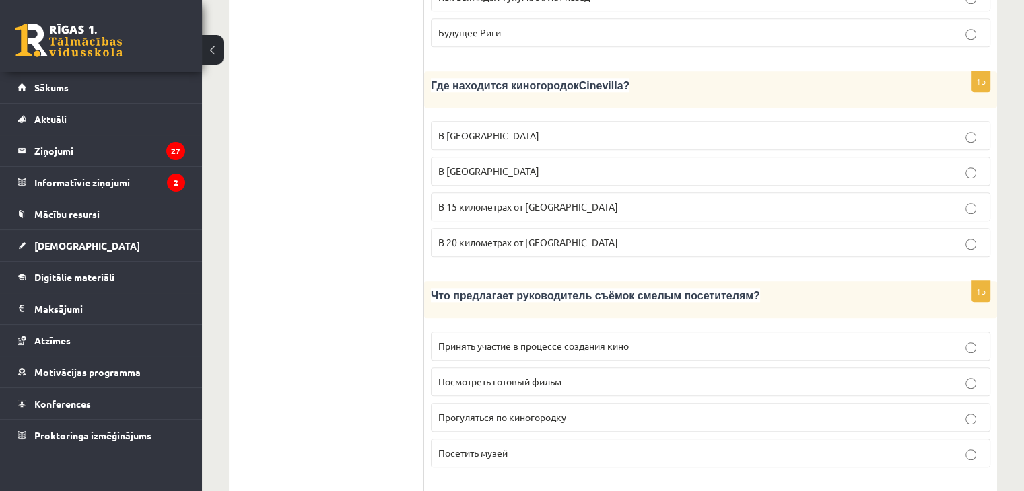
click at [607, 339] on p "Принять участие в процессе создания кино" at bounding box center [710, 346] width 545 height 14
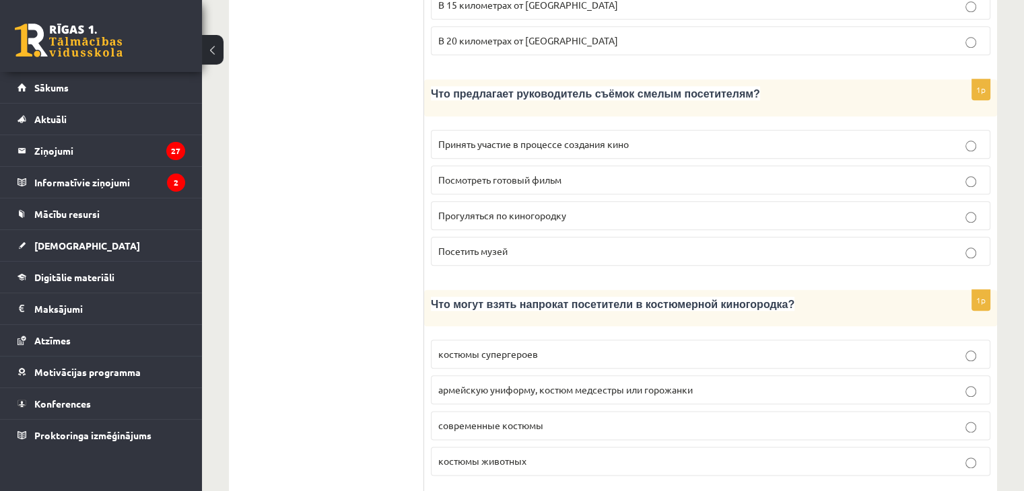
scroll to position [1580, 0]
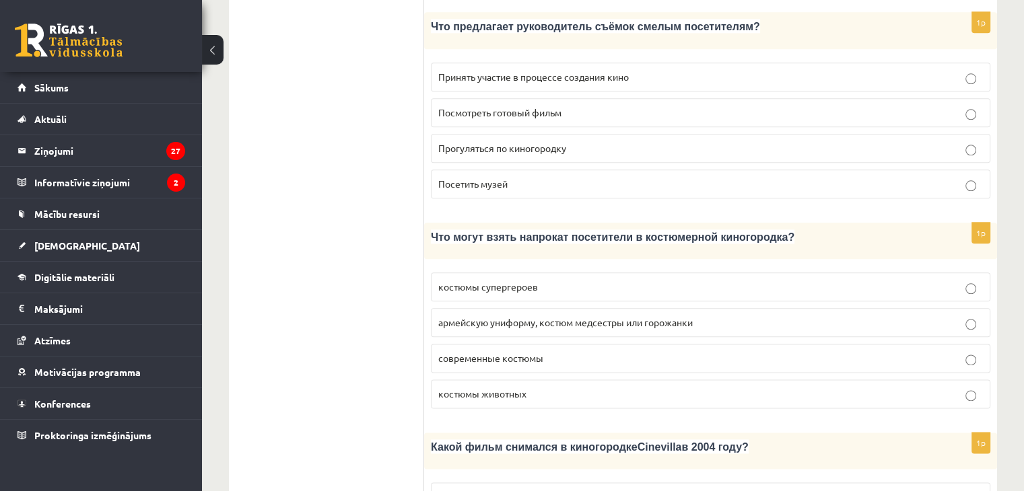
click at [584, 316] on span "армейскую униформу, костюм медсестры или горожанки" at bounding box center [565, 322] width 254 height 12
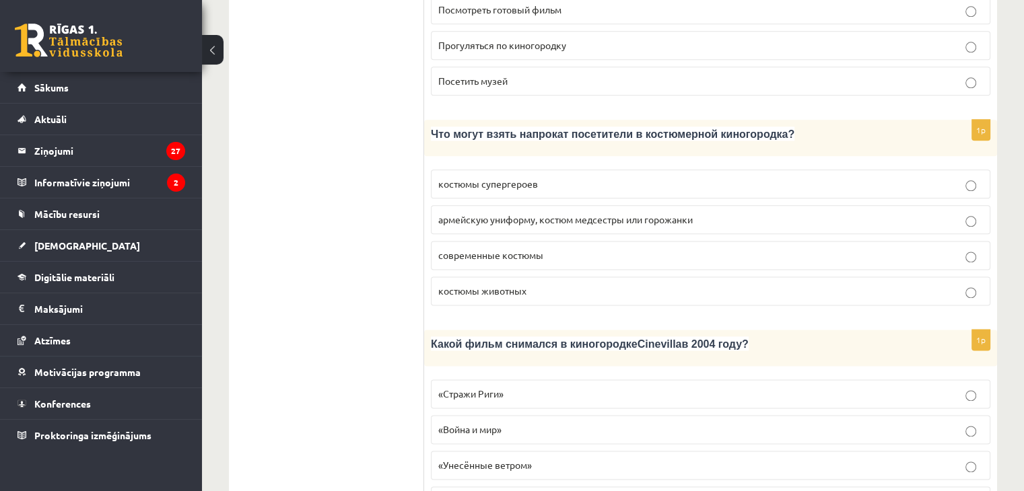
scroll to position [1715, 0]
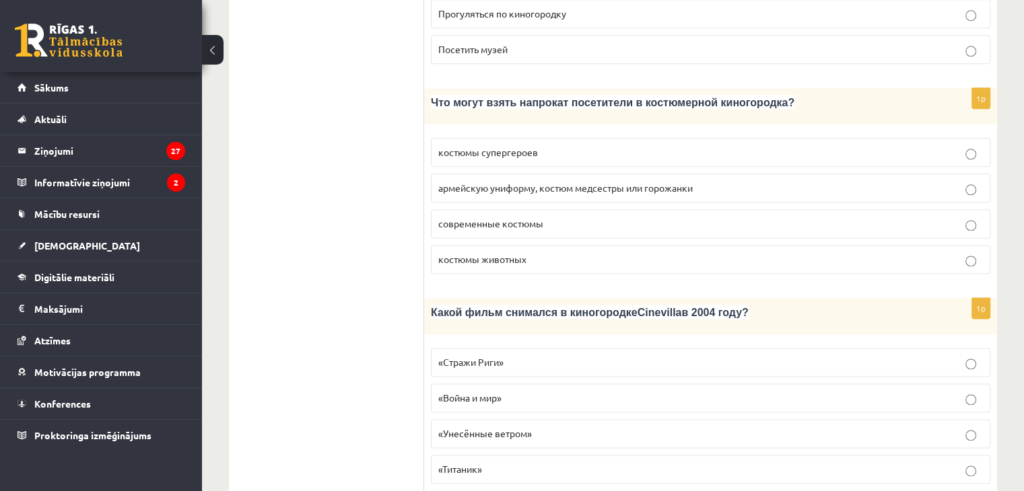
drag, startPoint x: 522, startPoint y: 297, endPoint x: 522, endPoint y: 306, distance: 9.4
click at [522, 348] on label "«Стражи Риги»" at bounding box center [710, 362] width 559 height 29
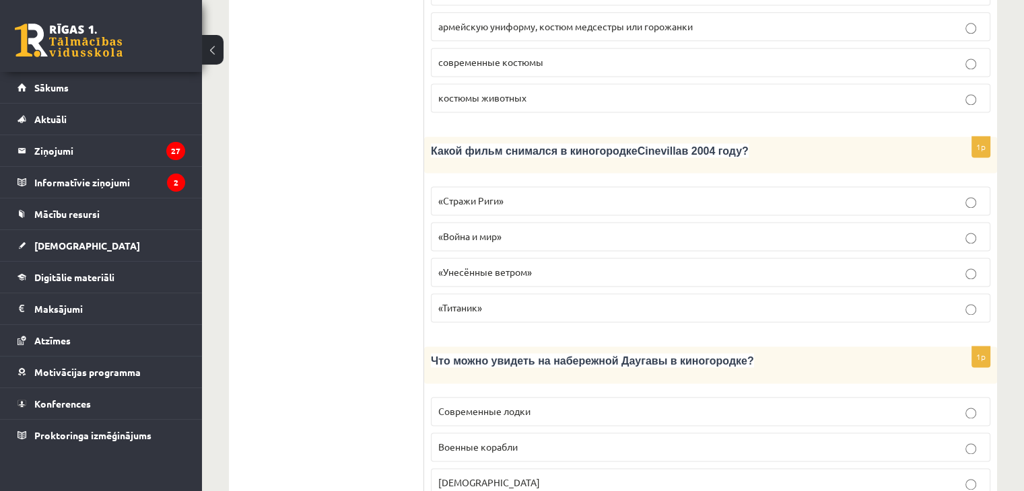
scroll to position [1917, 0]
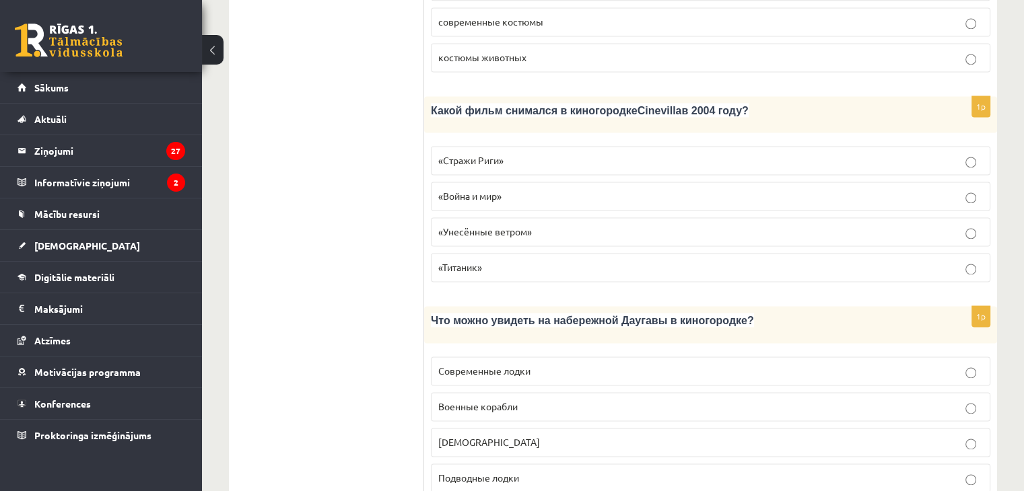
click at [458, 436] on span "Кораблики" at bounding box center [489, 442] width 102 height 12
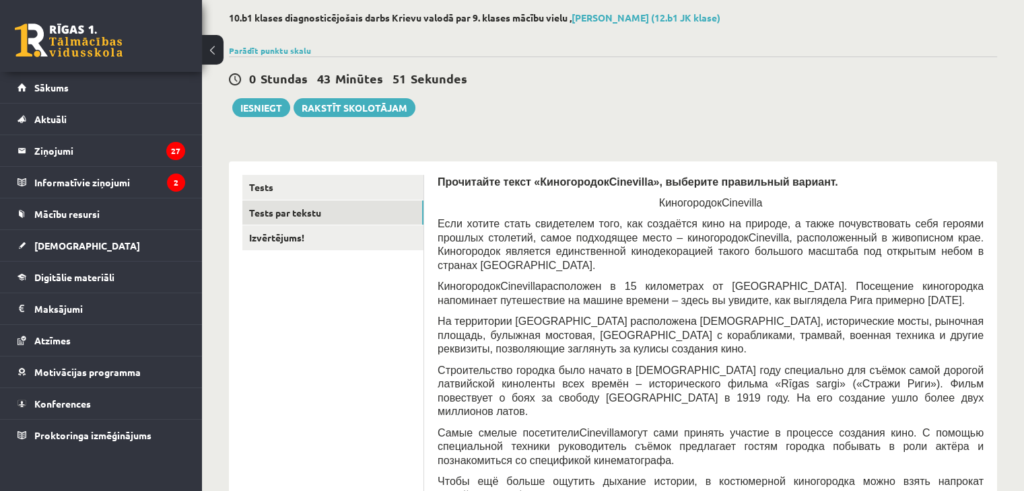
scroll to position [0, 0]
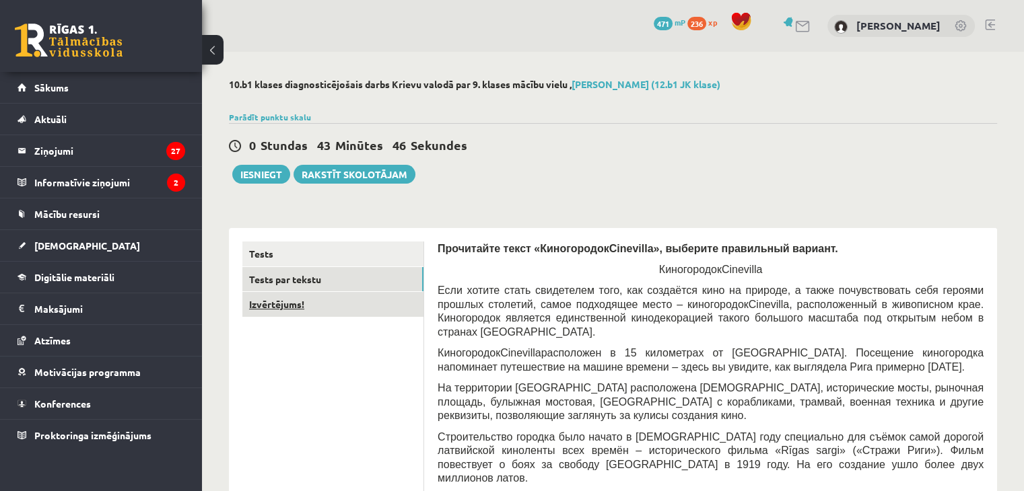
click at [331, 302] on link "Izvērtējums!" at bounding box center [332, 304] width 181 height 25
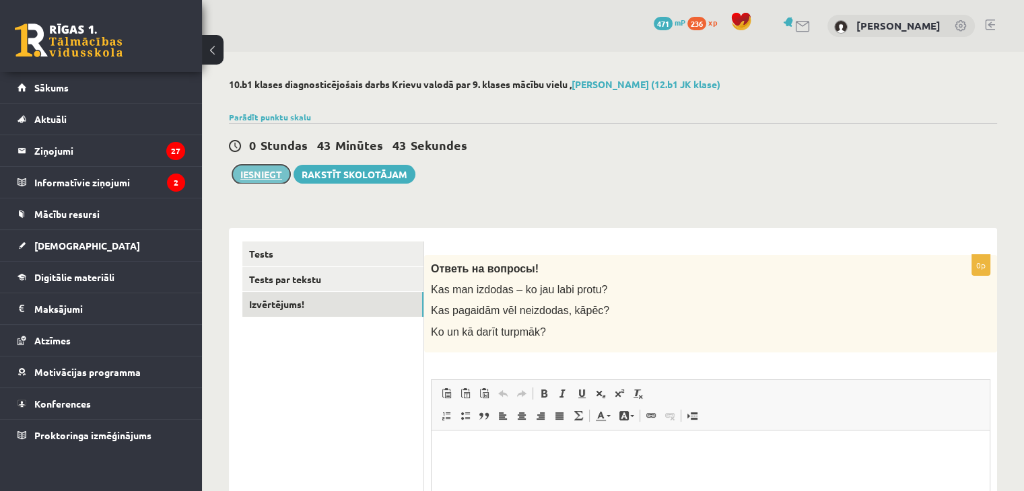
click at [272, 177] on button "Iesniegt" at bounding box center [261, 174] width 58 height 19
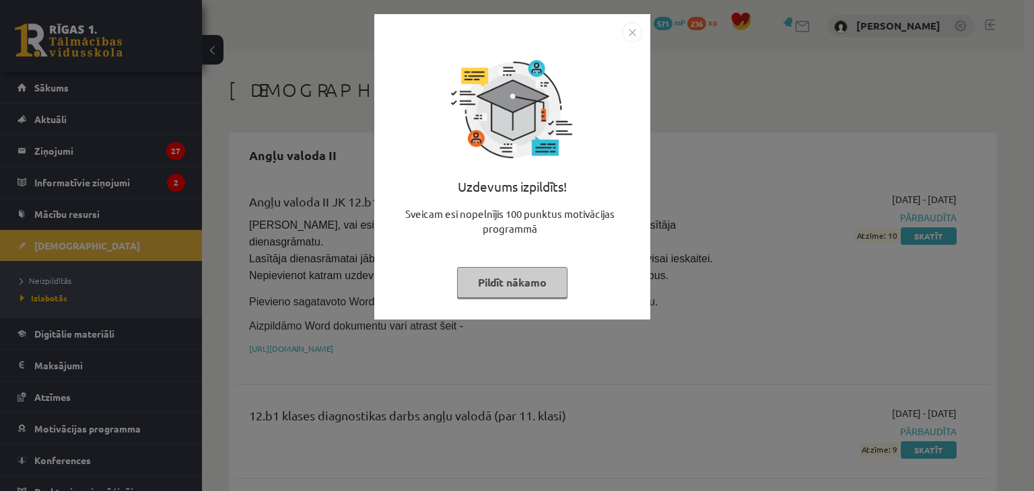
click at [557, 281] on button "Pildīt nākamo" at bounding box center [512, 282] width 110 height 31
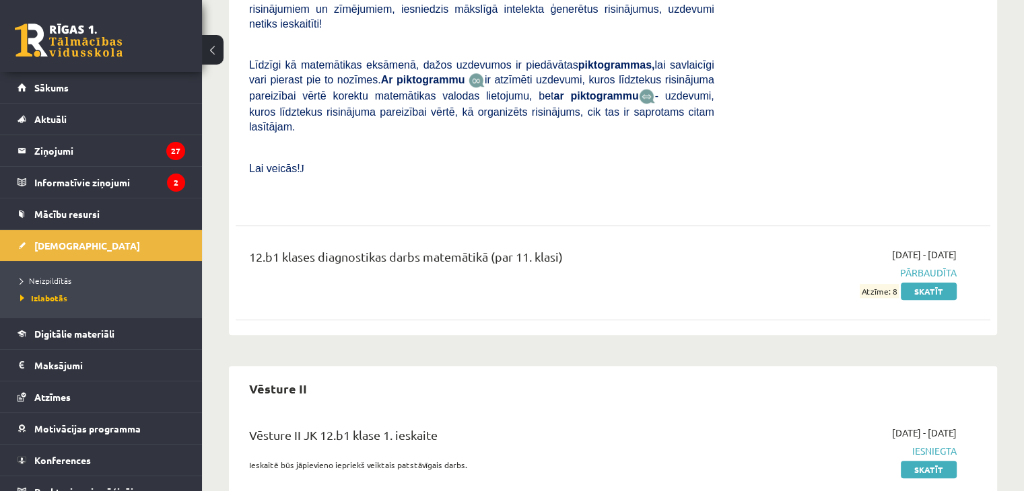
scroll to position [978, 0]
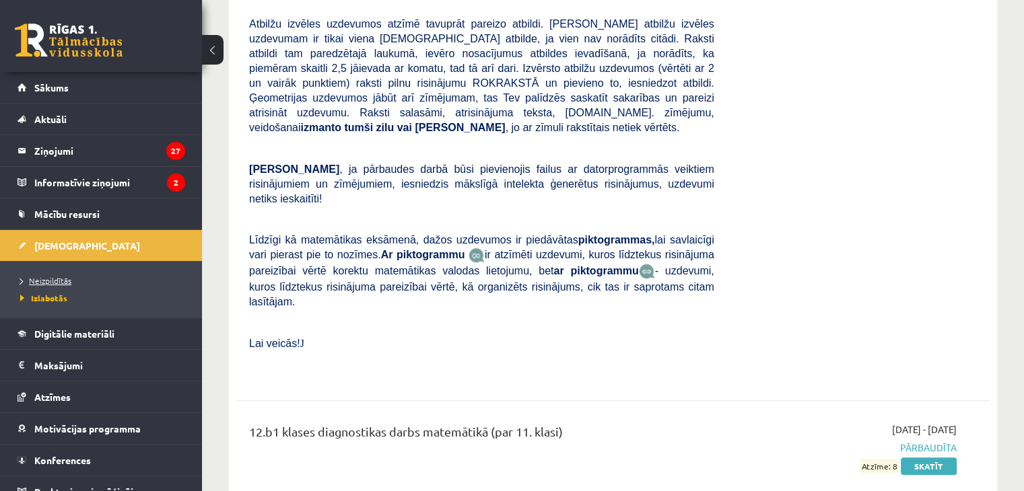
click at [57, 278] on span "Neizpildītās" at bounding box center [45, 280] width 51 height 11
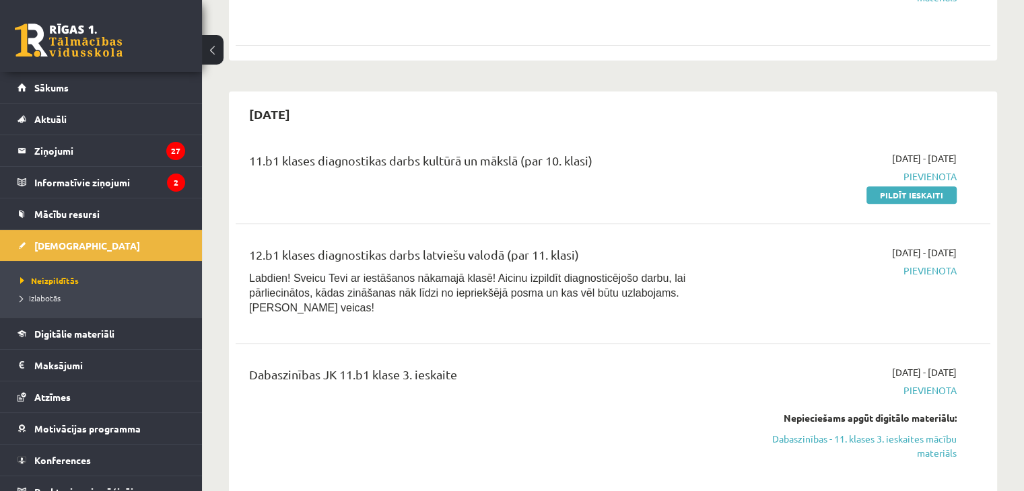
scroll to position [507, 0]
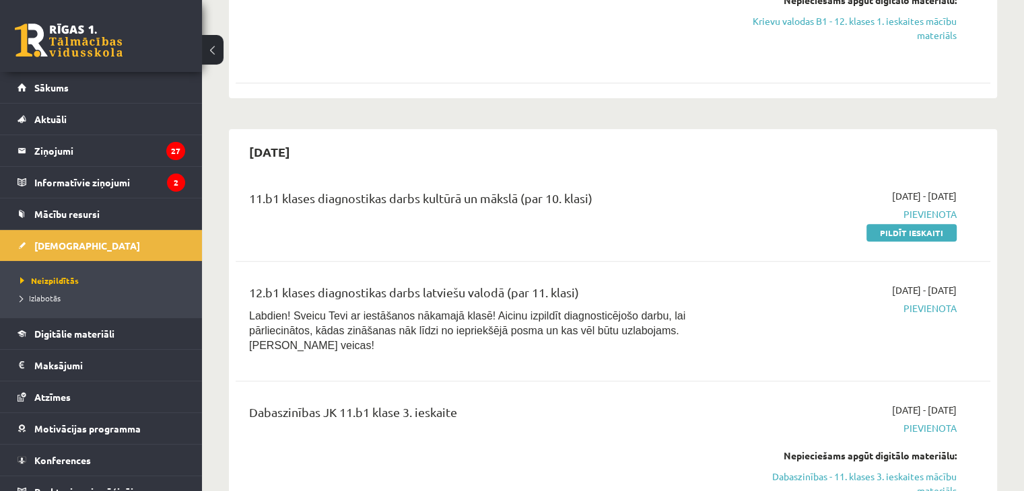
drag, startPoint x: 885, startPoint y: 226, endPoint x: 566, endPoint y: 60, distance: 359.5
click at [885, 226] on link "Pildīt ieskaiti" at bounding box center [911, 233] width 90 height 18
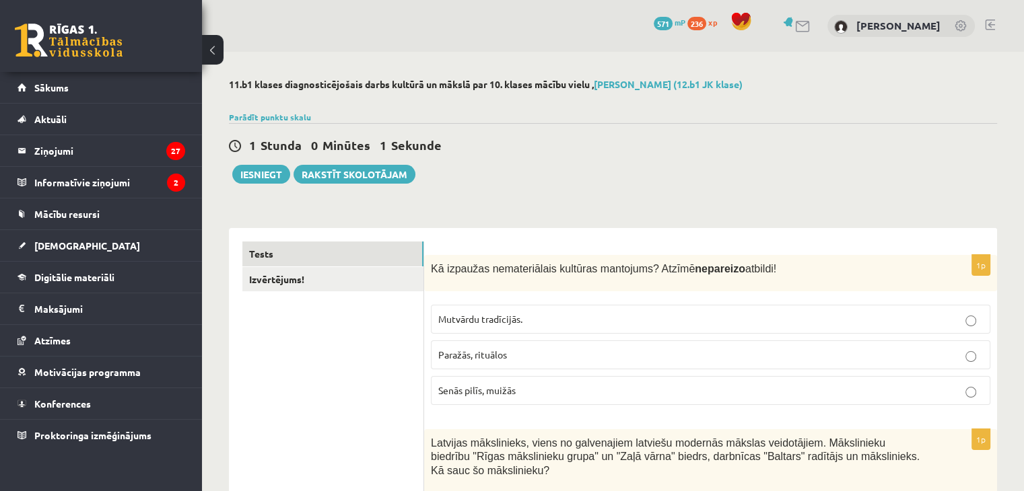
scroll to position [67, 0]
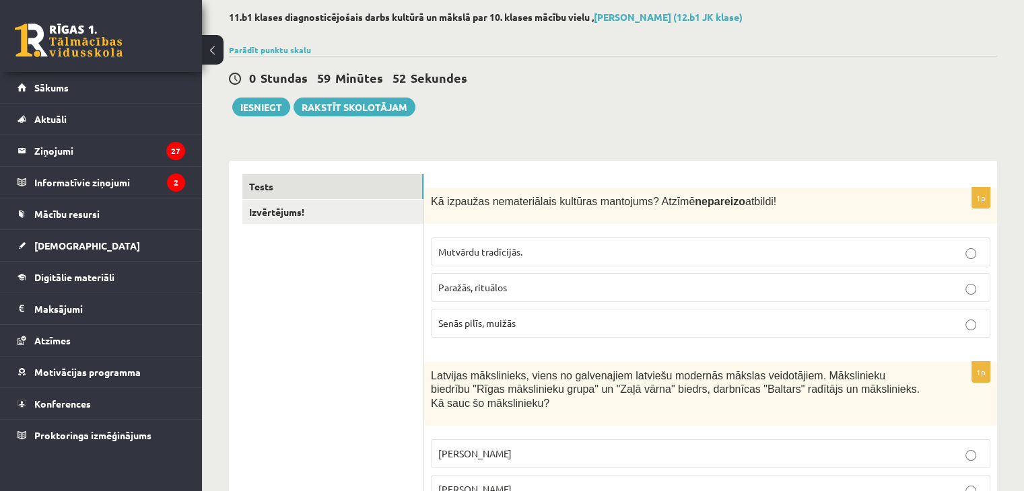
click at [466, 317] on span "Senās pilīs, muižās" at bounding box center [476, 323] width 77 height 12
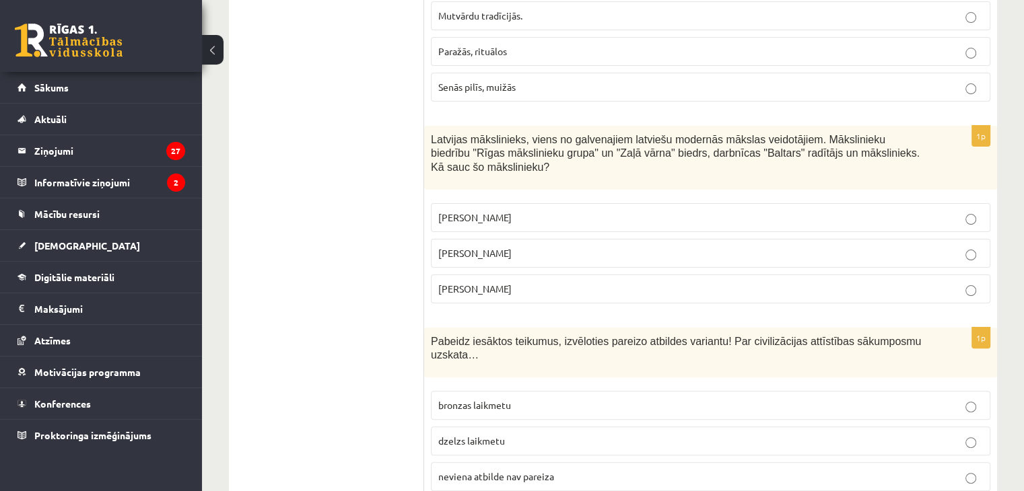
scroll to position [337, 0]
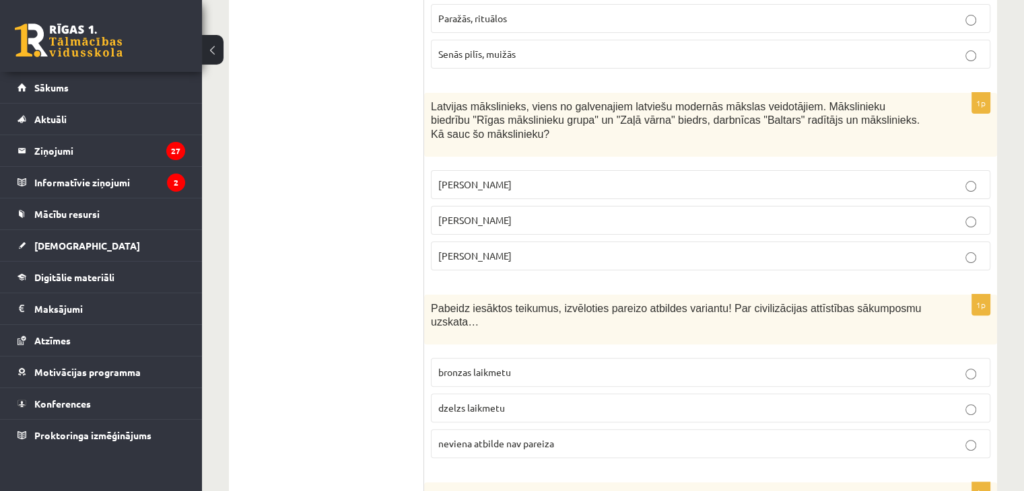
click at [503, 213] on p "Romāns Suta" at bounding box center [710, 220] width 545 height 14
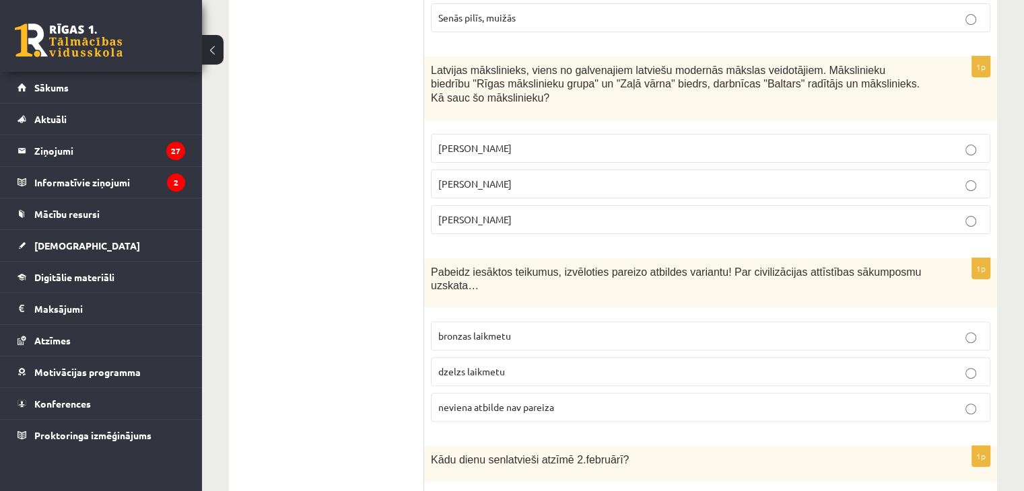
scroll to position [404, 0]
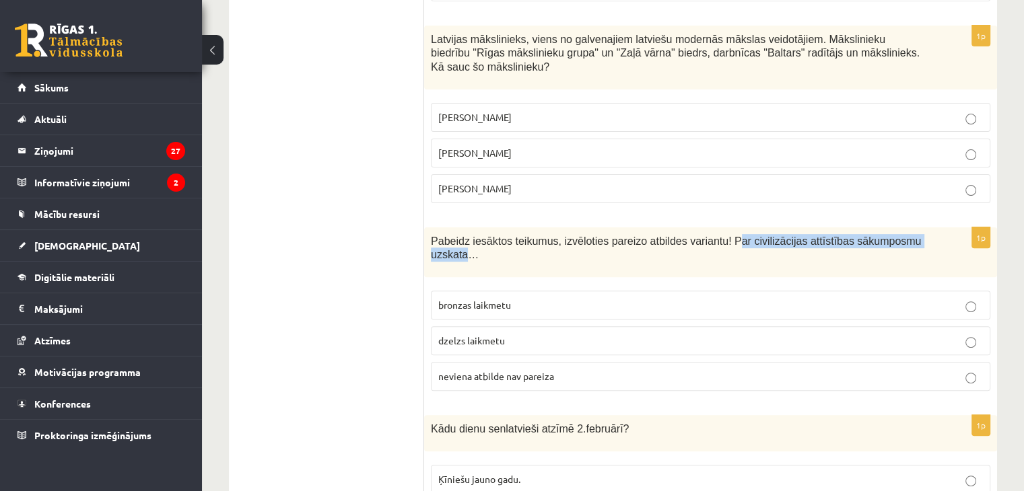
drag, startPoint x: 711, startPoint y: 228, endPoint x: 908, endPoint y: 228, distance: 196.6
click at [908, 236] on span "Pabeidz iesāktos teikumus, izvēloties pareizo atbildes variantu! Par civilizāci…" at bounding box center [676, 249] width 490 height 26
drag, startPoint x: 708, startPoint y: 227, endPoint x: 932, endPoint y: 226, distance: 223.5
click at [932, 228] on div "Pabeidz iesāktos teikumus, izvēloties pareizo atbildes variantu! Par civilizāci…" at bounding box center [710, 253] width 573 height 50
copy span "Par civilizācijas attīstības sākumposmu uzskata…"
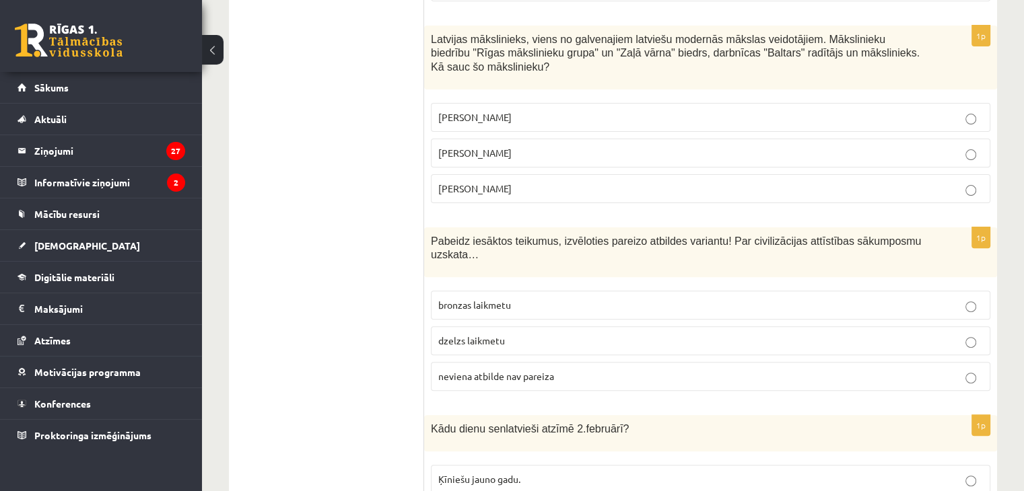
click at [834, 252] on div "1p Pabeidz iesāktos teikumus, izvēloties pareizo atbildes variantu! Par civiliz…" at bounding box center [710, 315] width 573 height 175
click at [606, 370] on p "neviena atbilde nav pareiza" at bounding box center [710, 377] width 545 height 14
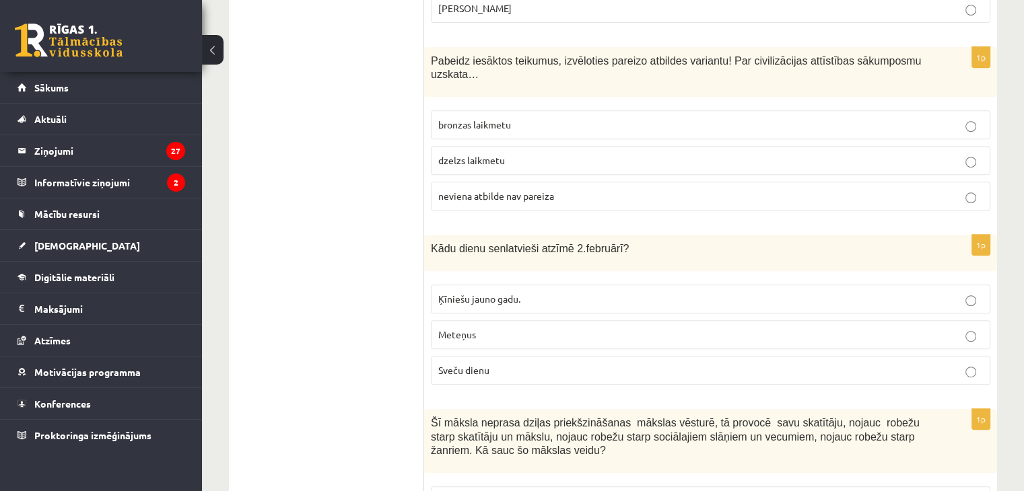
scroll to position [606, 0]
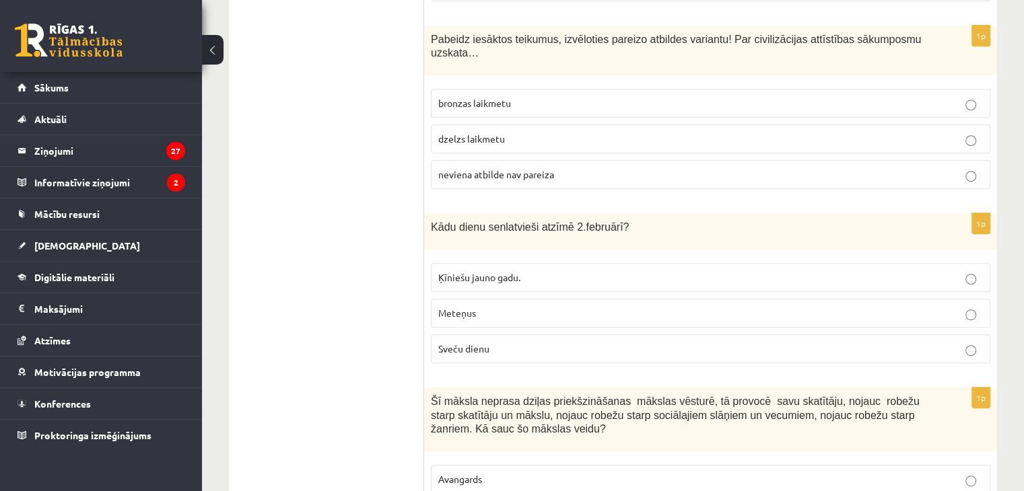
click at [516, 342] on p "Sveču dienu" at bounding box center [710, 349] width 545 height 14
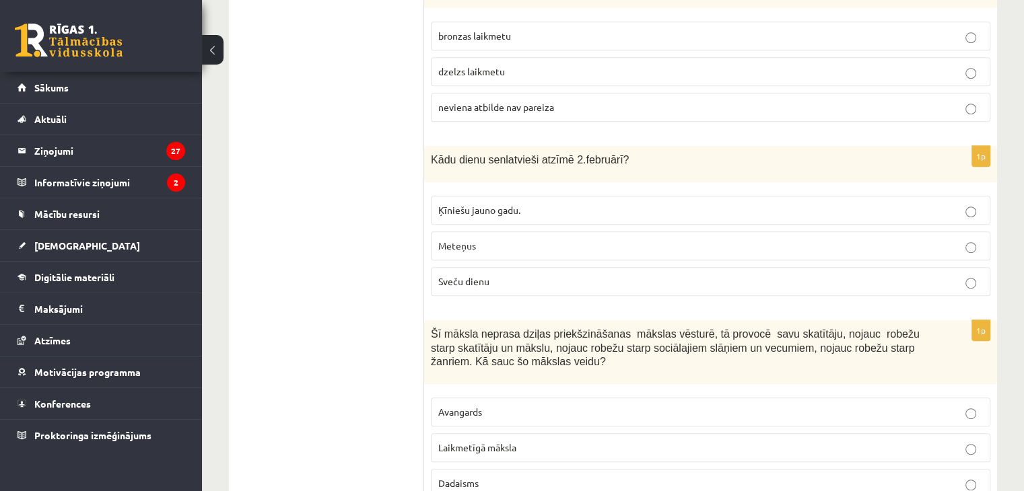
scroll to position [741, 0]
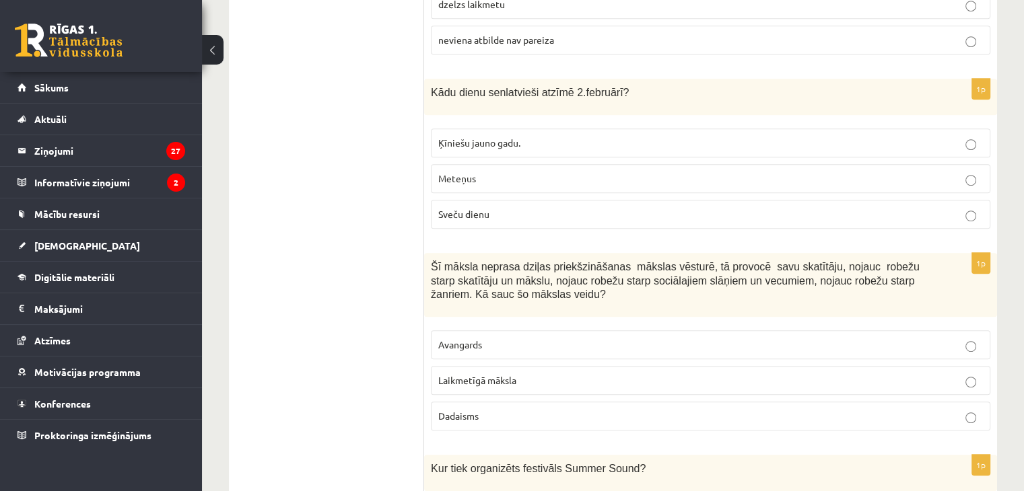
click at [520, 338] on p "Avangards" at bounding box center [710, 345] width 545 height 14
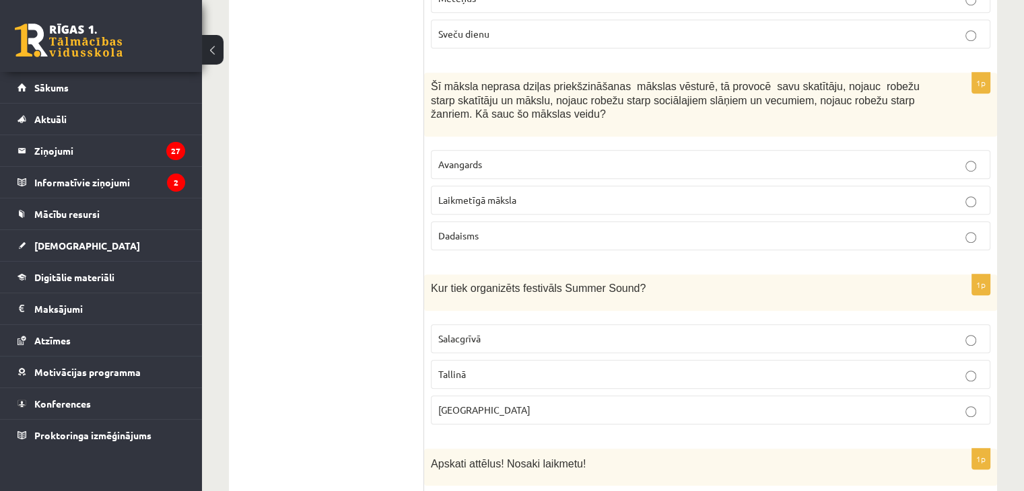
scroll to position [943, 0]
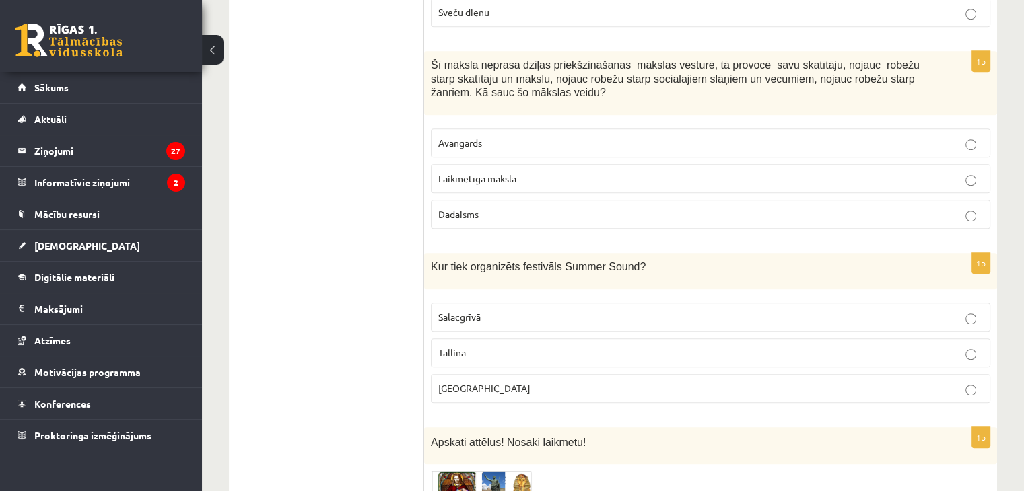
click at [493, 382] on p "Liepājā" at bounding box center [710, 389] width 545 height 14
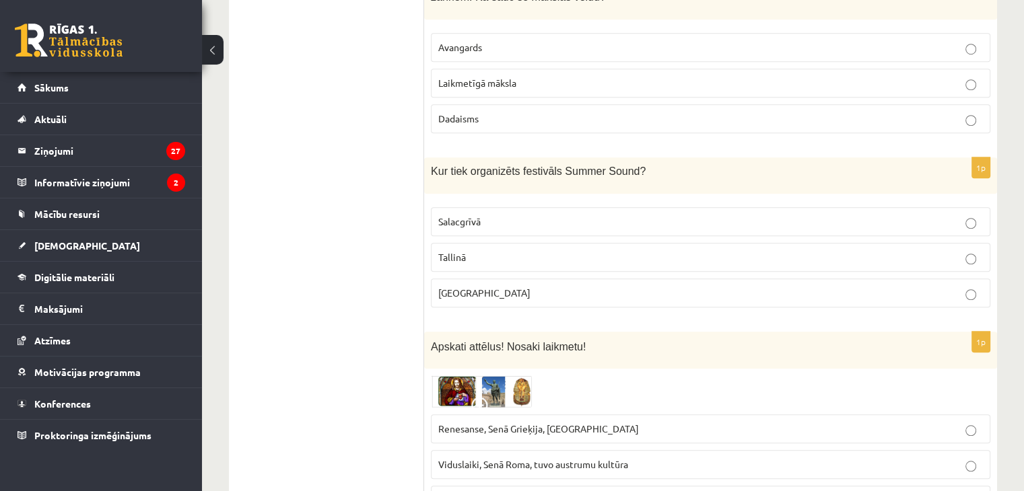
scroll to position [1145, 0]
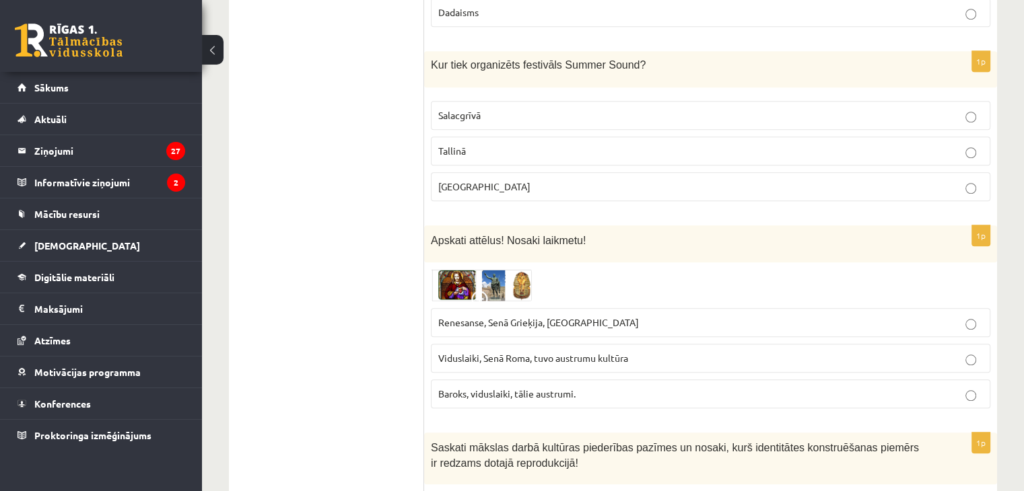
click at [457, 269] on img at bounding box center [481, 285] width 101 height 32
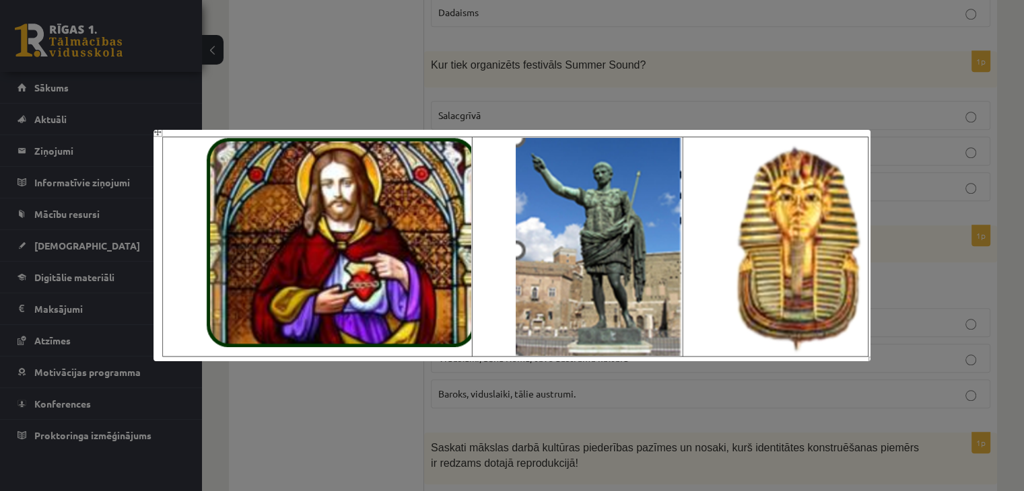
click at [934, 259] on div at bounding box center [512, 245] width 1024 height 491
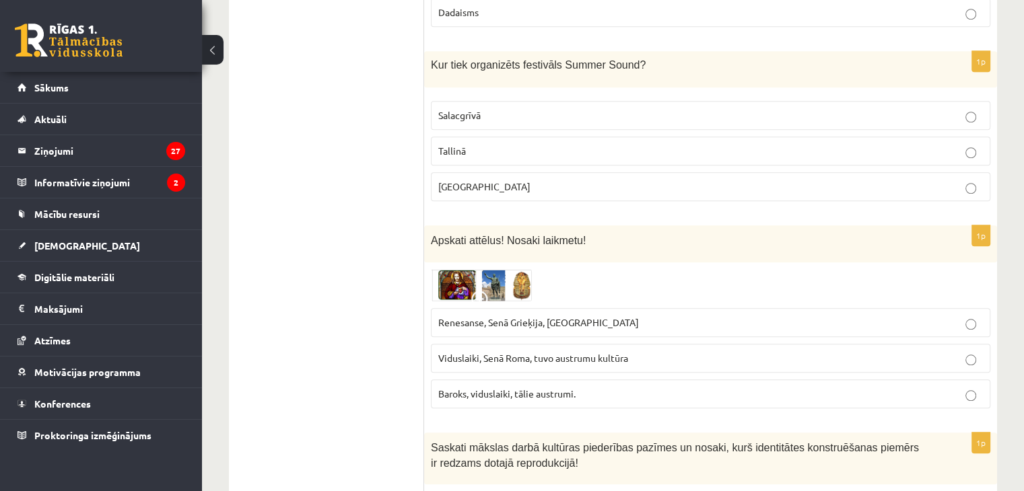
click at [473, 316] on span "Renesanse, Senā Grieķija, Ēģipte" at bounding box center [538, 322] width 201 height 12
click at [503, 269] on img at bounding box center [481, 285] width 101 height 32
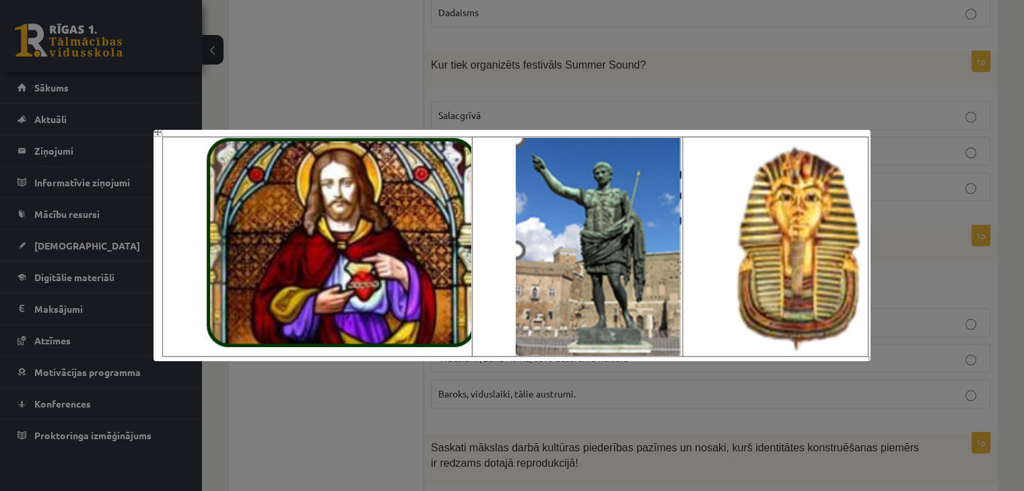
drag, startPoint x: 901, startPoint y: 296, endPoint x: 901, endPoint y: 303, distance: 7.4
click at [901, 303] on div at bounding box center [512, 245] width 1024 height 491
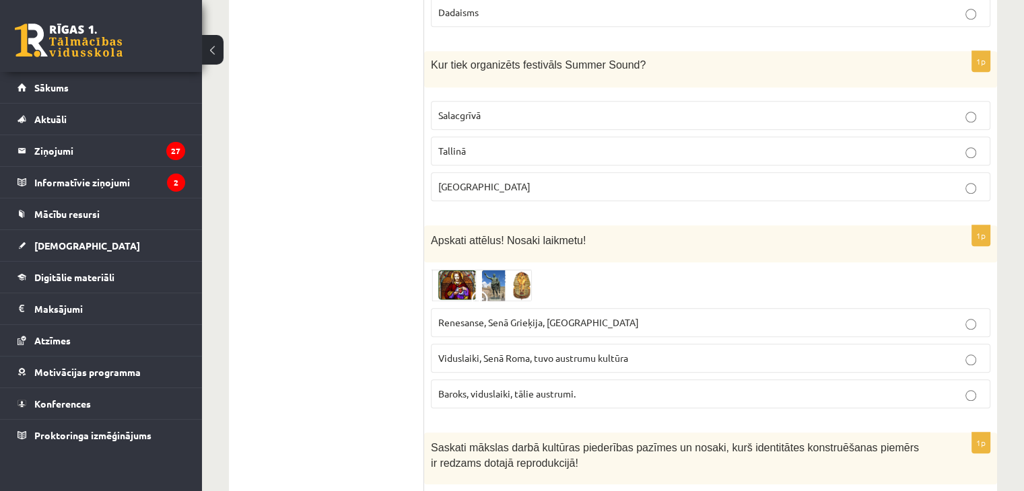
click at [607, 352] on span "Viduslaiki, Senā Roma, tuvo austrumu kultūra" at bounding box center [533, 358] width 190 height 12
click at [444, 269] on img at bounding box center [481, 285] width 101 height 32
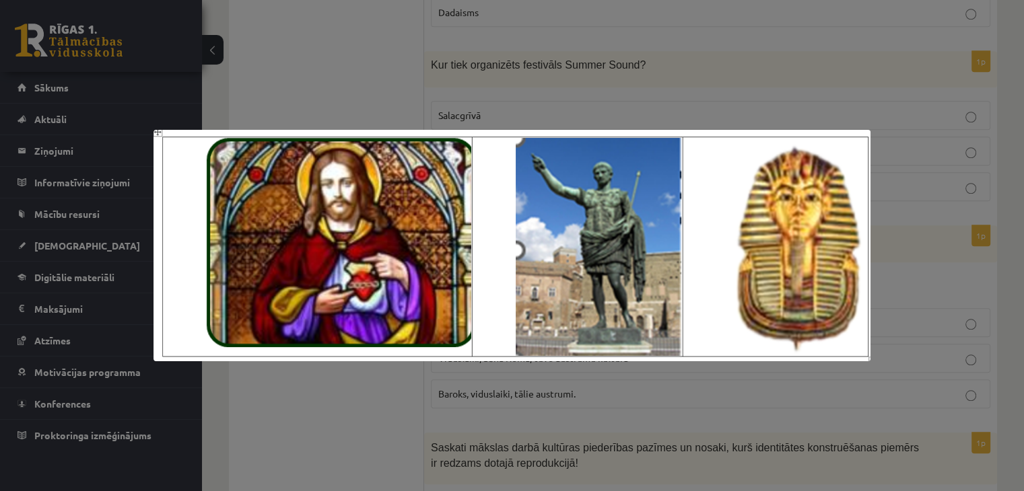
drag, startPoint x: 337, startPoint y: 405, endPoint x: 334, endPoint y: 414, distance: 9.4
click at [334, 414] on div at bounding box center [512, 245] width 1024 height 491
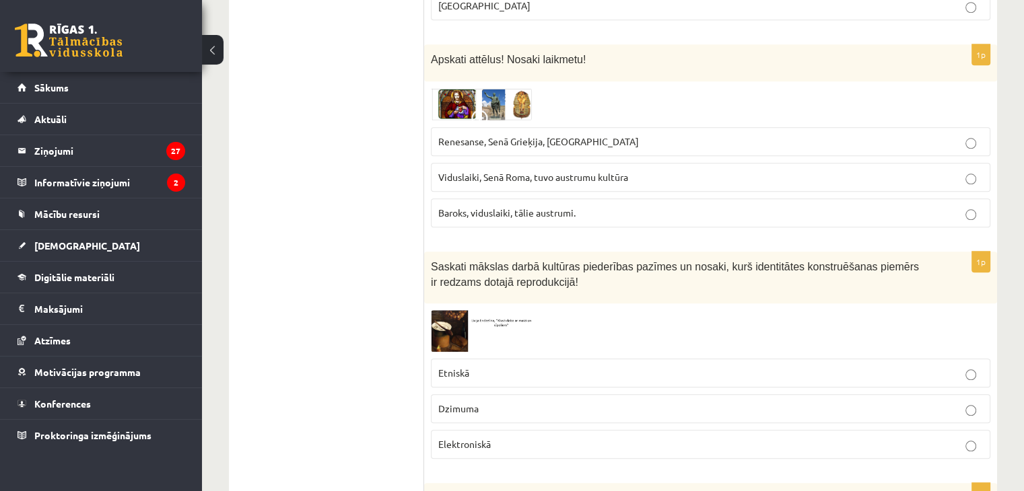
scroll to position [1347, 0]
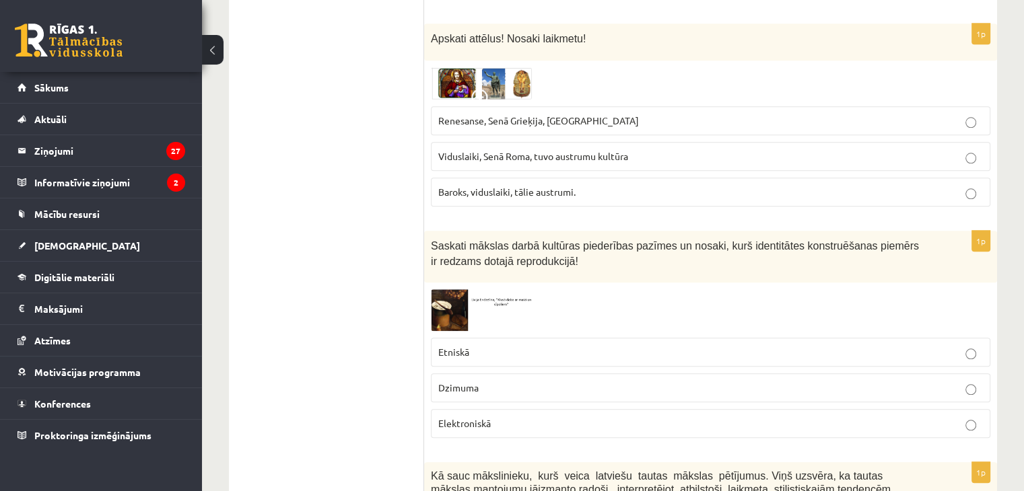
click at [450, 289] on img at bounding box center [481, 309] width 101 height 41
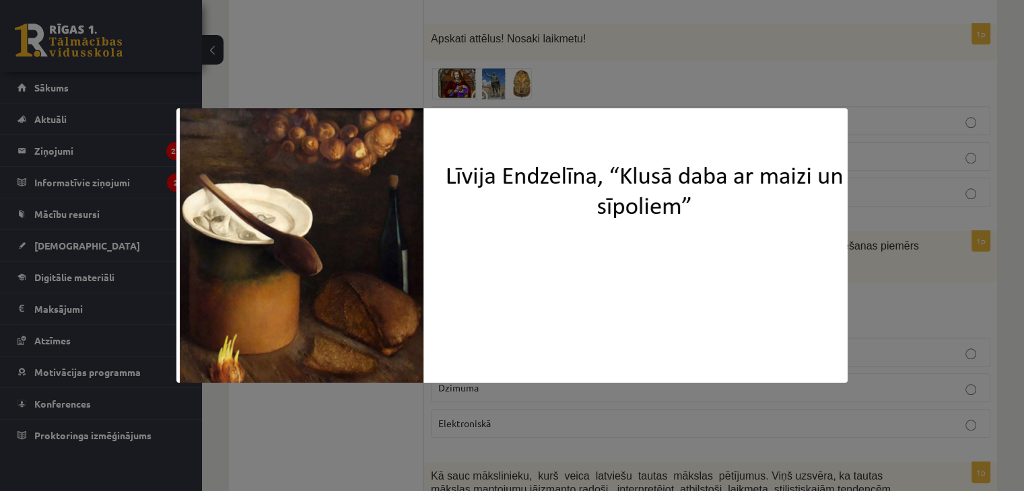
click at [937, 271] on div at bounding box center [512, 245] width 1024 height 491
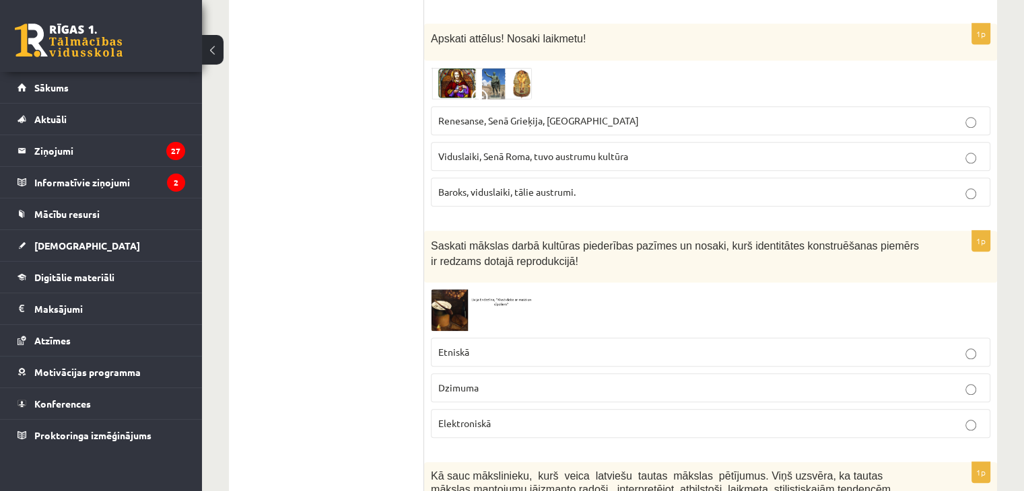
click at [481, 289] on img at bounding box center [481, 309] width 101 height 41
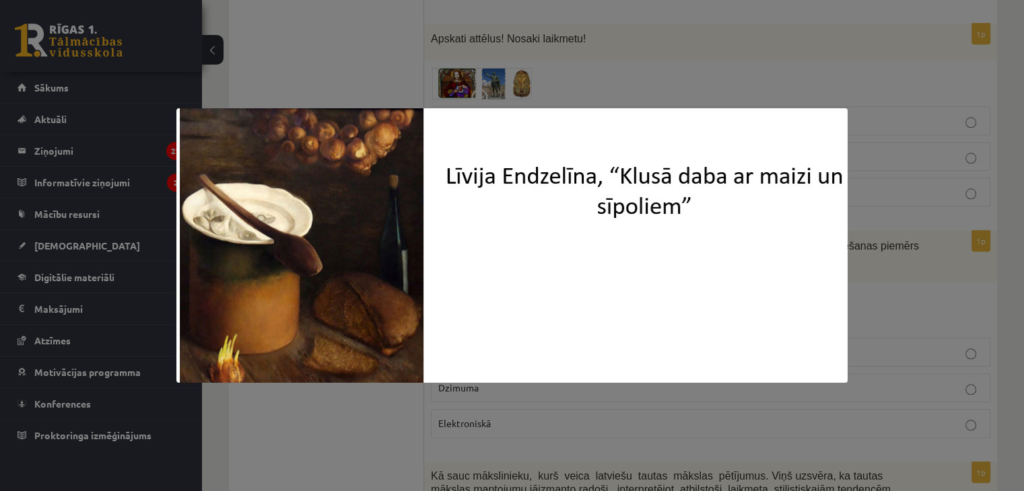
click at [894, 264] on div at bounding box center [512, 245] width 1024 height 491
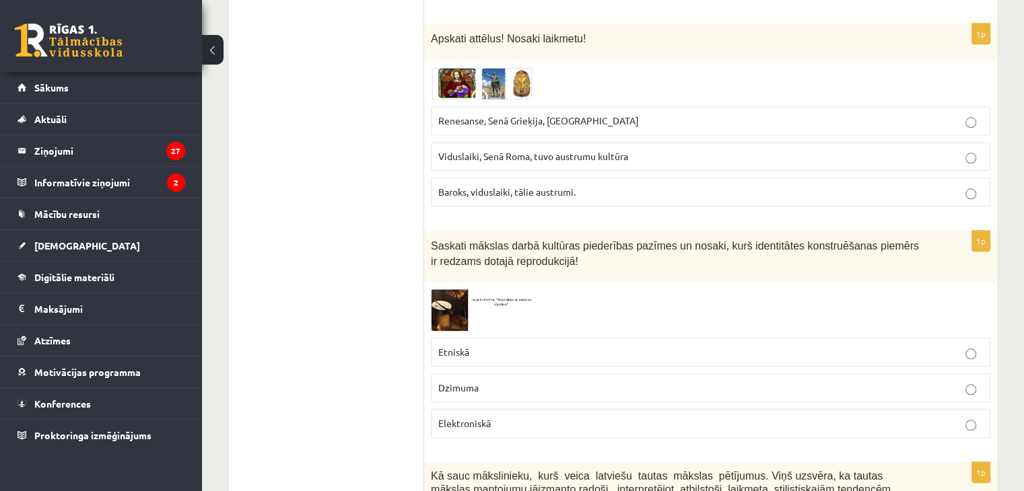
click at [522, 345] on p "Etniskā" at bounding box center [710, 352] width 545 height 14
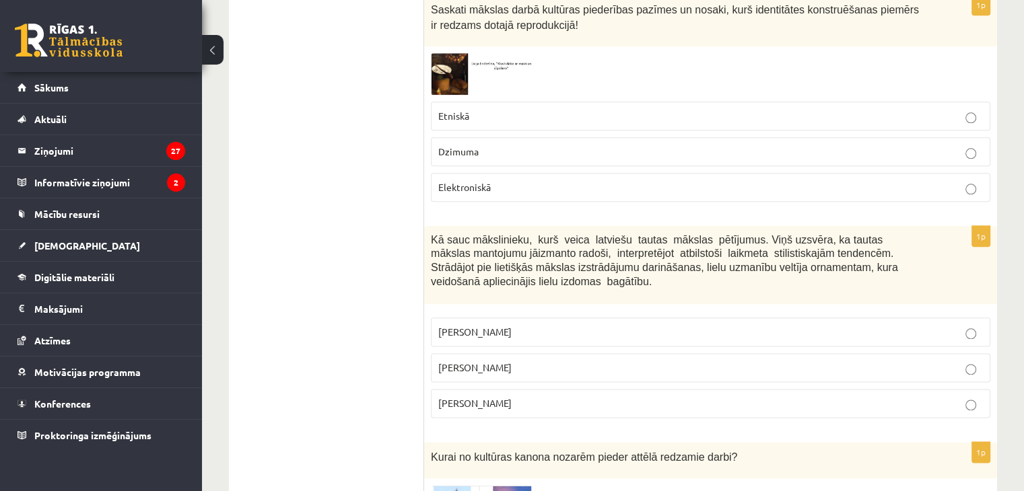
scroll to position [1616, 0]
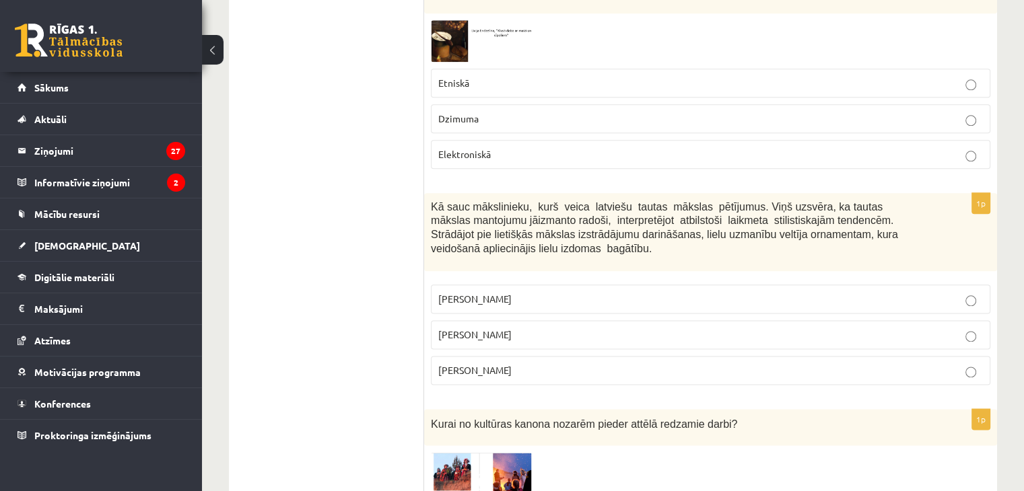
click at [471, 329] on span "Jūlijs Madernieks" at bounding box center [474, 335] width 73 height 12
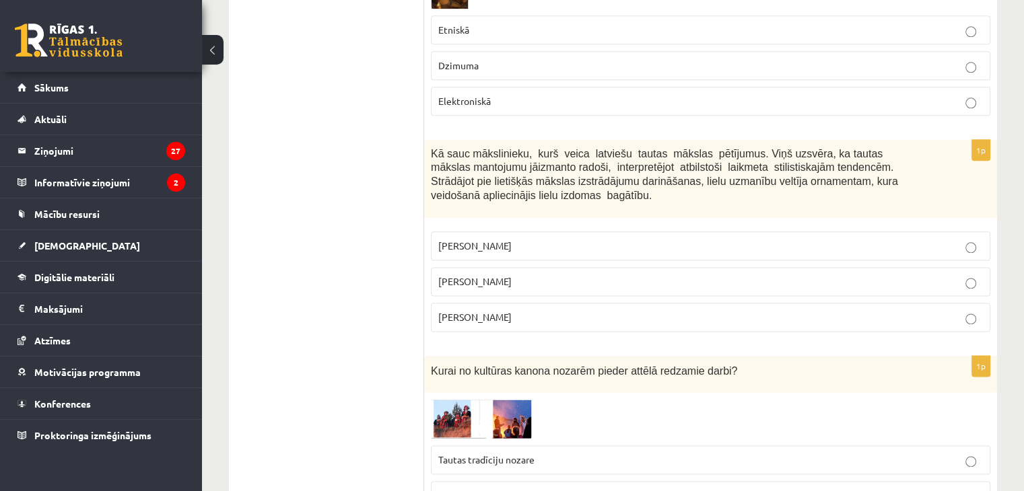
scroll to position [1750, 0]
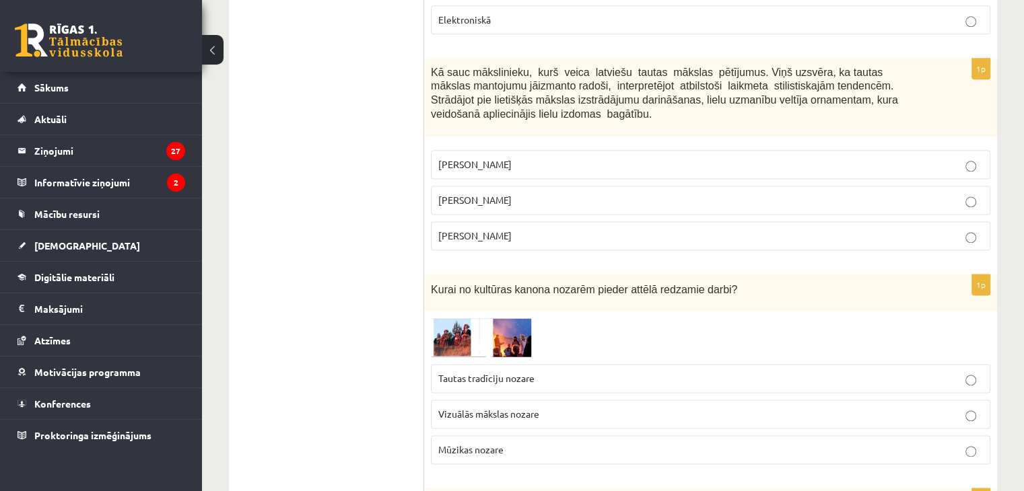
click at [426, 285] on div "1p Kurai no kultūras kanona nozarēm pieder attēlā redzamie darbi? Tautas tradīc…" at bounding box center [710, 375] width 573 height 201
click at [447, 318] on img at bounding box center [481, 338] width 101 height 40
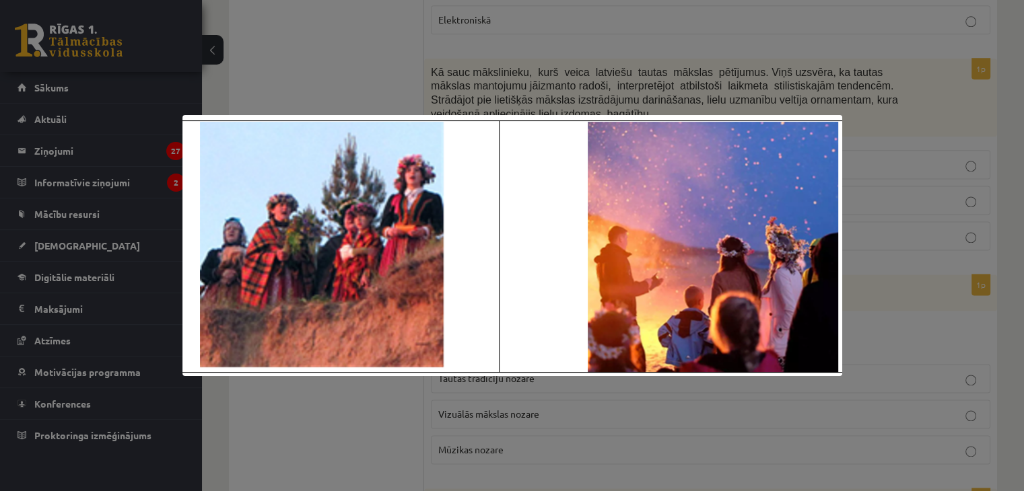
click at [912, 273] on div at bounding box center [512, 245] width 1024 height 491
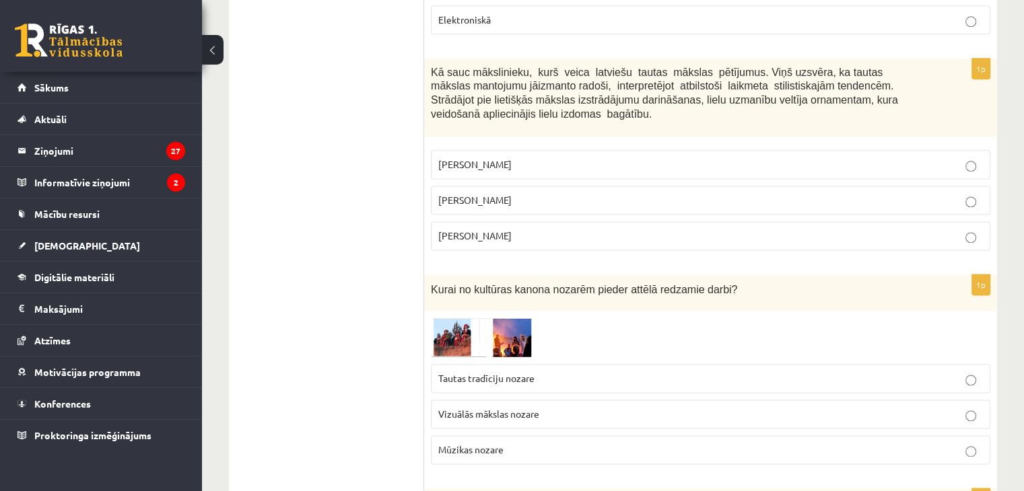
click at [510, 372] on p "Tautas tradīciju nozare" at bounding box center [710, 379] width 545 height 14
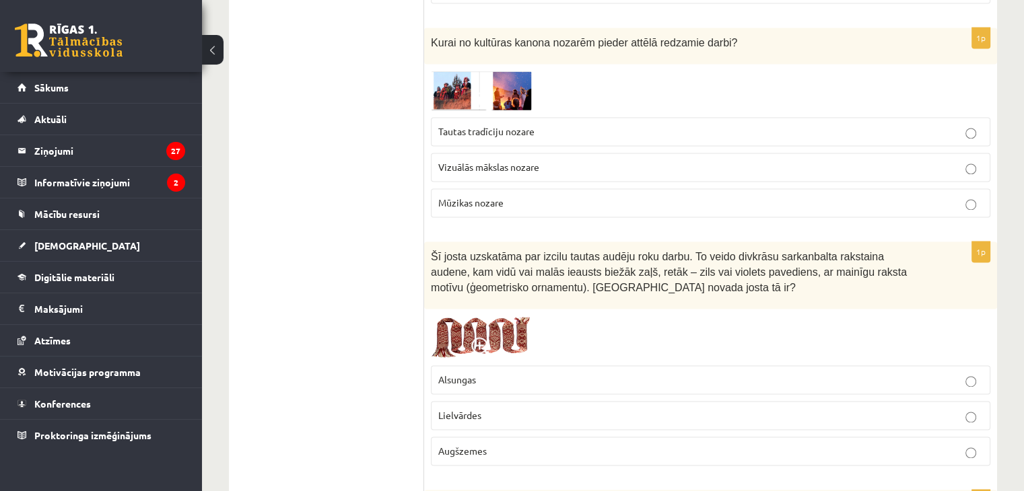
scroll to position [2020, 0]
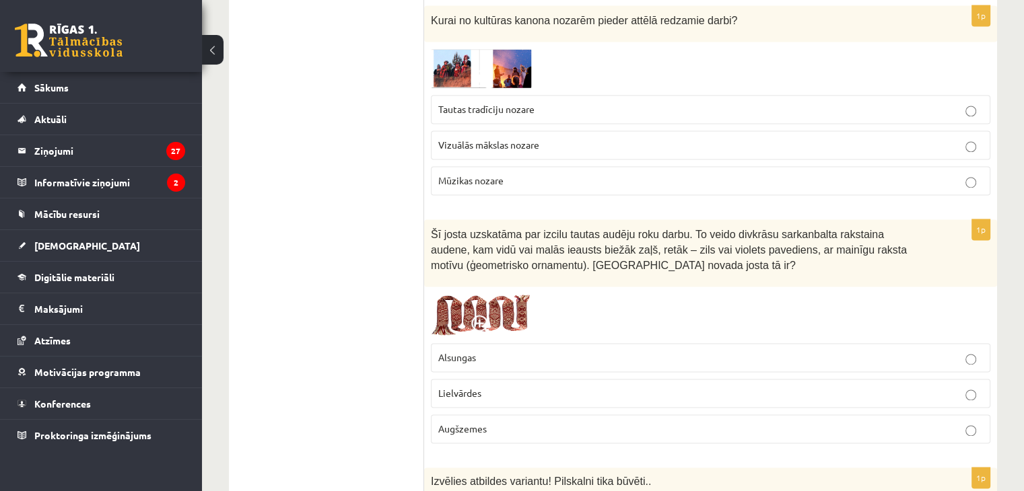
click at [533, 294] on div at bounding box center [710, 315] width 559 height 43
click at [523, 294] on img at bounding box center [481, 315] width 101 height 43
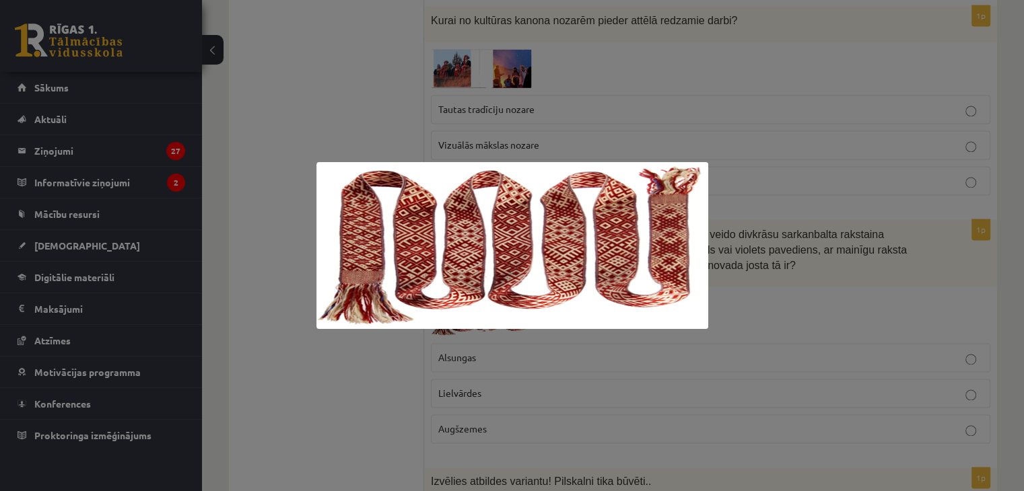
click at [798, 278] on div at bounding box center [512, 245] width 1024 height 491
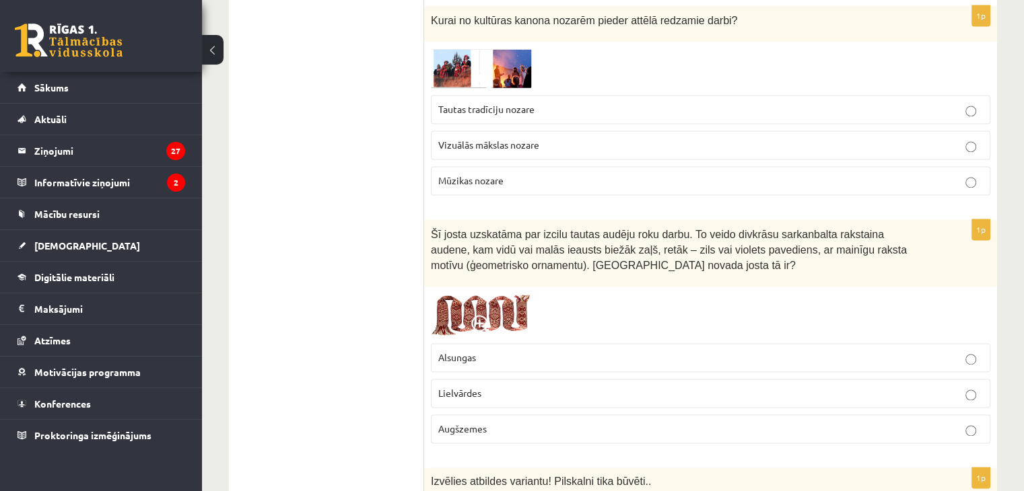
click at [466, 387] on span "Lielvārdes" at bounding box center [459, 393] width 43 height 12
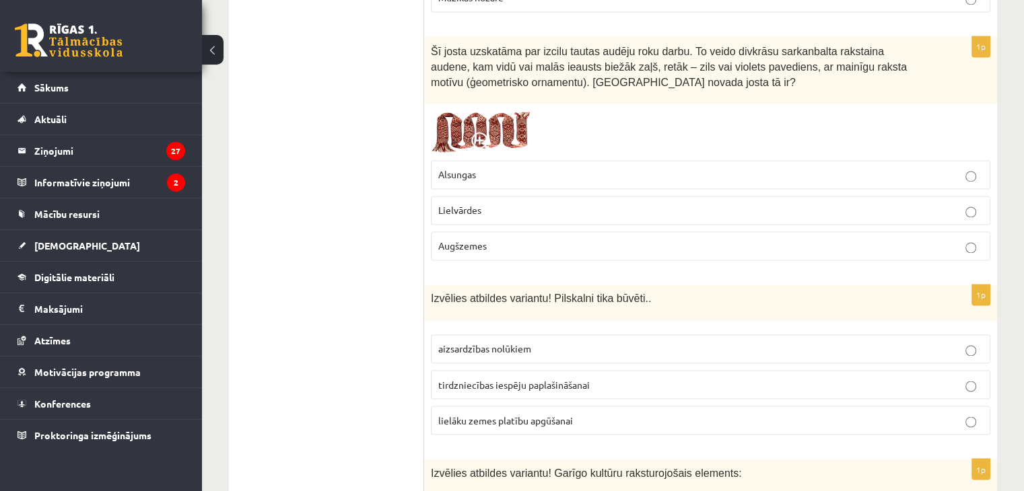
scroll to position [2222, 0]
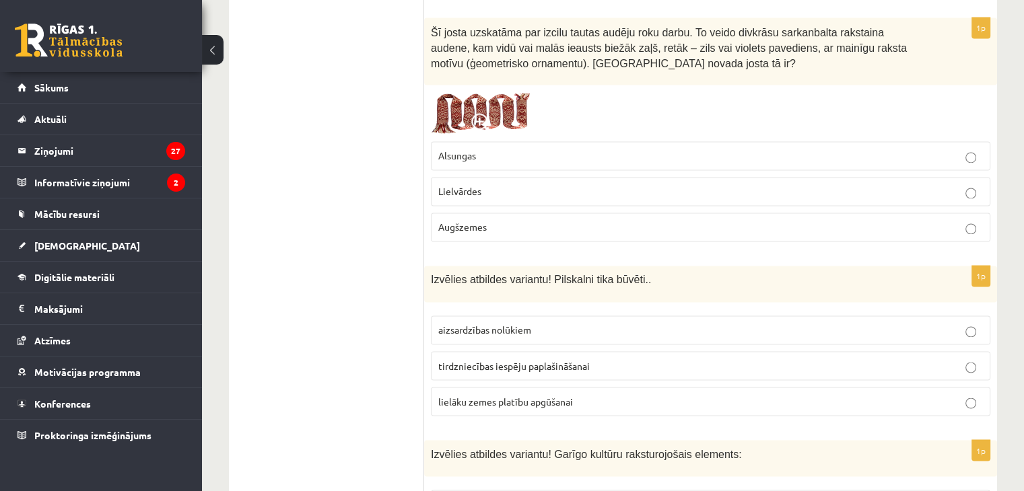
click at [533, 316] on label "aizsardzības nolūkiem" at bounding box center [710, 330] width 559 height 29
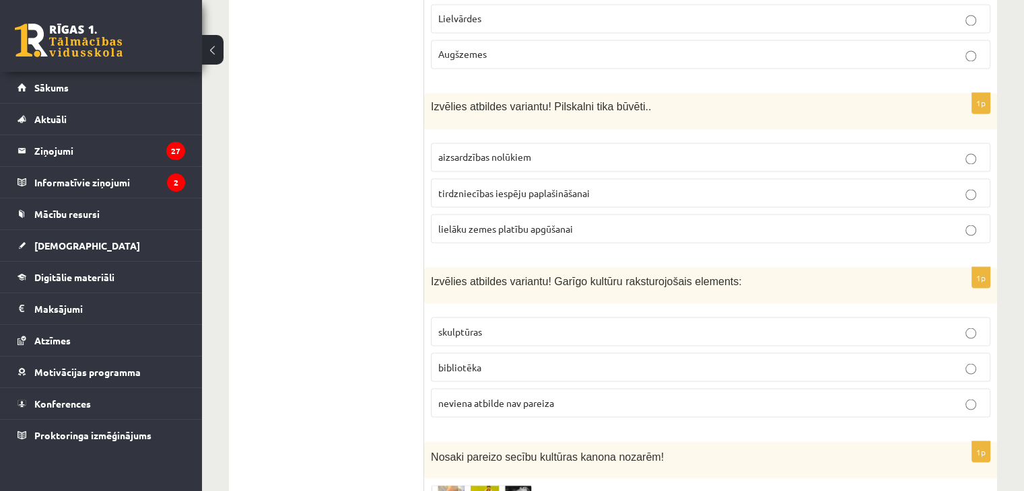
scroll to position [2424, 0]
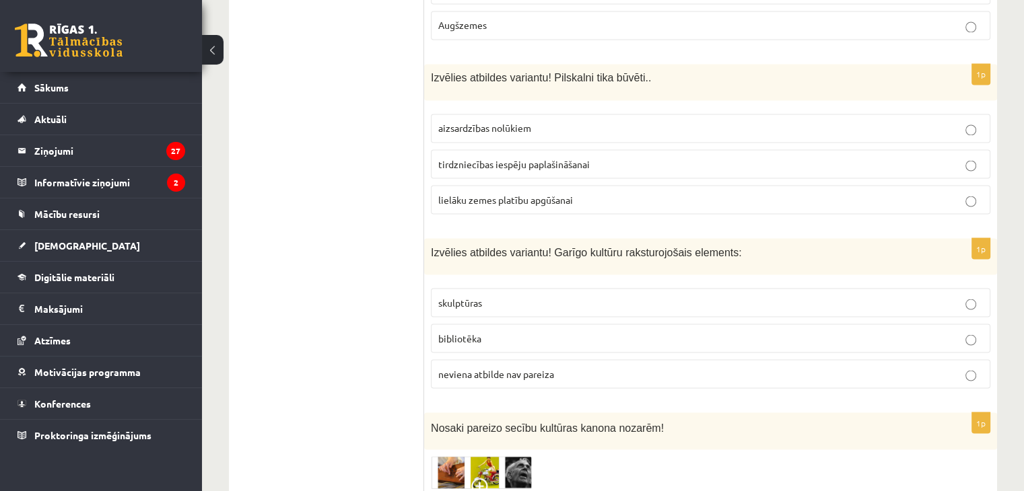
click at [498, 360] on label "neviena atbilde nav pareiza" at bounding box center [710, 374] width 559 height 29
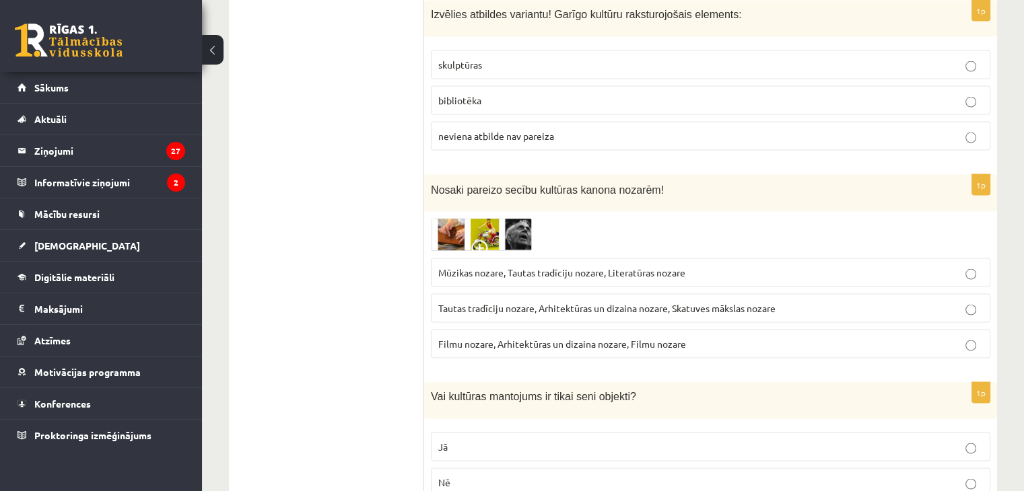
scroll to position [2693, 0]
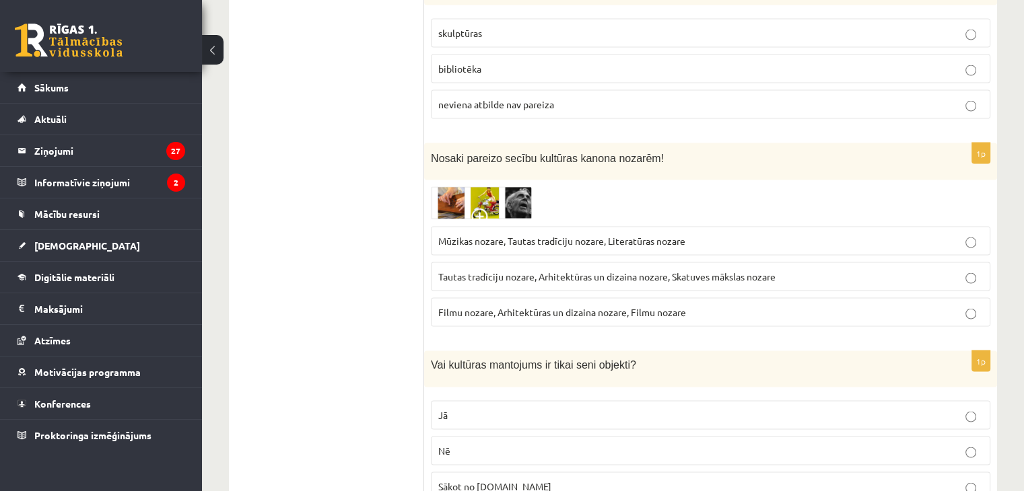
click at [509, 187] on img at bounding box center [481, 203] width 101 height 33
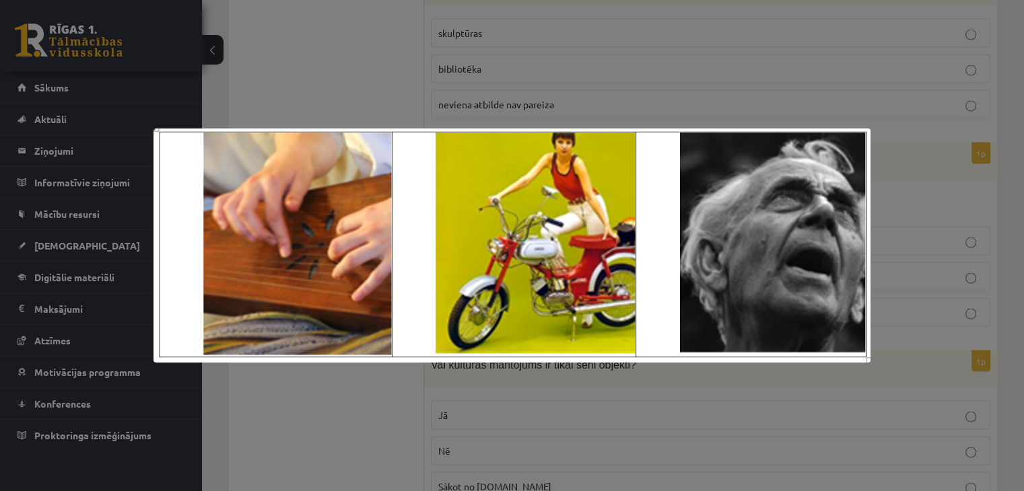
click at [923, 302] on div at bounding box center [512, 245] width 1024 height 491
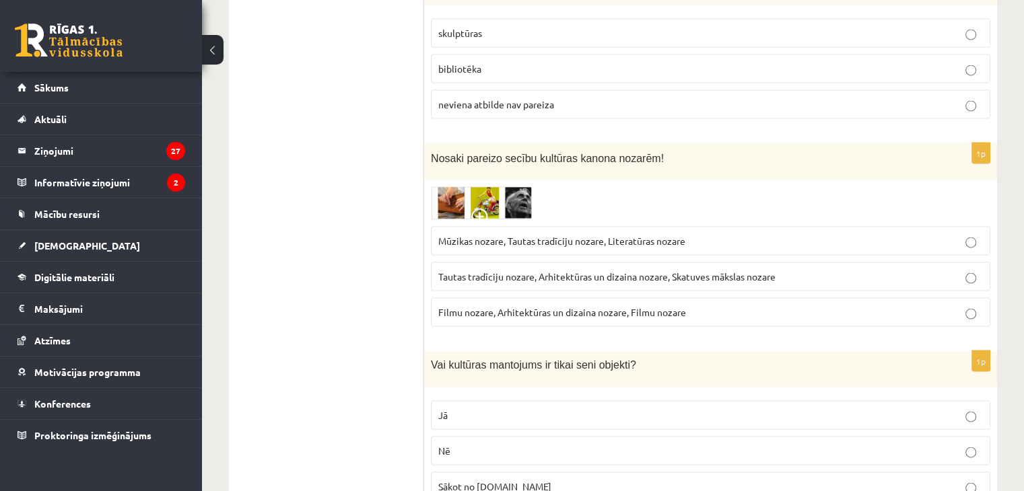
click at [489, 187] on img at bounding box center [481, 203] width 101 height 33
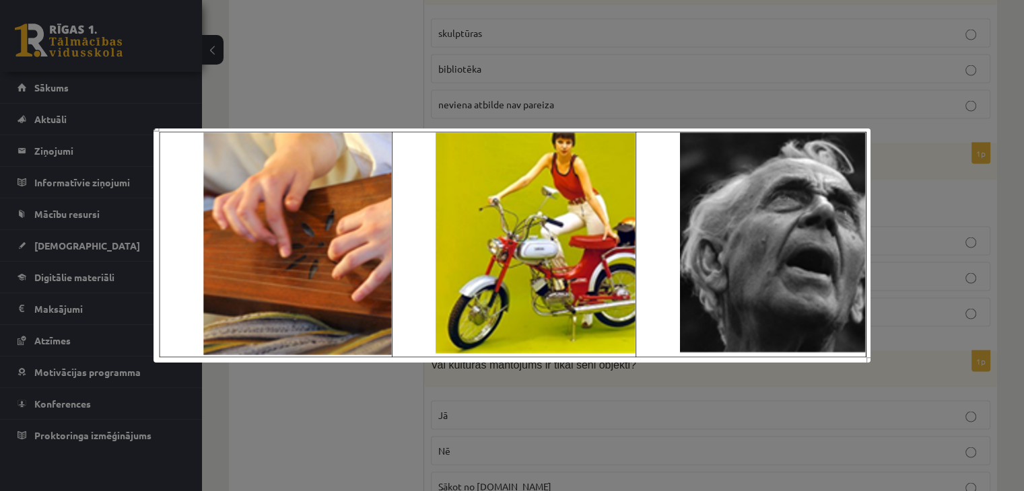
click at [910, 170] on div at bounding box center [512, 245] width 1024 height 491
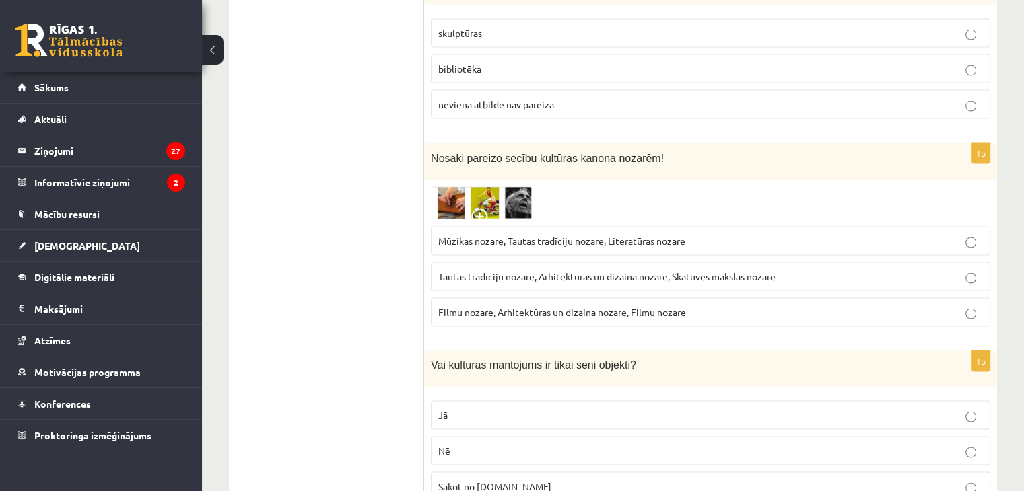
click at [524, 187] on img at bounding box center [481, 203] width 101 height 33
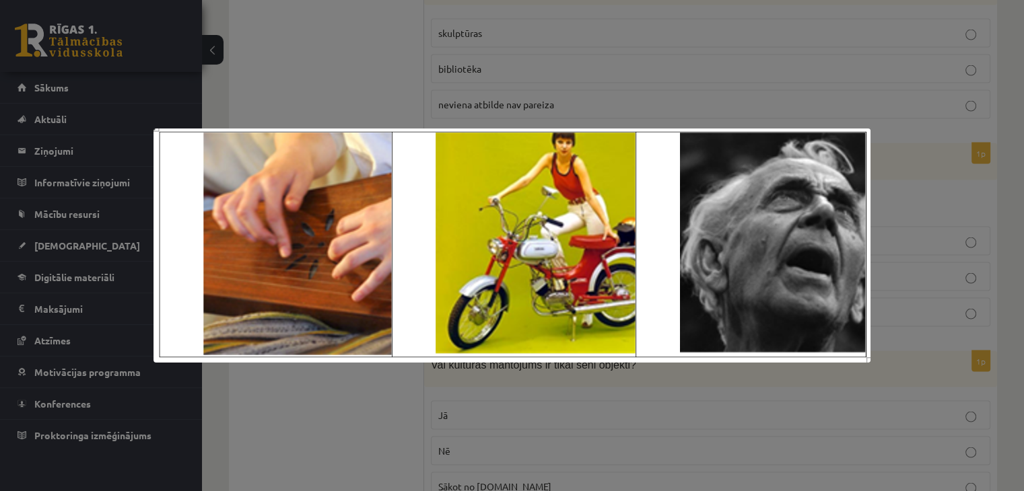
click at [885, 241] on div at bounding box center [512, 245] width 1024 height 491
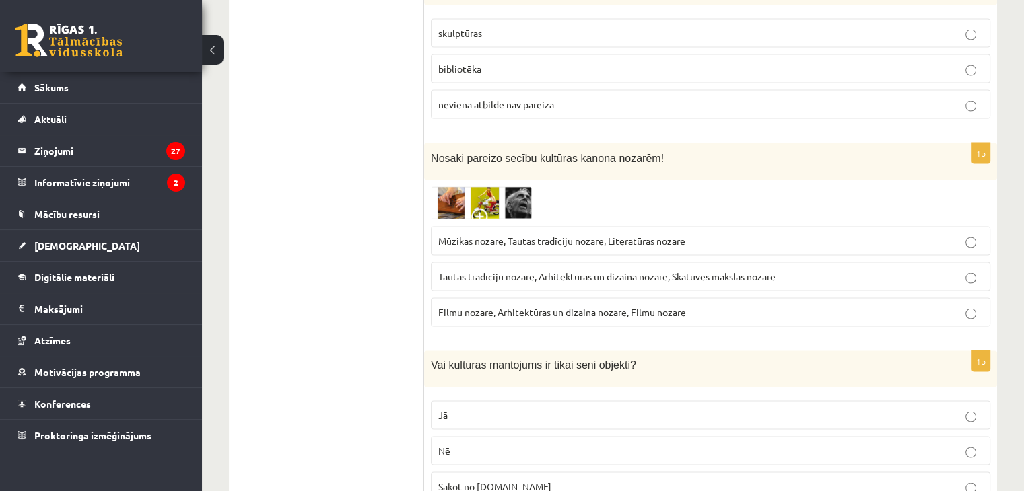
click at [461, 187] on img at bounding box center [481, 203] width 101 height 33
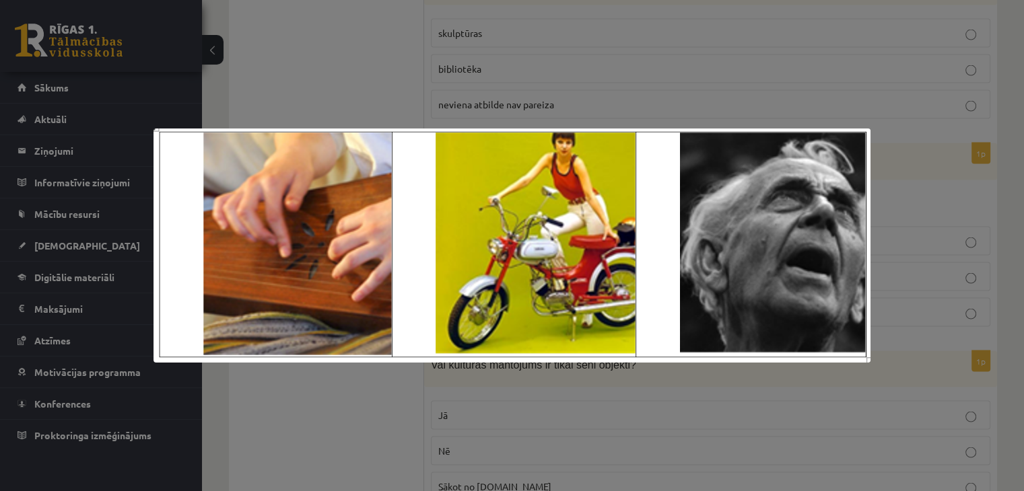
click at [885, 218] on div at bounding box center [512, 245] width 1024 height 491
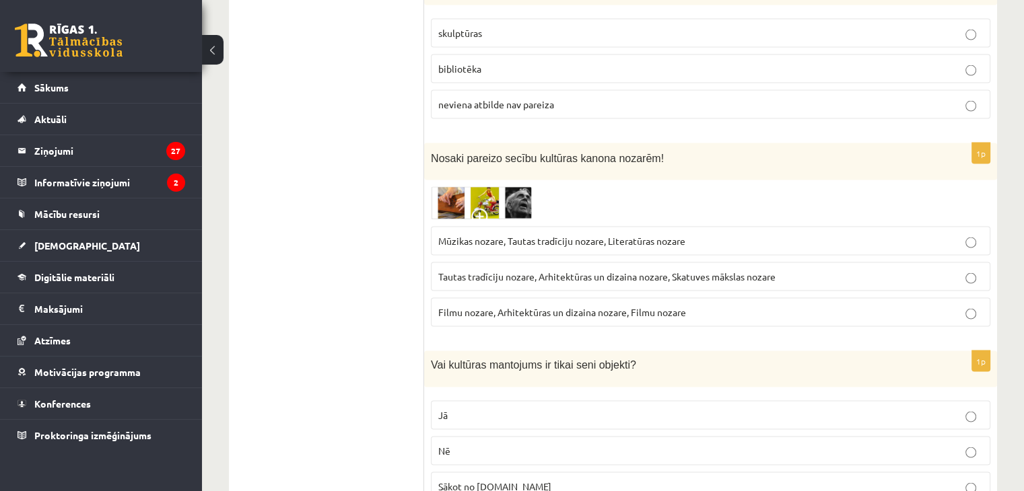
click at [496, 187] on img at bounding box center [481, 203] width 101 height 33
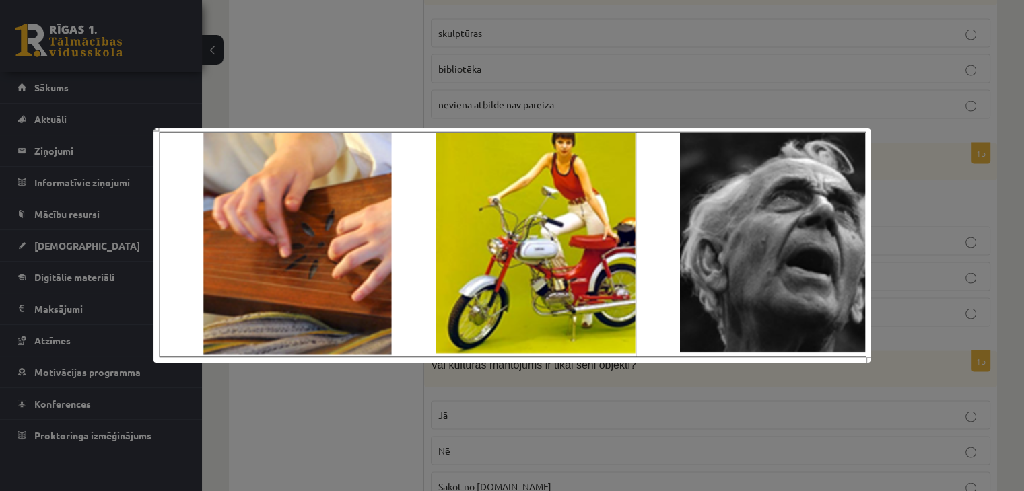
click at [894, 211] on div at bounding box center [512, 245] width 1024 height 491
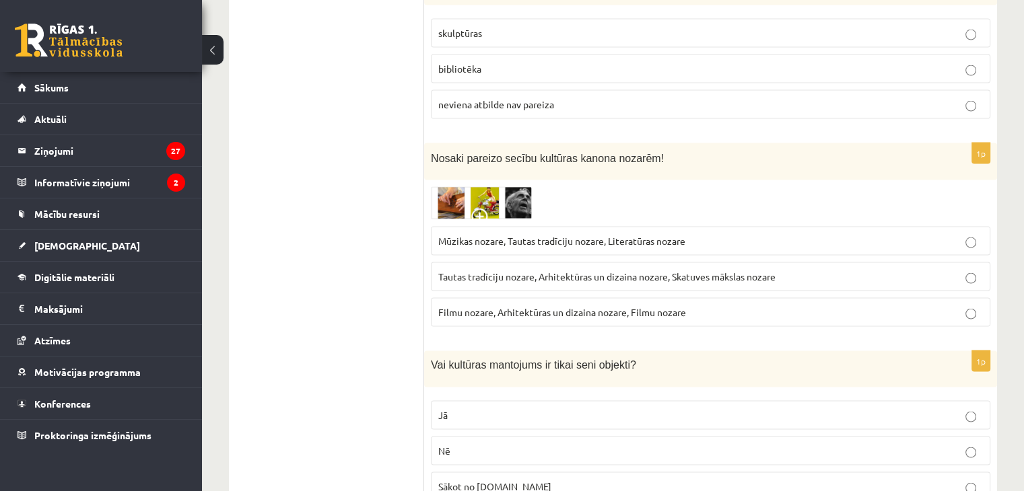
click at [591, 271] on span "Tautas tradīciju nozare, Arhitektūras un dizaina nozare, Skatuves mākslas nozare" at bounding box center [606, 277] width 337 height 12
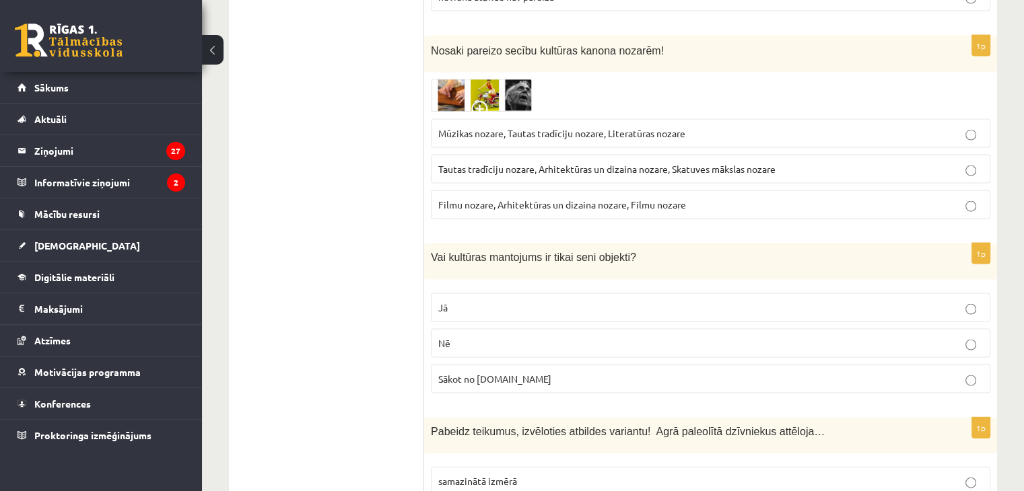
scroll to position [2828, 0]
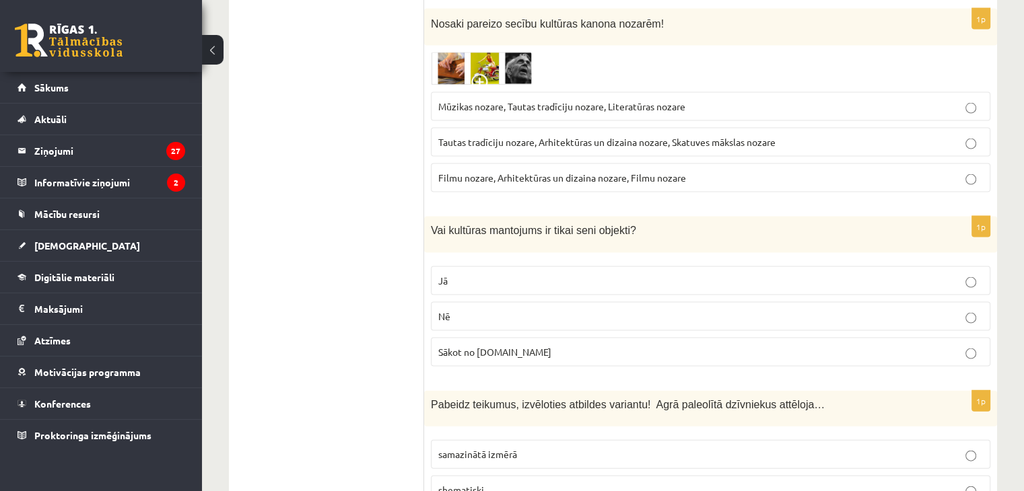
click at [465, 302] on label "Nē" at bounding box center [710, 316] width 559 height 29
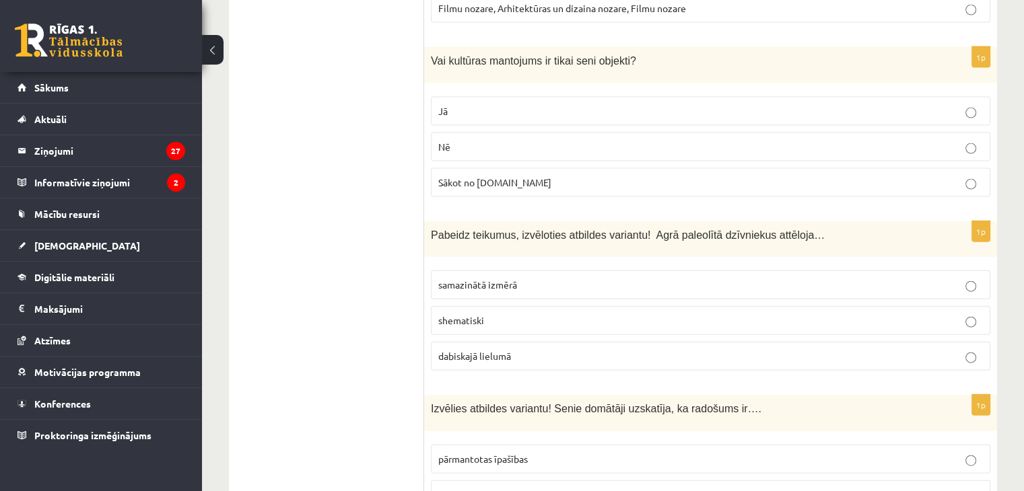
scroll to position [3030, 0]
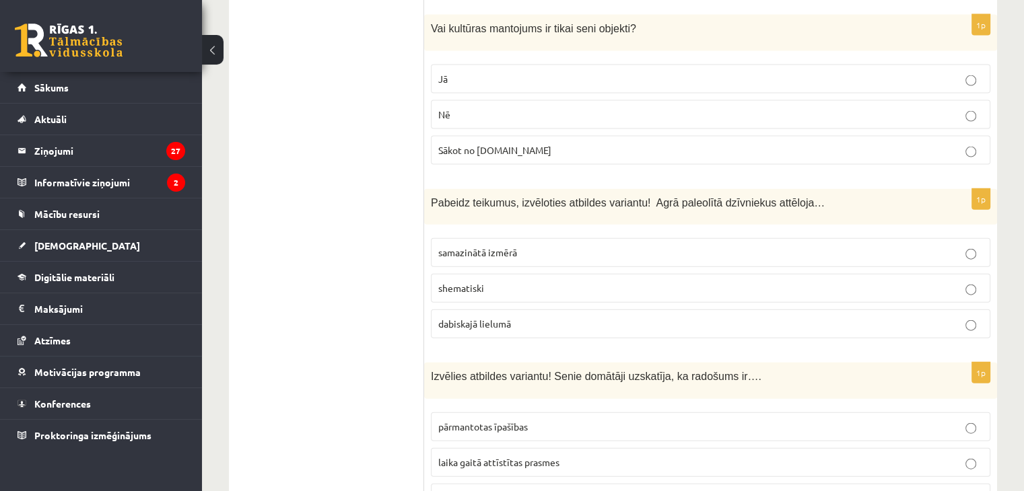
click at [528, 246] on p "samazinātā izmērā" at bounding box center [710, 253] width 545 height 14
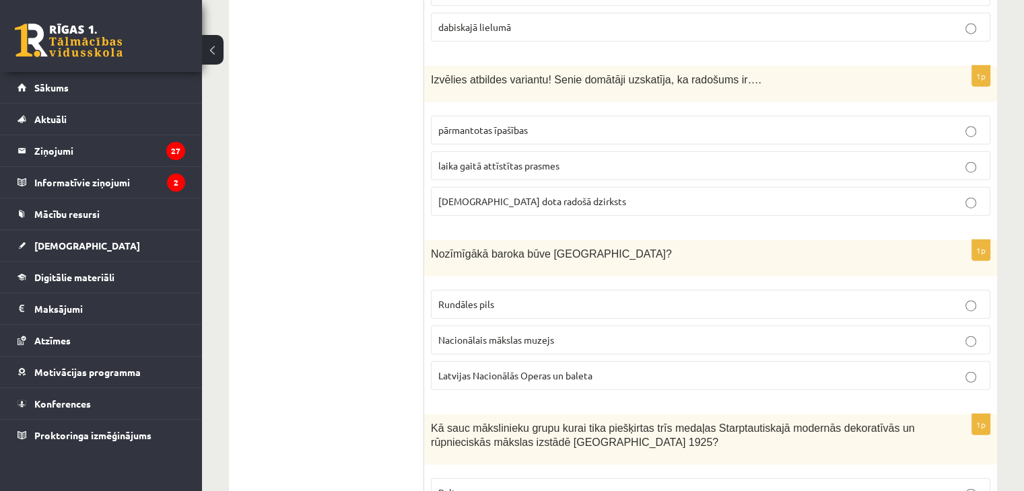
scroll to position [3366, 0]
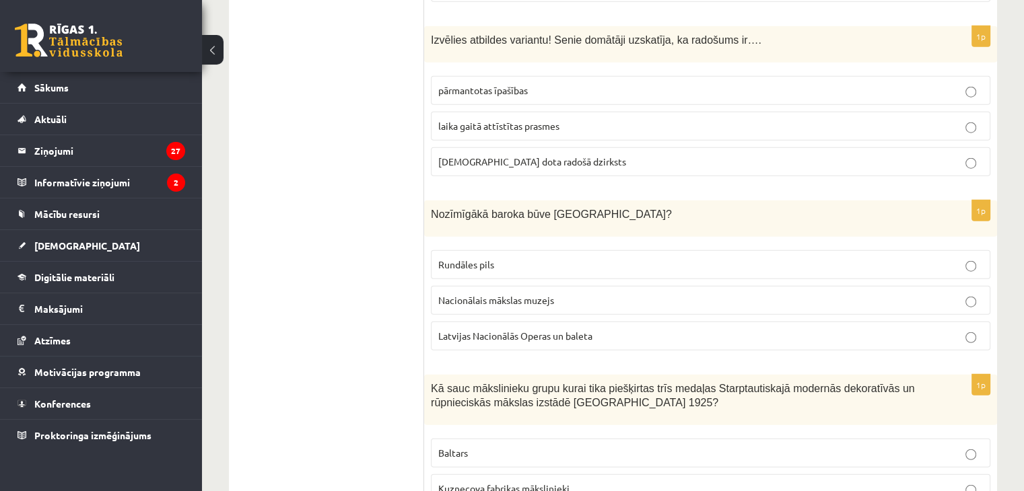
click at [539, 258] on p "Rundāles pils" at bounding box center [710, 265] width 545 height 14
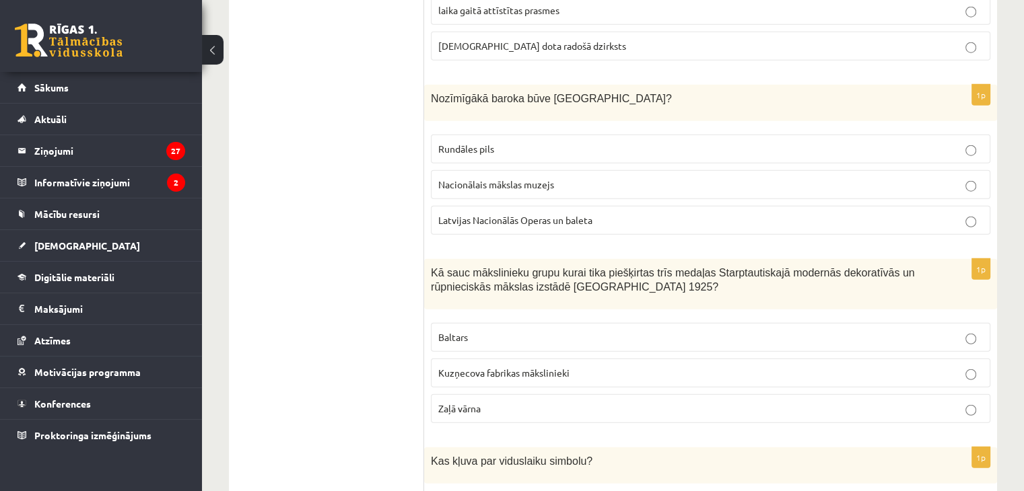
scroll to position [3501, 0]
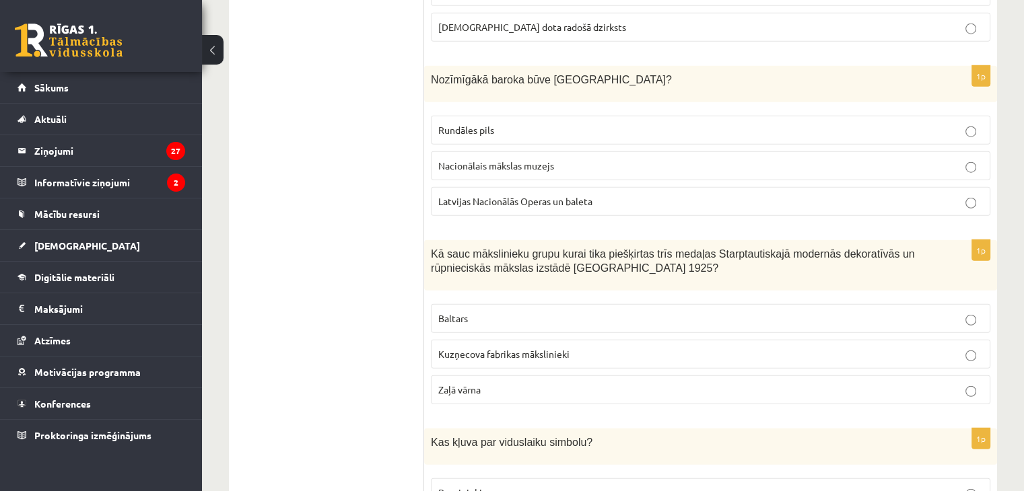
click at [590, 347] on p "Kuzņecova fabrikas mākslinieki" at bounding box center [710, 354] width 545 height 14
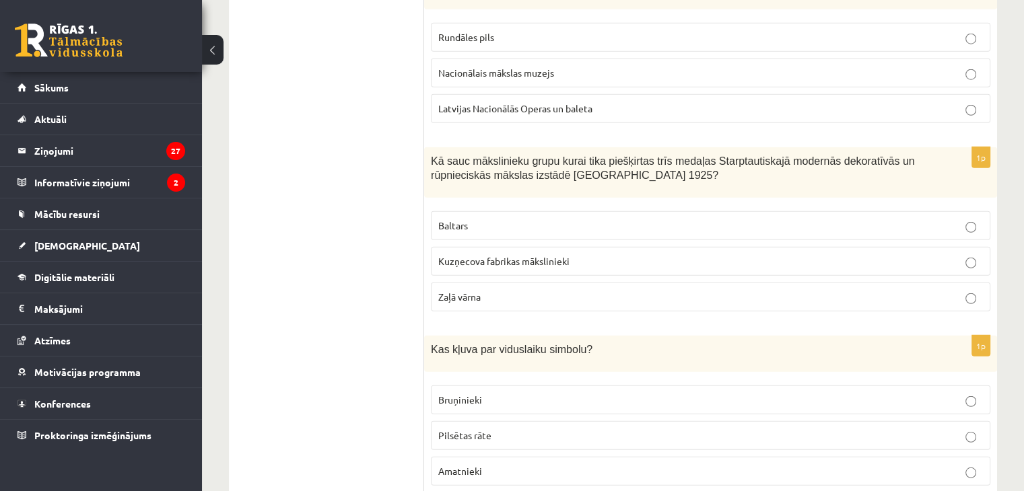
scroll to position [3568, 0]
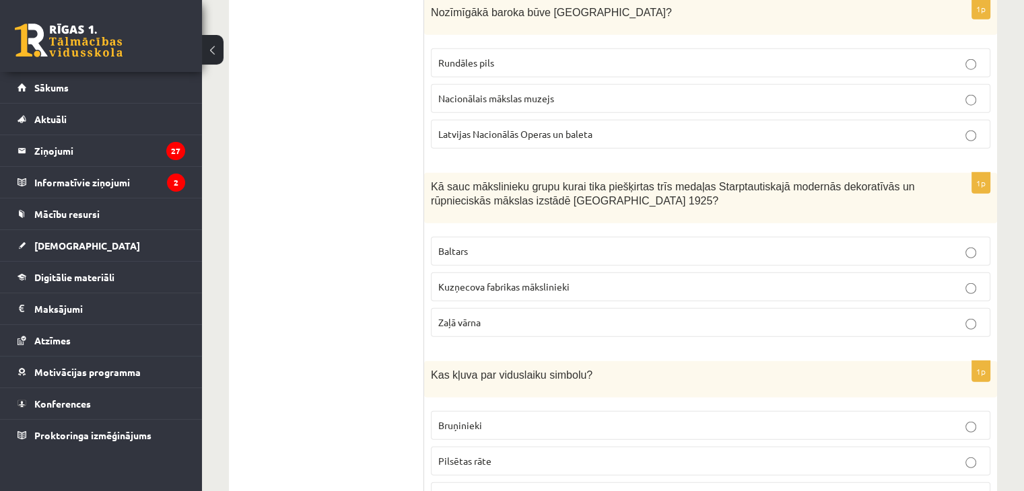
click at [712, 237] on label "Baltars" at bounding box center [710, 251] width 559 height 29
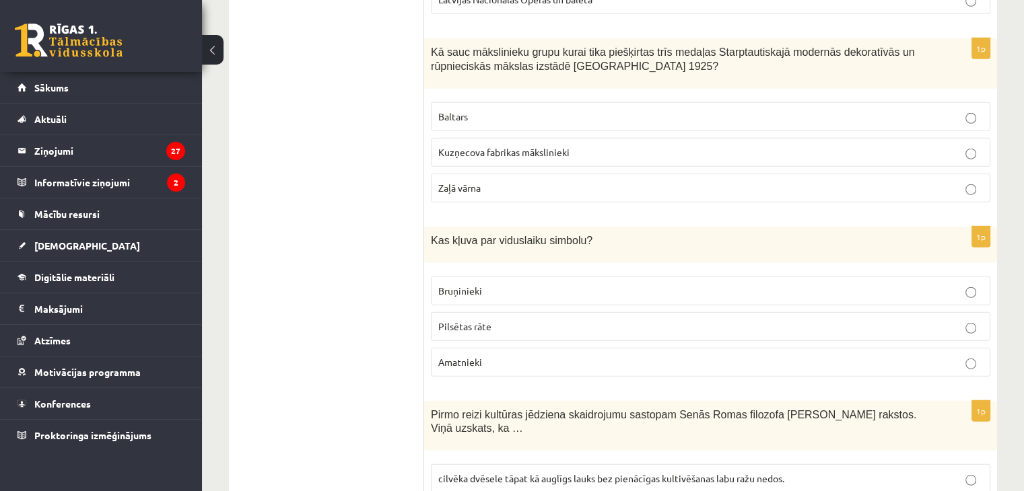
scroll to position [3770, 0]
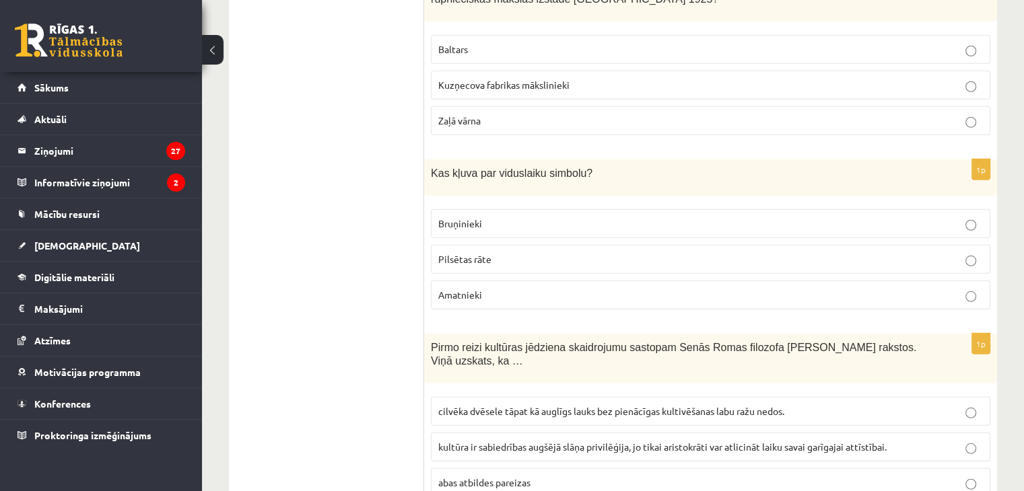
click at [504, 209] on label "Bruņinieki" at bounding box center [710, 223] width 559 height 29
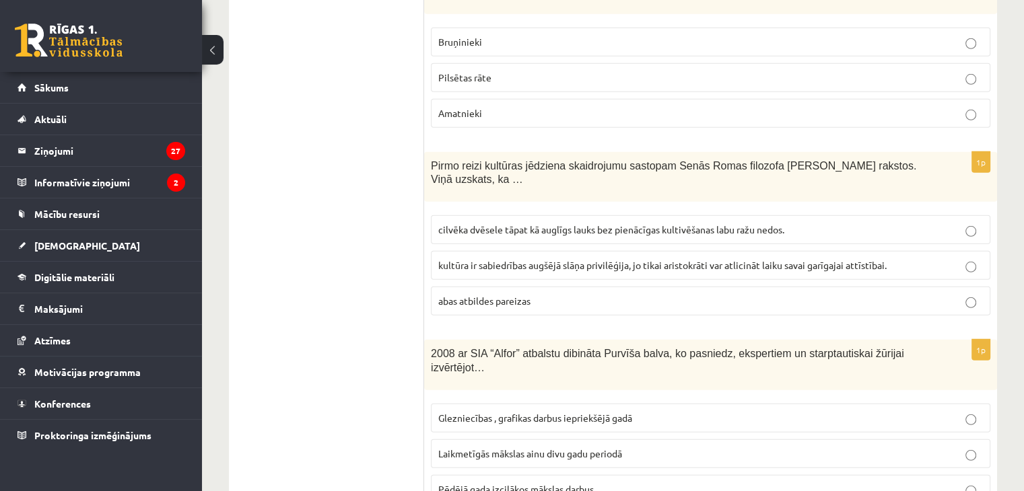
scroll to position [3972, 0]
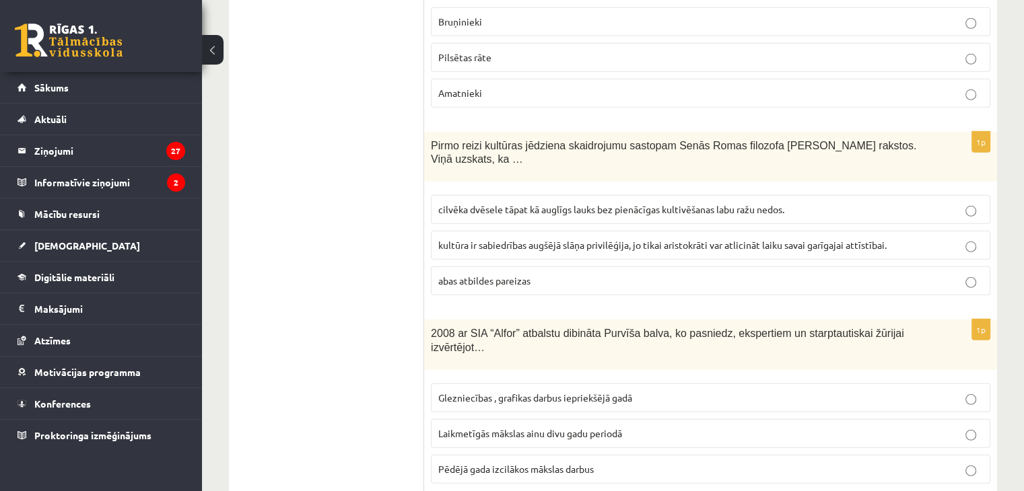
click at [563, 203] on p "cilvēka dvēsele tāpat kā auglīgs lauks bez pienācīgas kultivēšanas labu ražu ne…" at bounding box center [710, 210] width 545 height 14
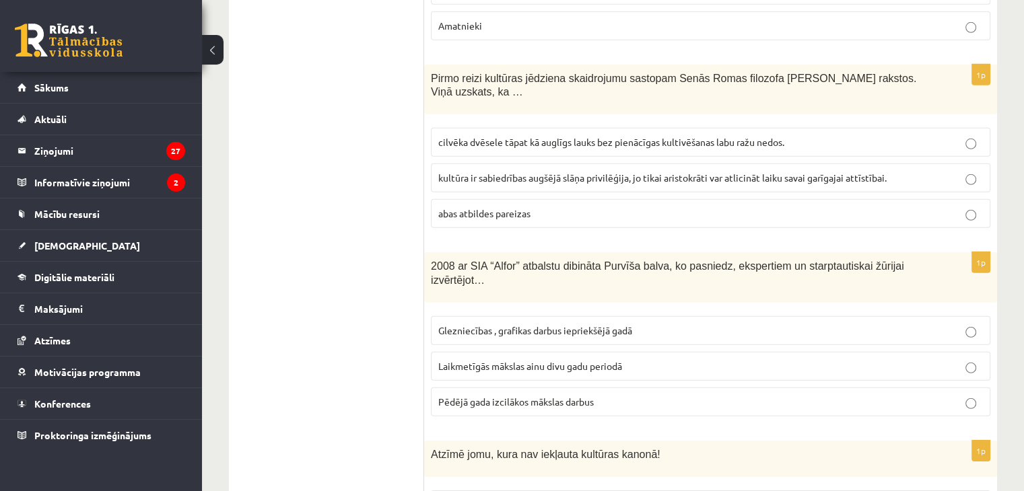
click at [563, 360] on span "Laikmetīgās mākslas ainu divu gadu periodā" at bounding box center [530, 366] width 184 height 12
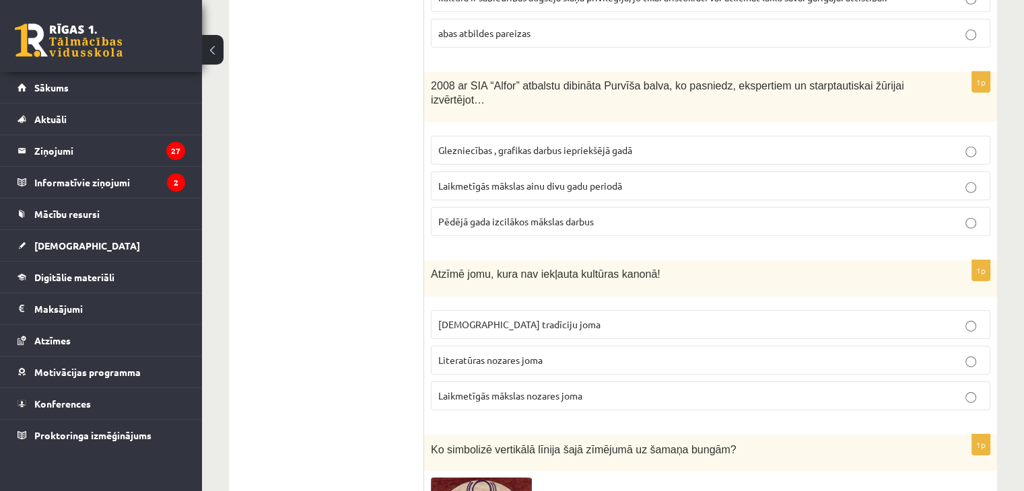
scroll to position [4241, 0]
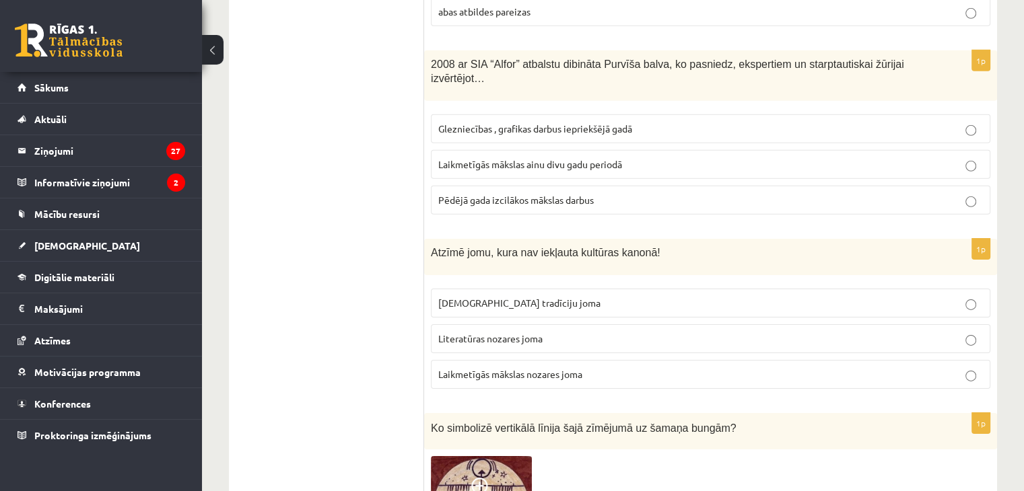
click at [493, 360] on label "Laikmetīgās mākslas nozares joma" at bounding box center [710, 374] width 559 height 29
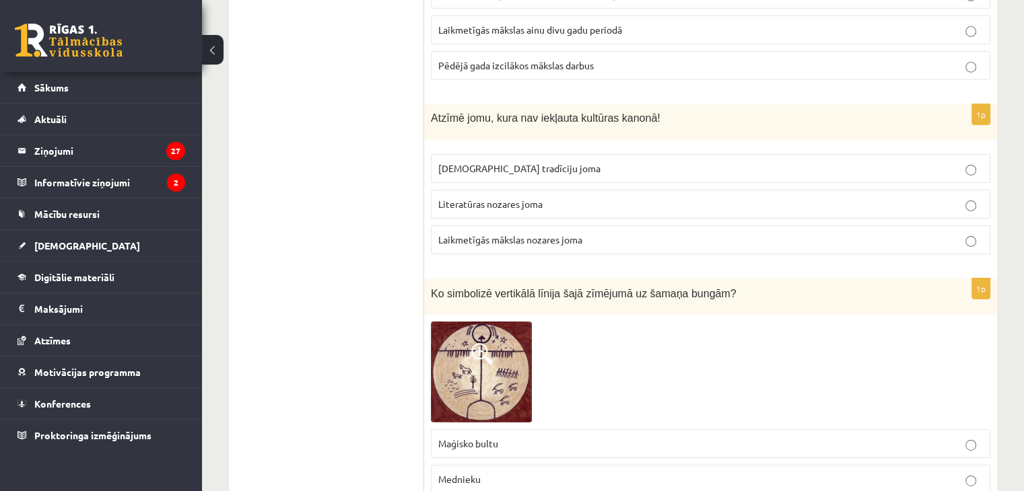
click at [482, 343] on span at bounding box center [482, 354] width 22 height 22
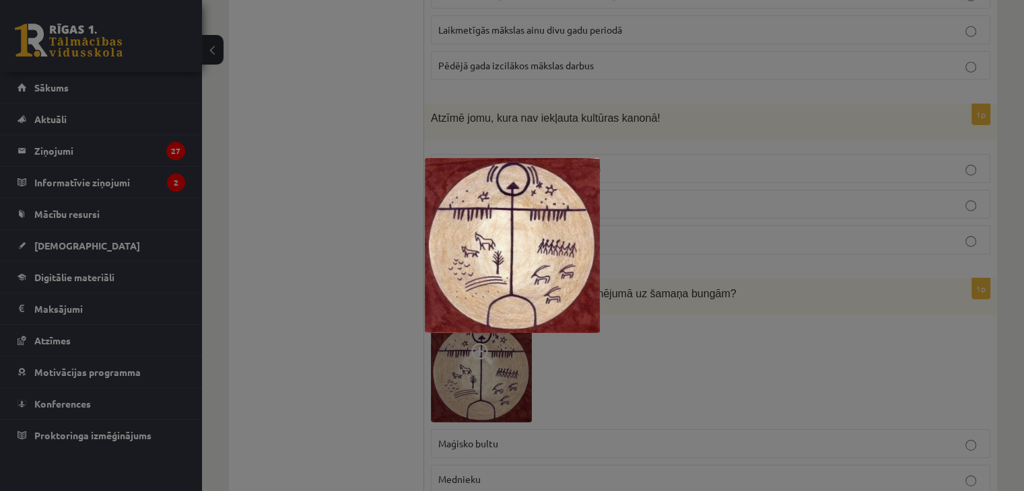
click at [666, 271] on div at bounding box center [512, 245] width 1024 height 491
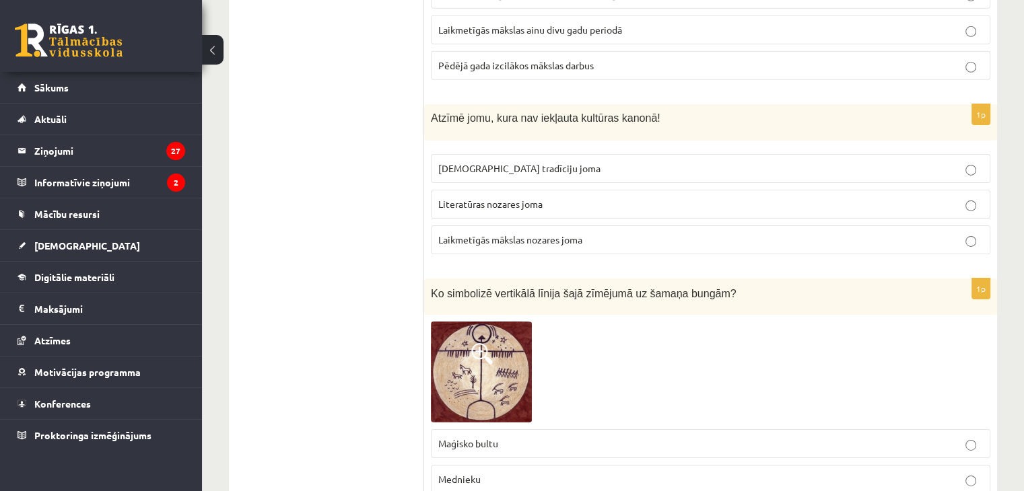
click at [501, 322] on img at bounding box center [481, 372] width 101 height 101
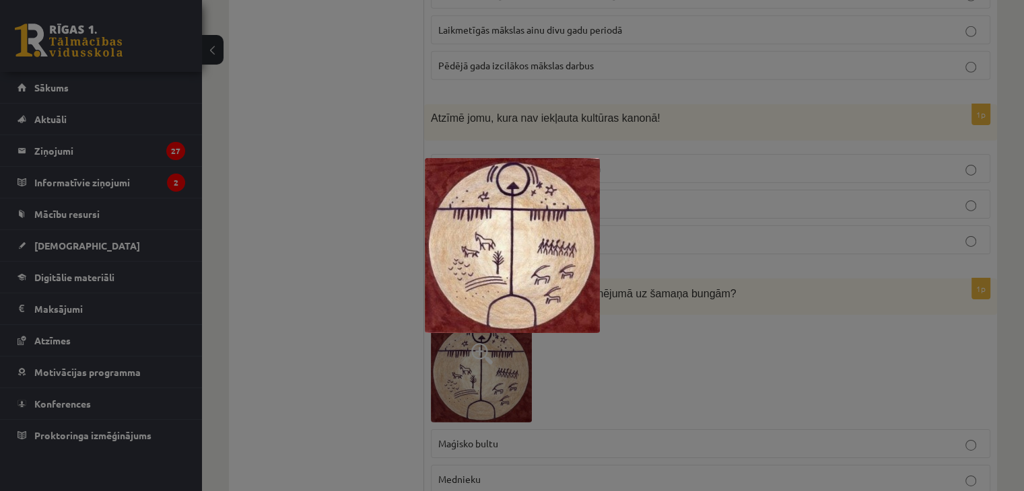
click at [664, 272] on div at bounding box center [512, 245] width 1024 height 491
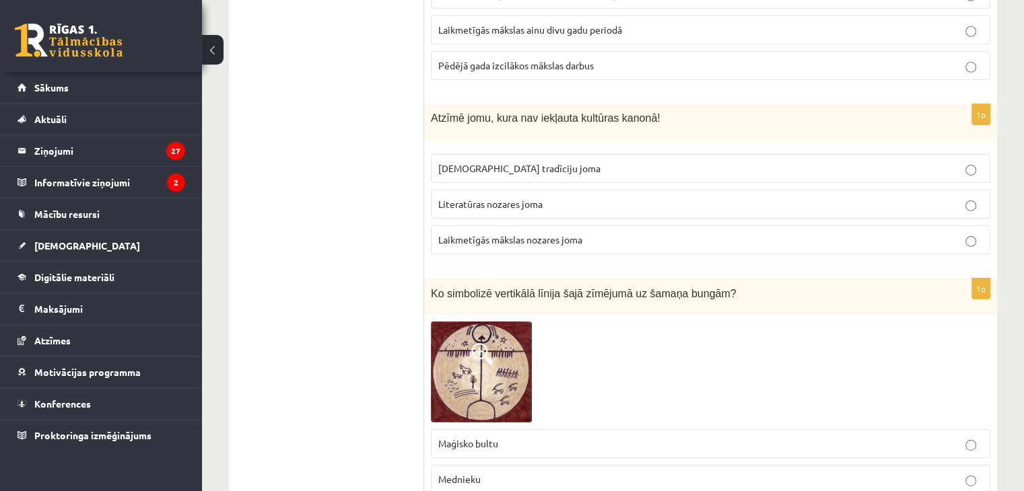
scroll to position [4443, 0]
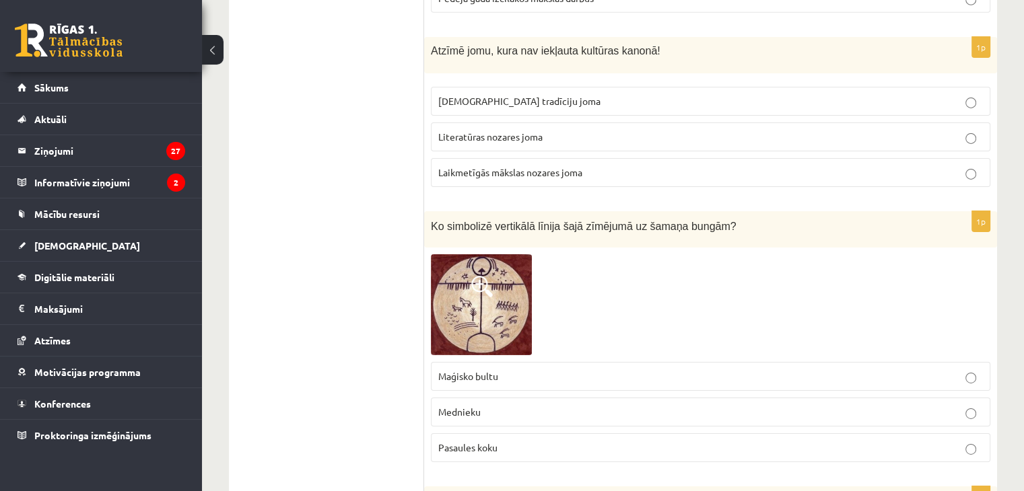
click at [492, 276] on span at bounding box center [482, 287] width 22 height 22
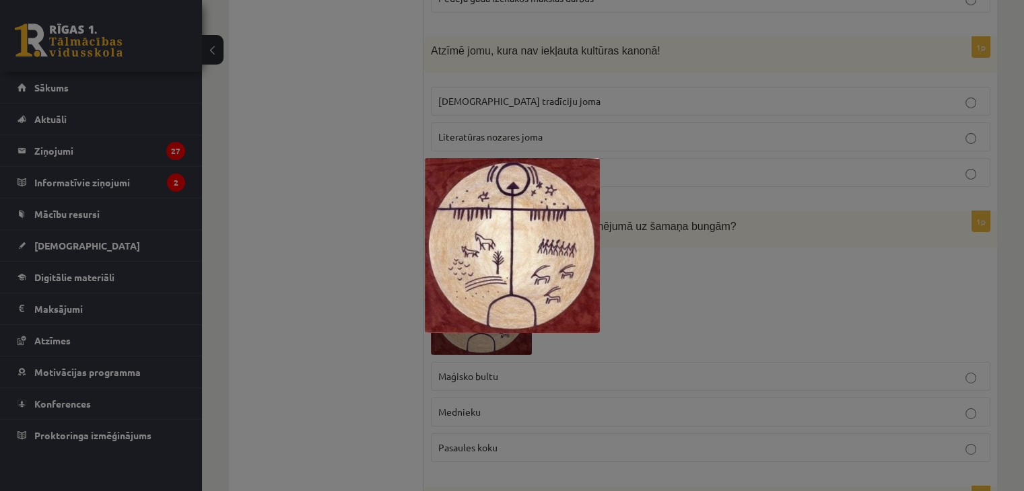
click at [257, 178] on div at bounding box center [512, 245] width 1024 height 491
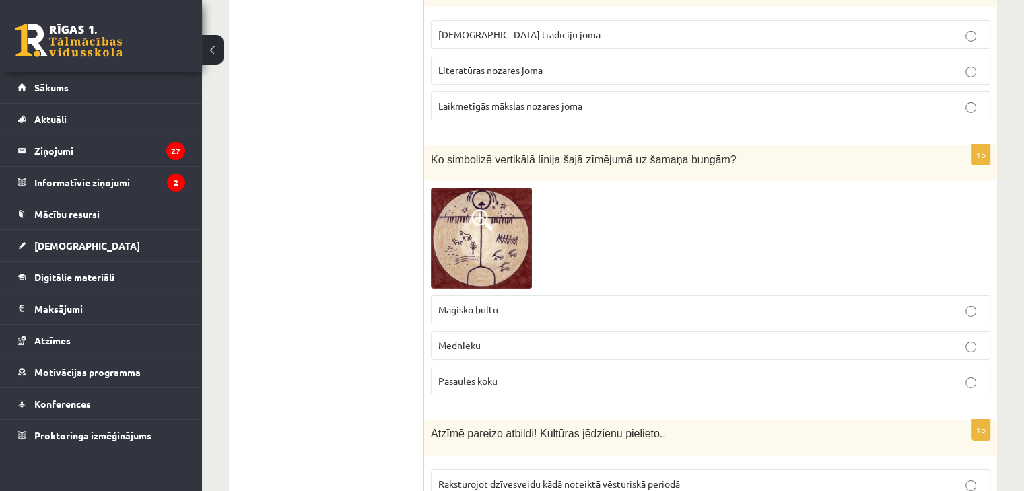
scroll to position [4511, 0]
click at [574, 374] on p "Pasaules koku" at bounding box center [710, 381] width 545 height 14
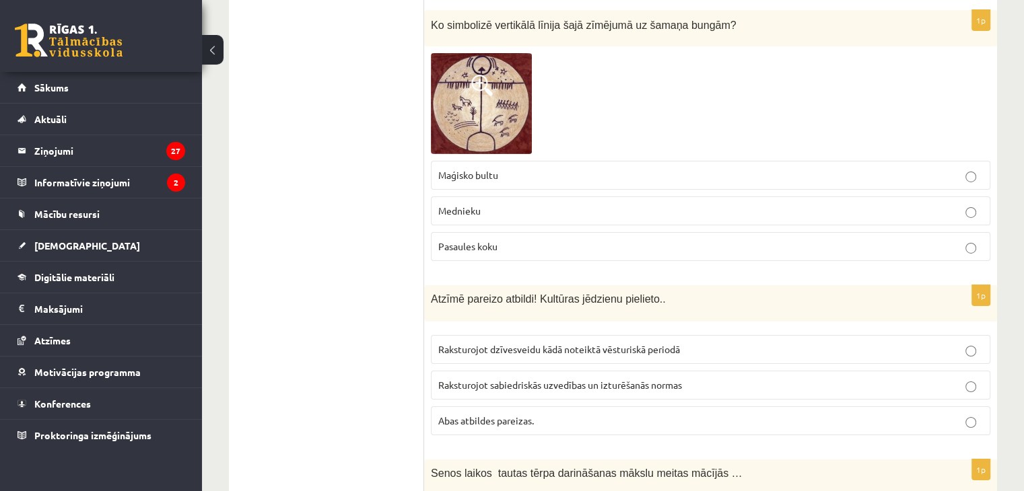
scroll to position [4645, 0]
click at [542, 413] on p "Abas atbildes pareizas." at bounding box center [710, 420] width 545 height 14
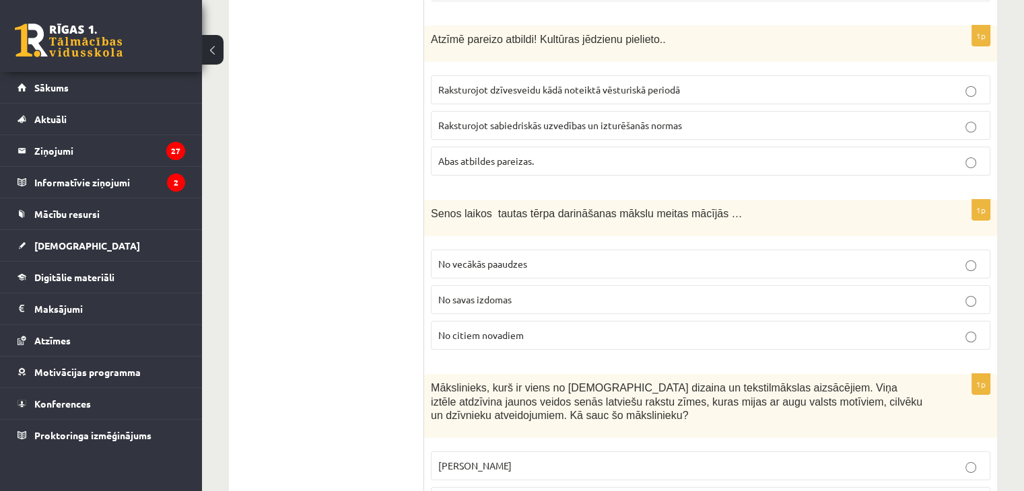
scroll to position [4915, 0]
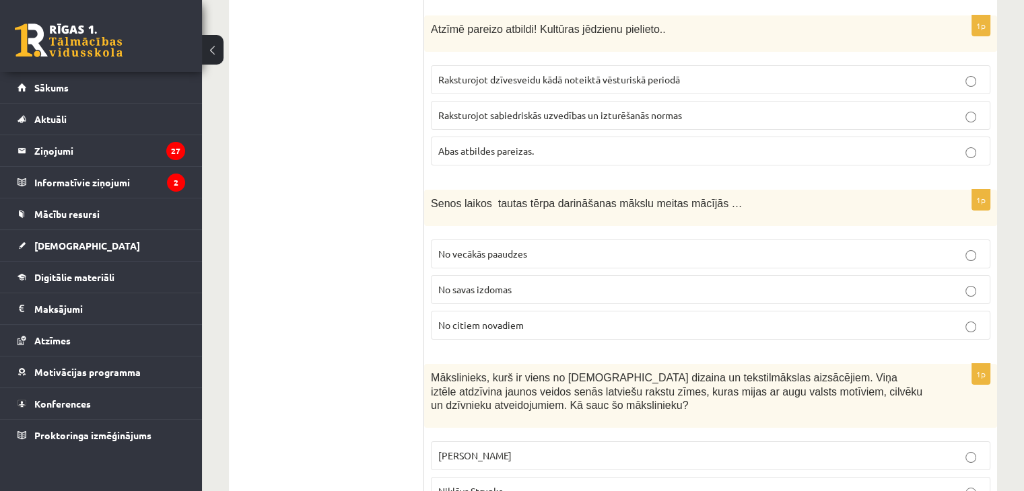
click at [512, 248] on span "No vecākās paaudzes" at bounding box center [482, 254] width 89 height 12
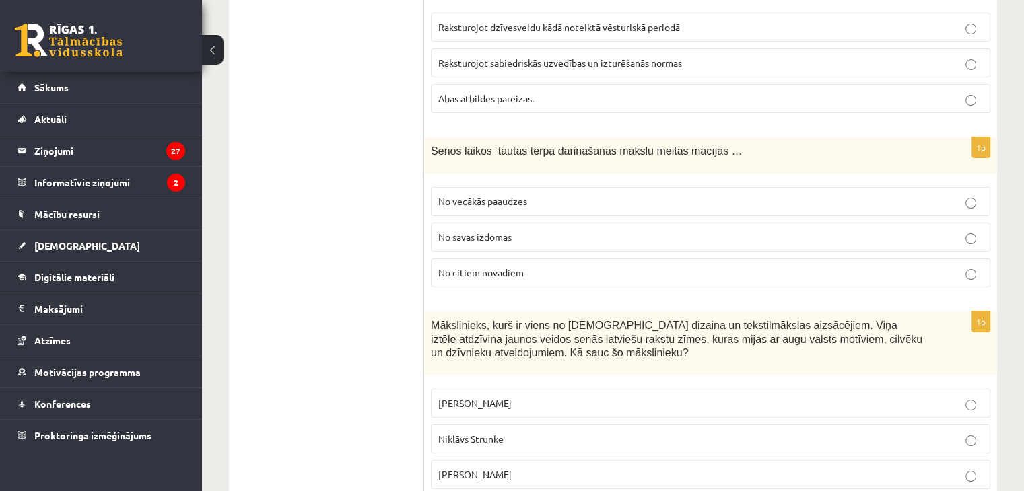
scroll to position [5049, 0]
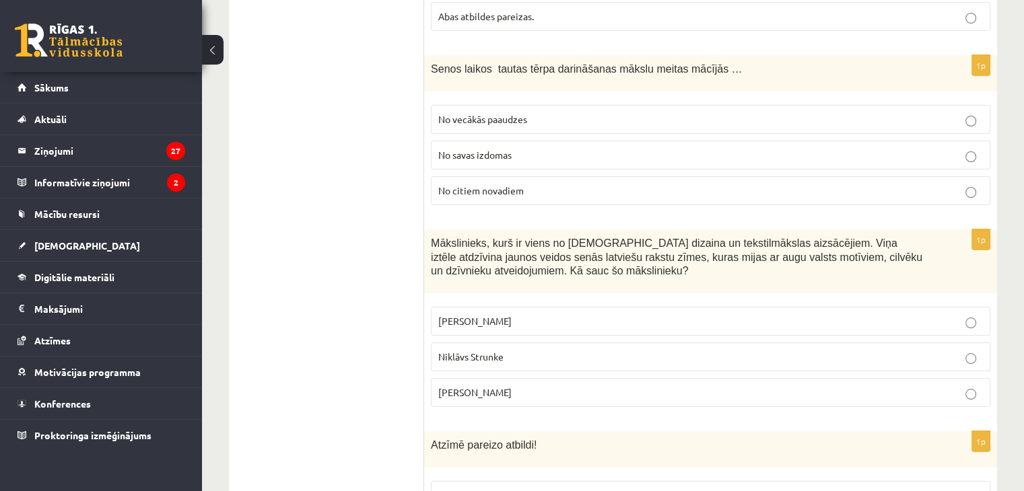
click at [493, 314] on p "Ansis Cīrulis" at bounding box center [710, 321] width 545 height 14
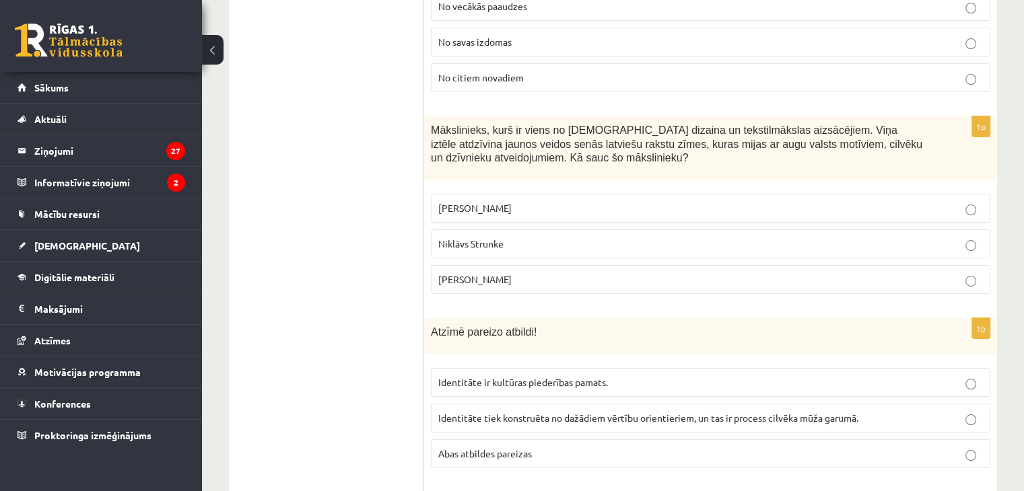
scroll to position [5184, 0]
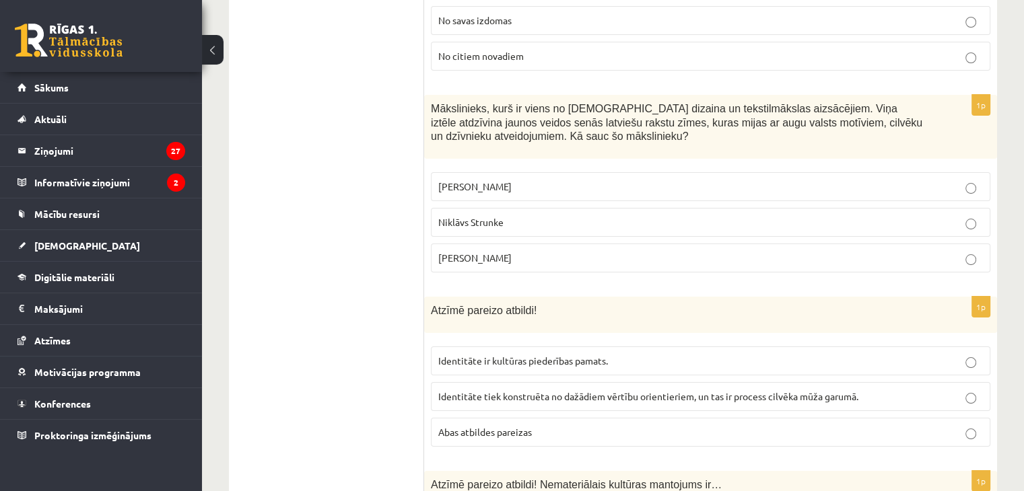
click at [571, 425] on p "Abas atbildes pareizas" at bounding box center [710, 432] width 545 height 14
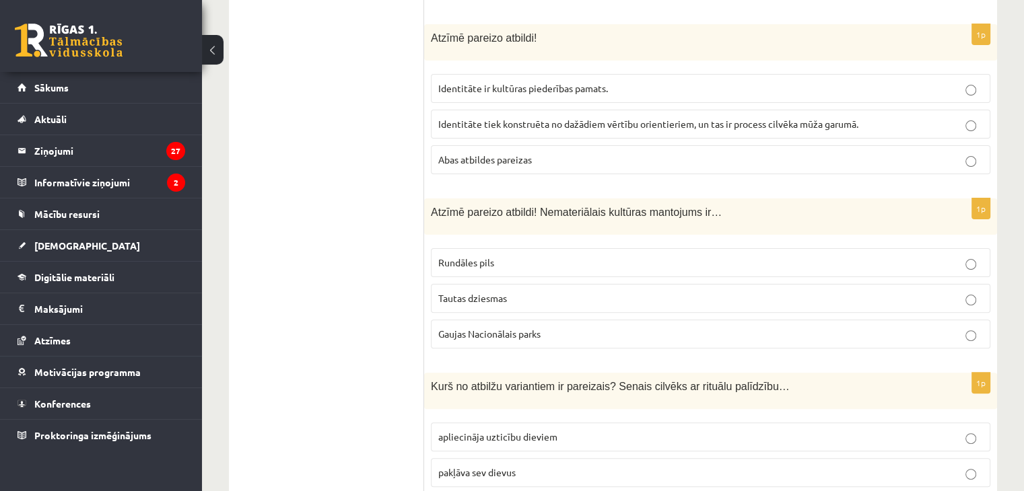
scroll to position [5457, 0]
click at [520, 291] on p "Tautas dziesmas" at bounding box center [710, 298] width 545 height 14
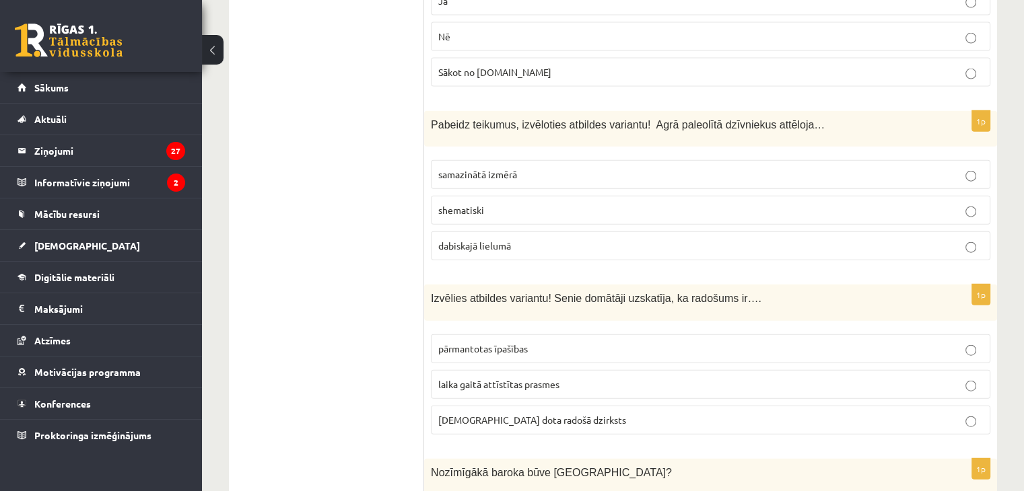
scroll to position [3101, 0]
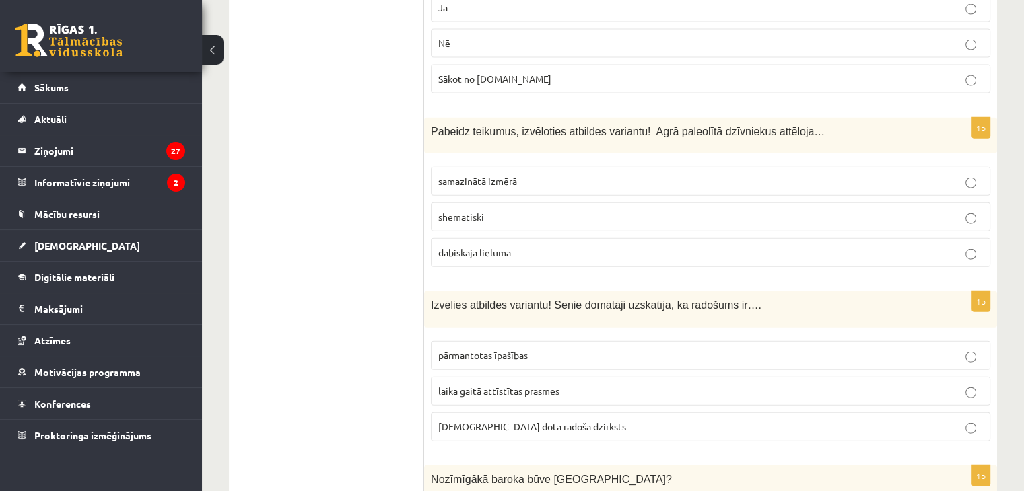
click at [452, 211] on span "shematiski" at bounding box center [461, 217] width 46 height 12
click at [520, 420] on p "dieva dota radošā dzirksts" at bounding box center [710, 427] width 545 height 14
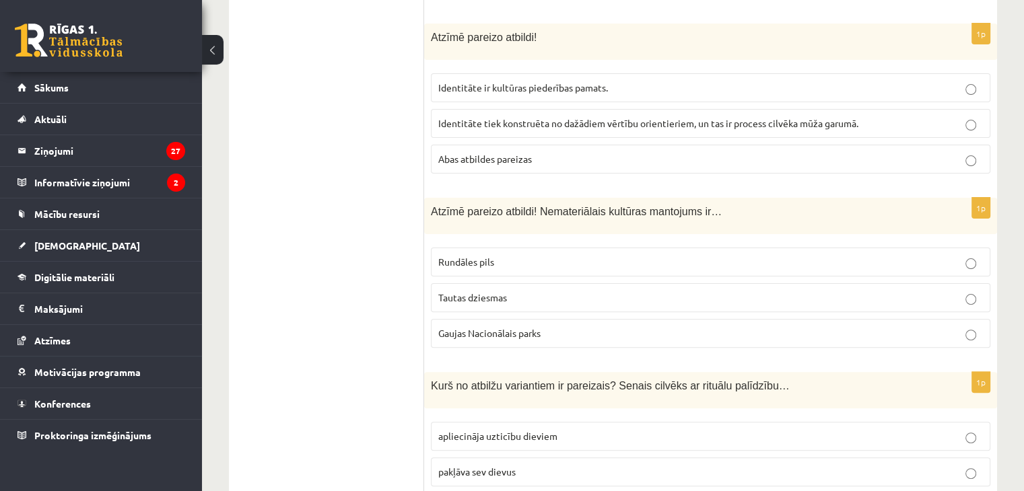
scroll to position [0, 0]
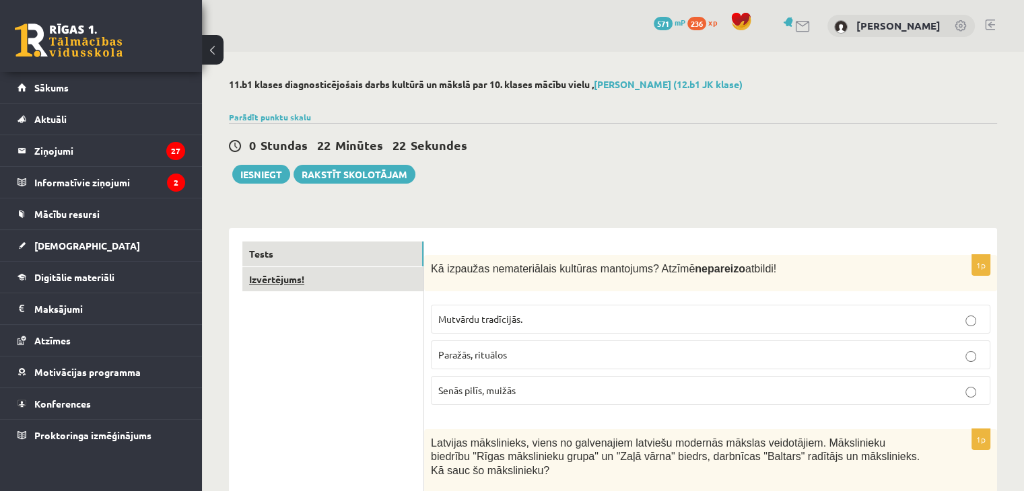
click at [272, 275] on link "Izvērtējums!" at bounding box center [332, 279] width 181 height 25
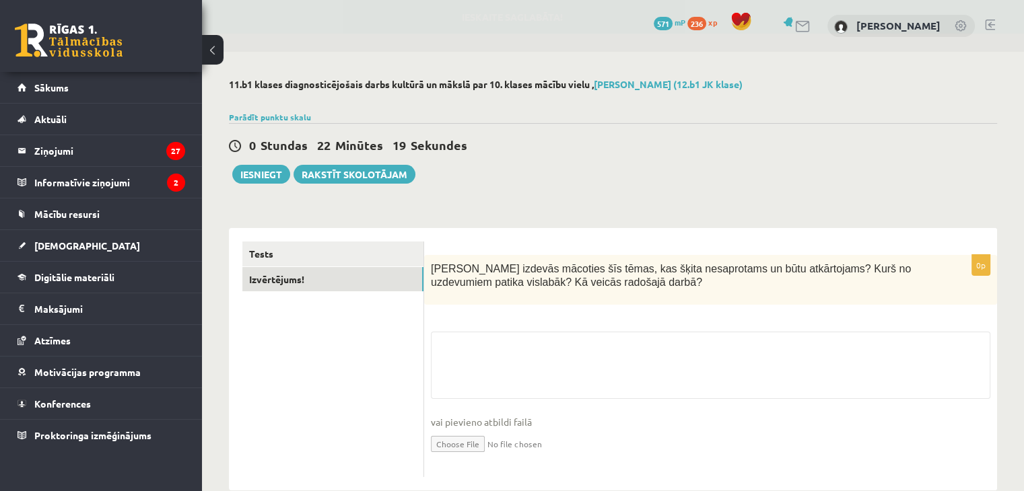
click at [452, 356] on fieldset "vai pievieno atbildi failā Iesniegtā atbilde" at bounding box center [710, 401] width 559 height 139
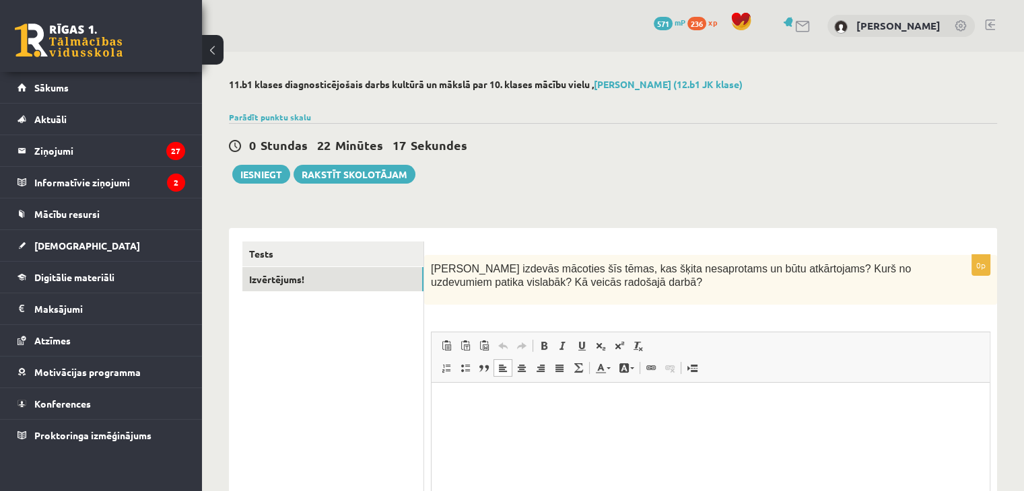
click at [487, 424] on html at bounding box center [711, 403] width 558 height 41
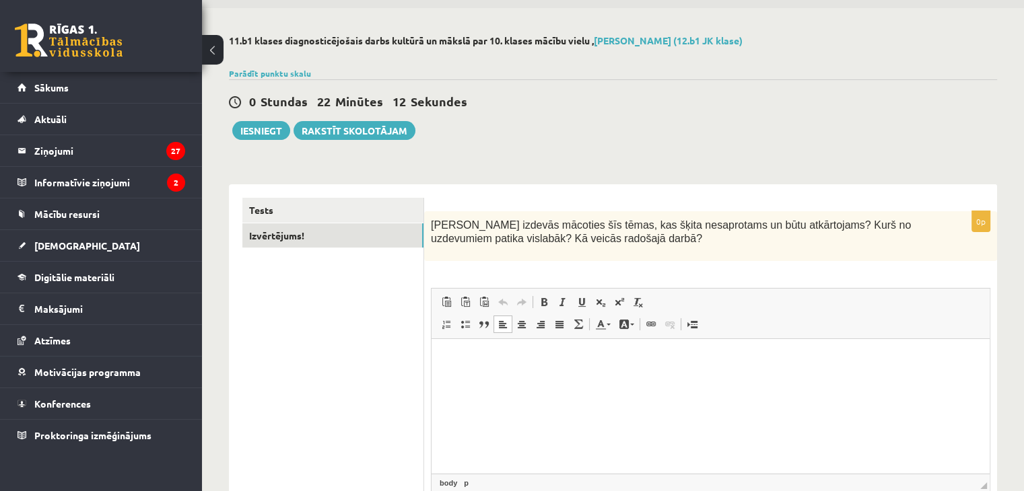
scroll to position [67, 0]
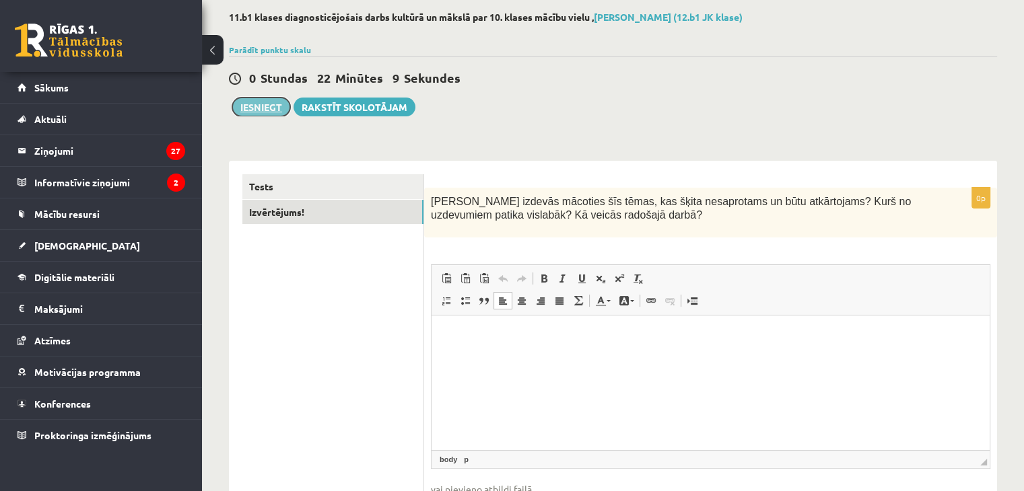
click at [276, 108] on button "Iesniegt" at bounding box center [261, 107] width 58 height 19
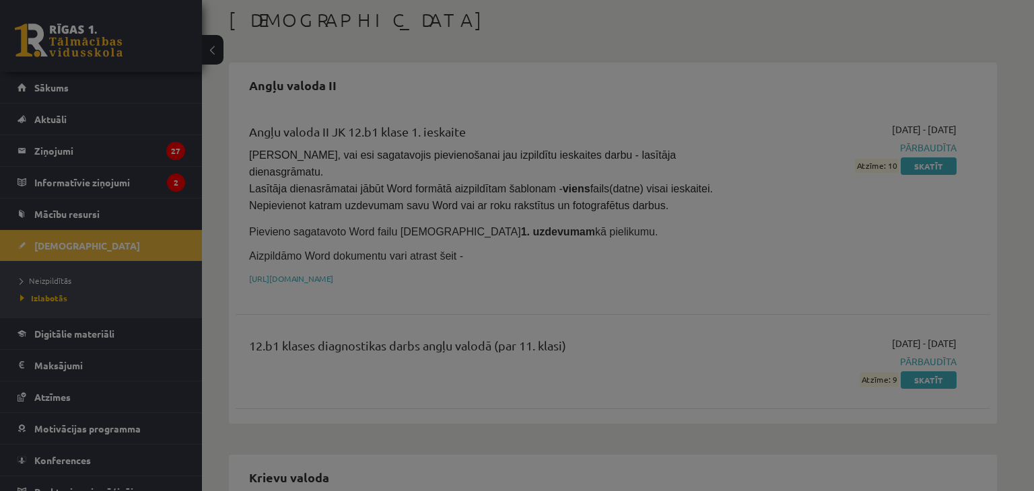
scroll to position [135, 0]
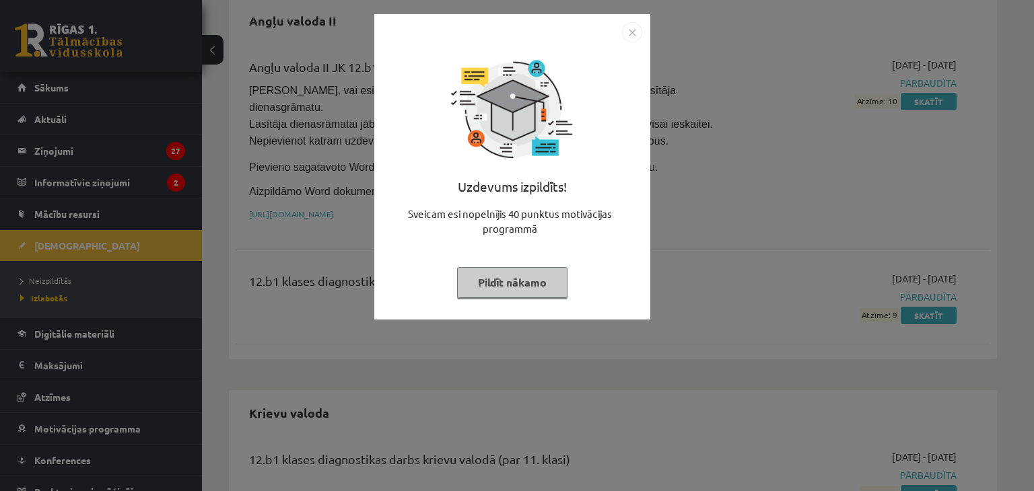
click at [631, 35] on img "Close" at bounding box center [632, 32] width 20 height 20
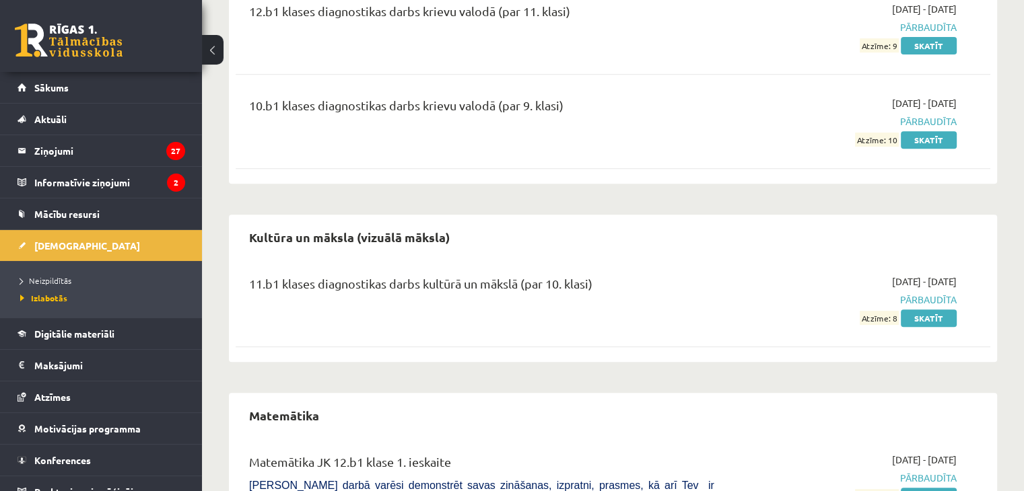
scroll to position [606, 0]
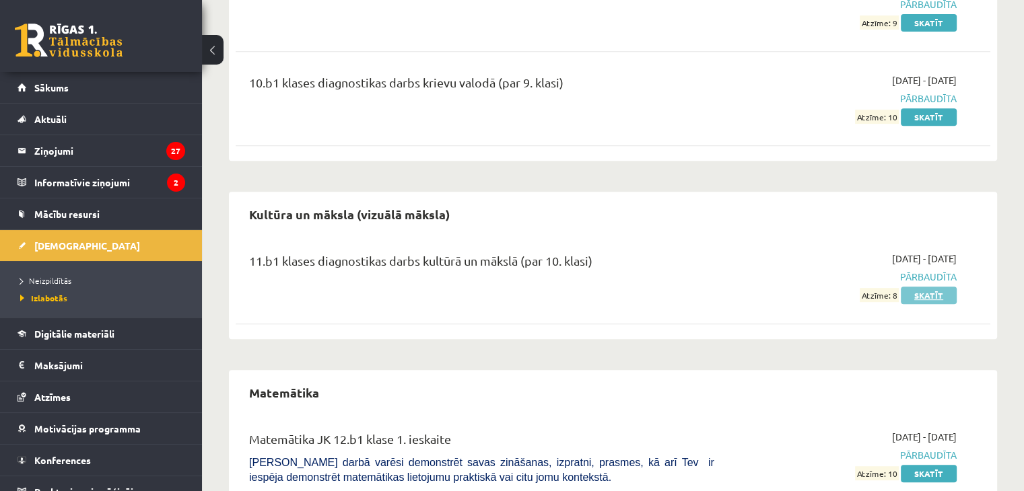
click at [937, 287] on link "Skatīt" at bounding box center [929, 296] width 56 height 18
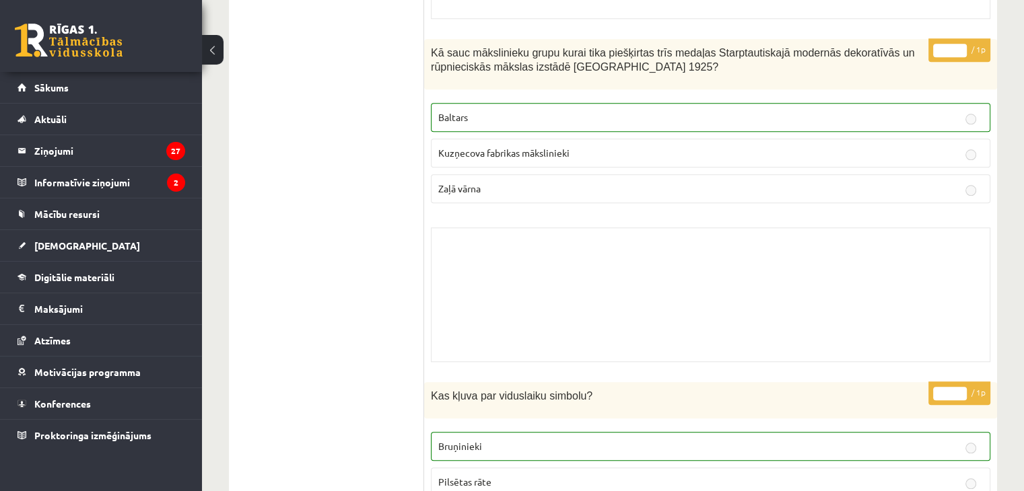
scroll to position [6440, 0]
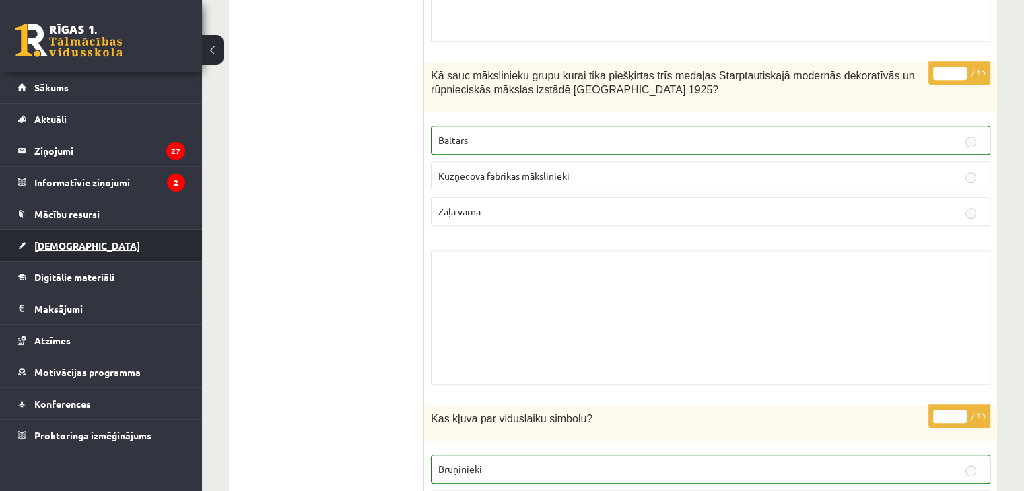
click at [67, 247] on span "[DEMOGRAPHIC_DATA]" at bounding box center [87, 246] width 106 height 12
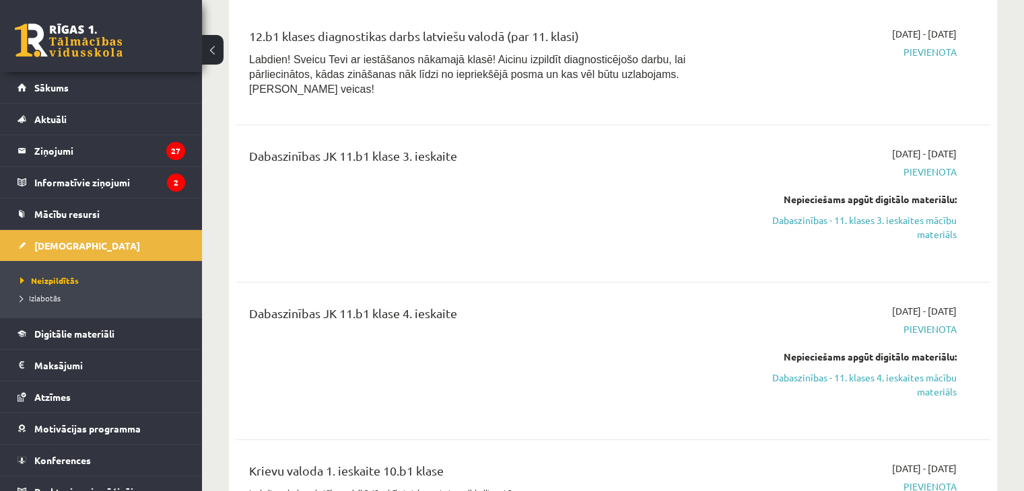
scroll to position [689, 0]
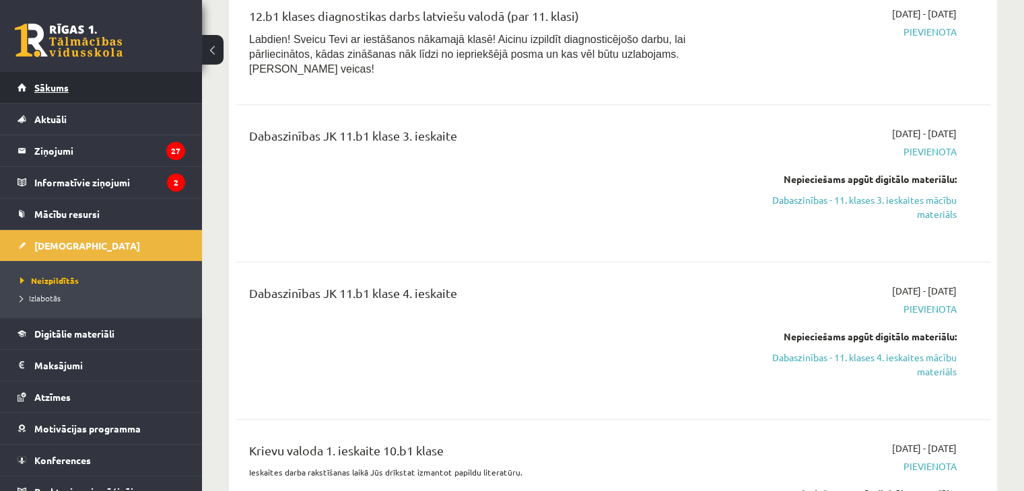
click at [54, 85] on span "Sākums" at bounding box center [51, 87] width 34 height 12
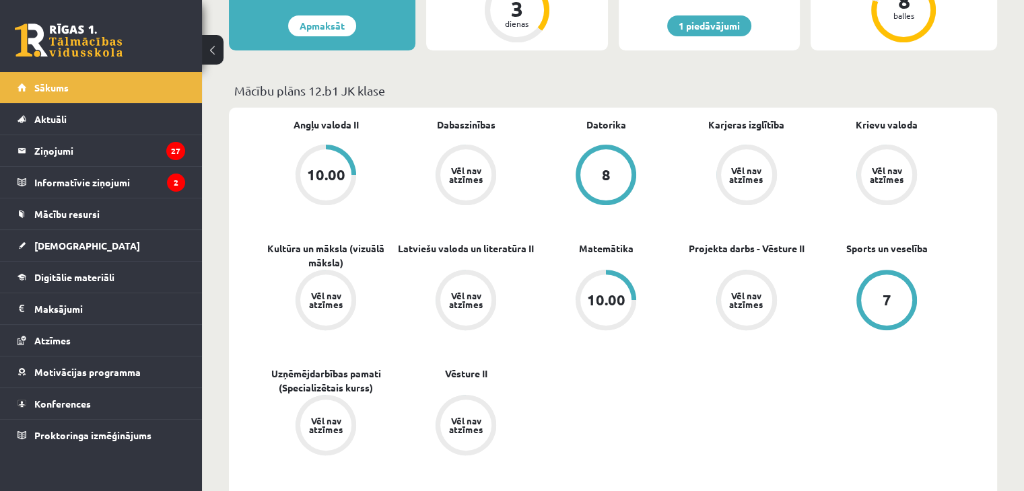
scroll to position [471, 0]
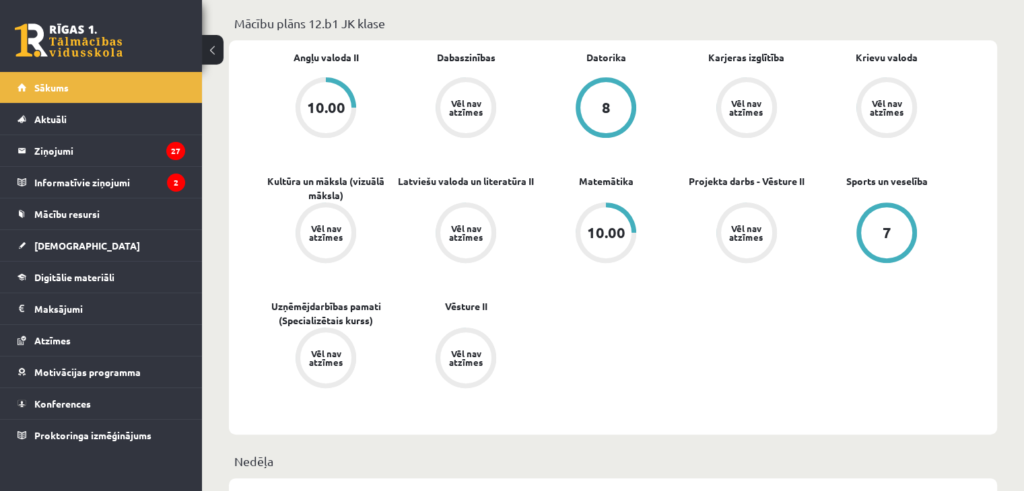
click at [477, 113] on div "Vēl nav atzīmes" at bounding box center [466, 108] width 38 height 18
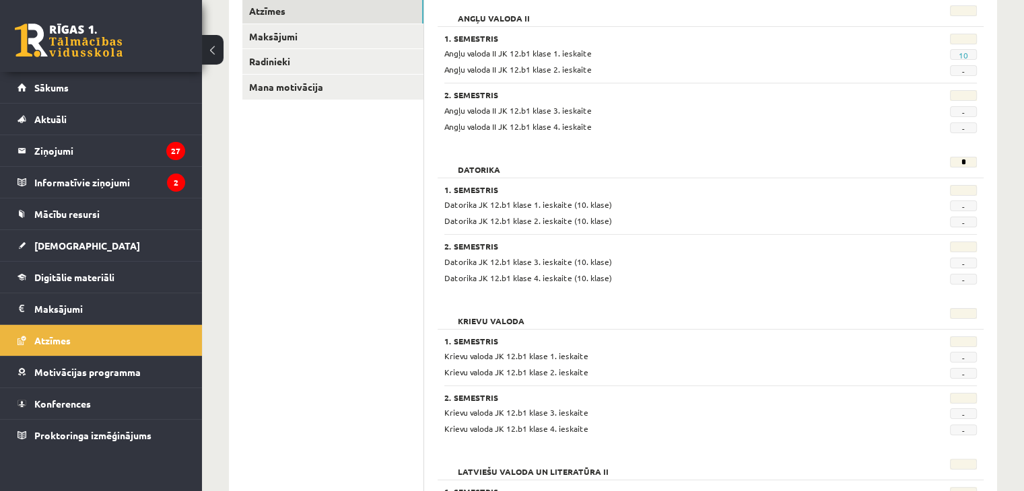
scroll to position [135, 0]
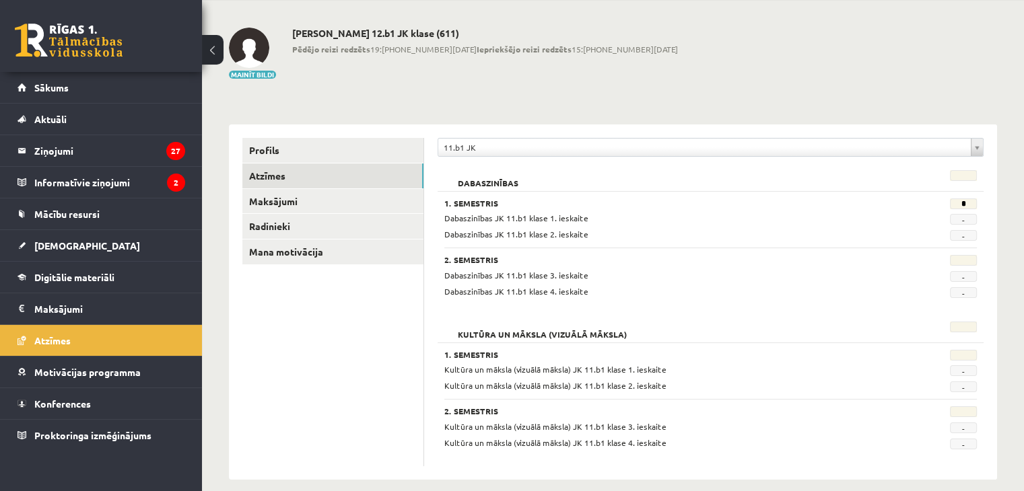
scroll to position [65, 0]
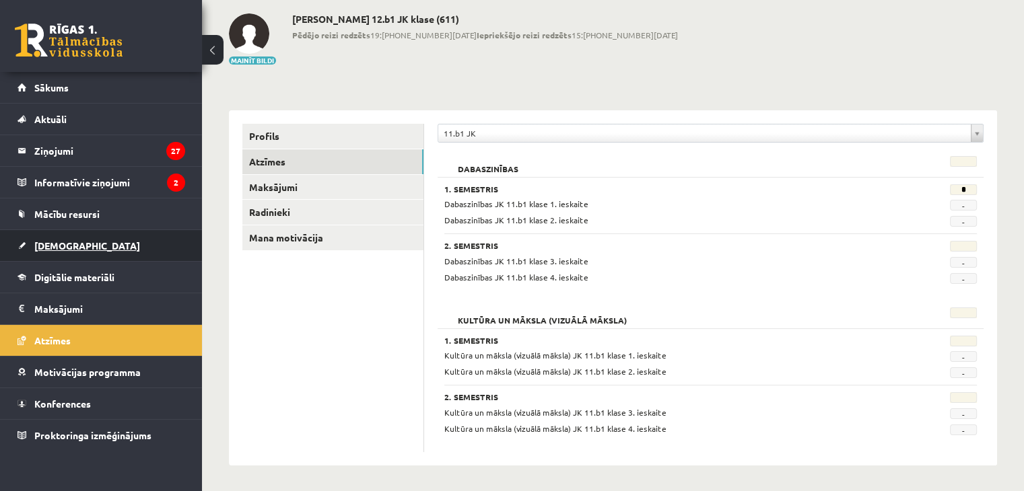
click at [61, 242] on span "[DEMOGRAPHIC_DATA]" at bounding box center [87, 246] width 106 height 12
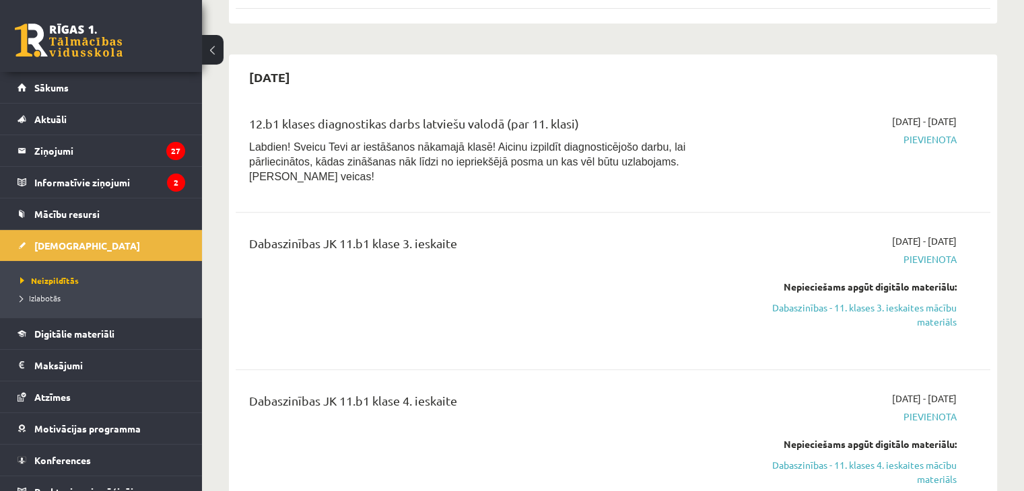
scroll to position [604, 0]
